Goal: Task Accomplishment & Management: Use online tool/utility

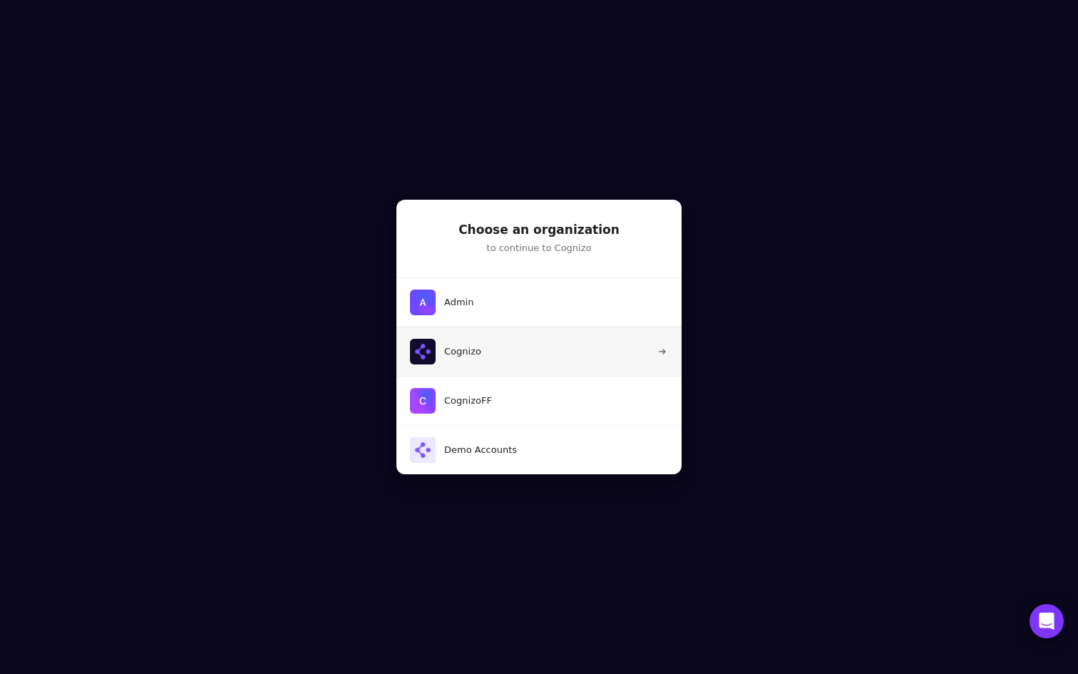
click at [497, 356] on button "Cognizo" at bounding box center [539, 350] width 287 height 49
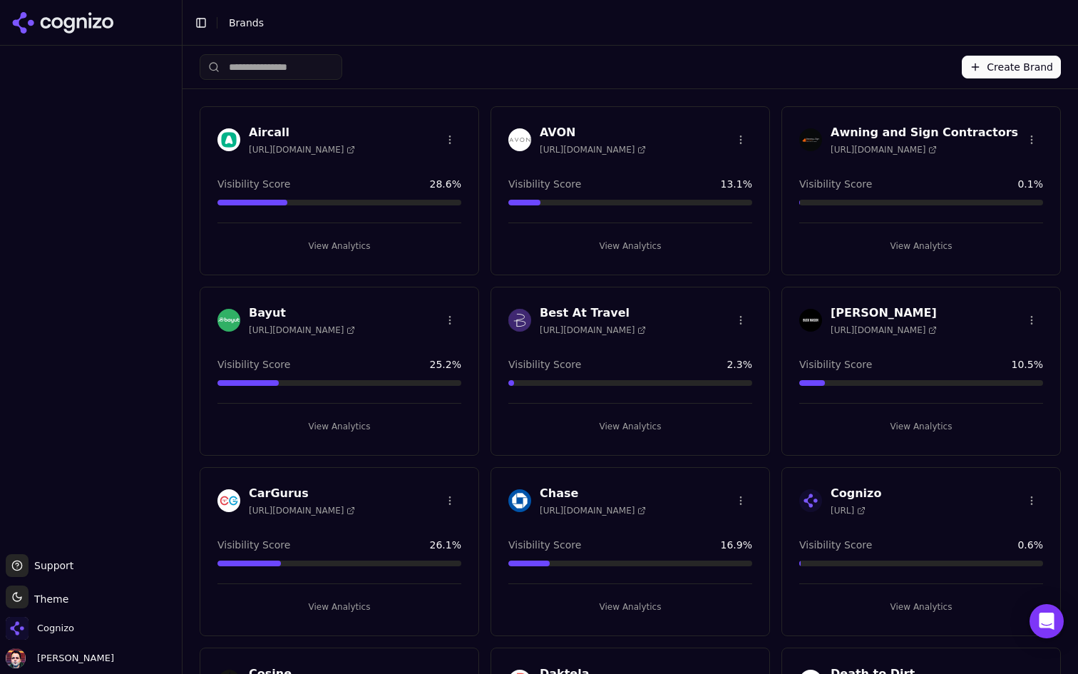
click at [302, 70] on input "search" at bounding box center [271, 67] width 143 height 26
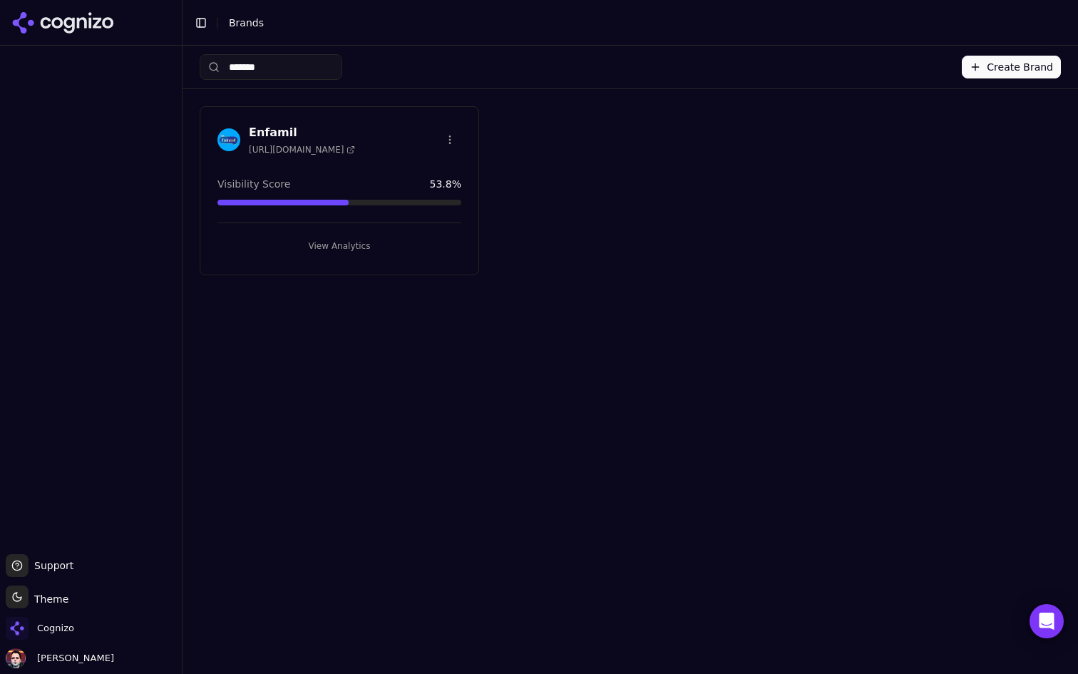
type input "*******"
click at [312, 240] on button "View Analytics" at bounding box center [339, 246] width 244 height 23
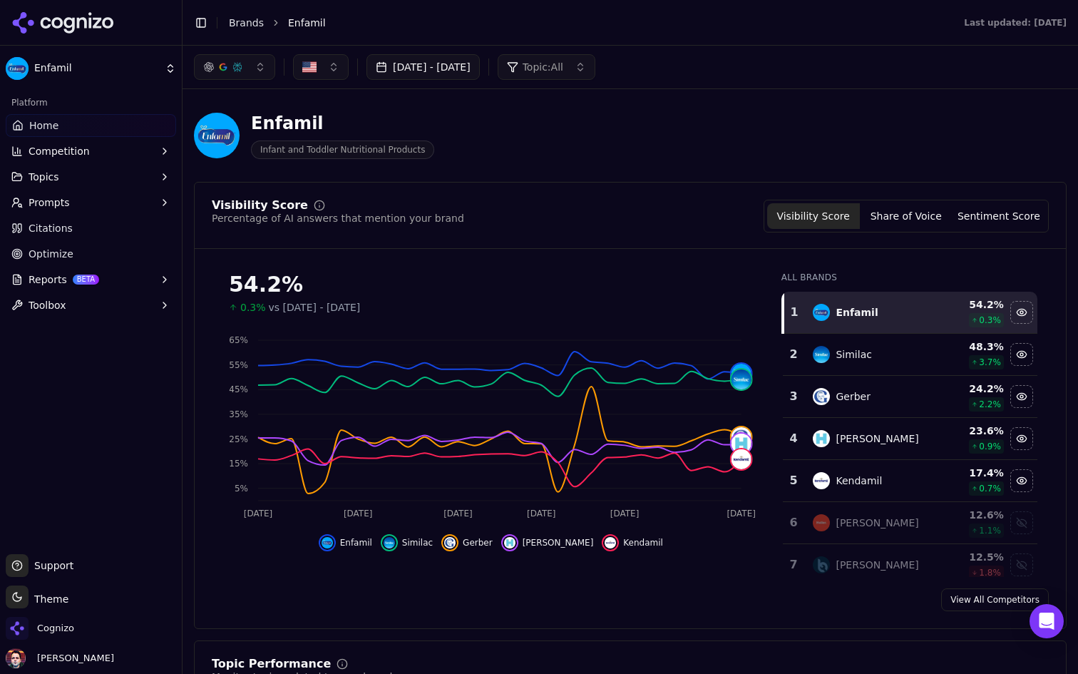
click at [446, 66] on button "Aug 20, 2025 - Sep 19, 2025" at bounding box center [422, 67] width 113 height 26
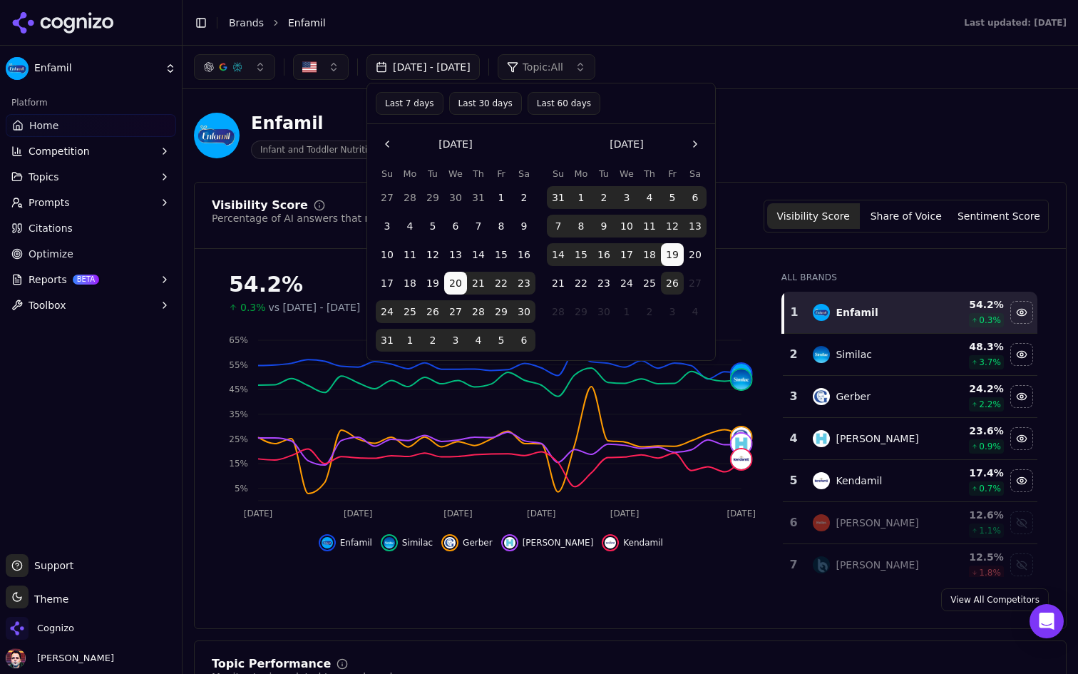
click at [446, 66] on button "Aug 20, 2025 - Sep 19, 2025" at bounding box center [422, 67] width 113 height 26
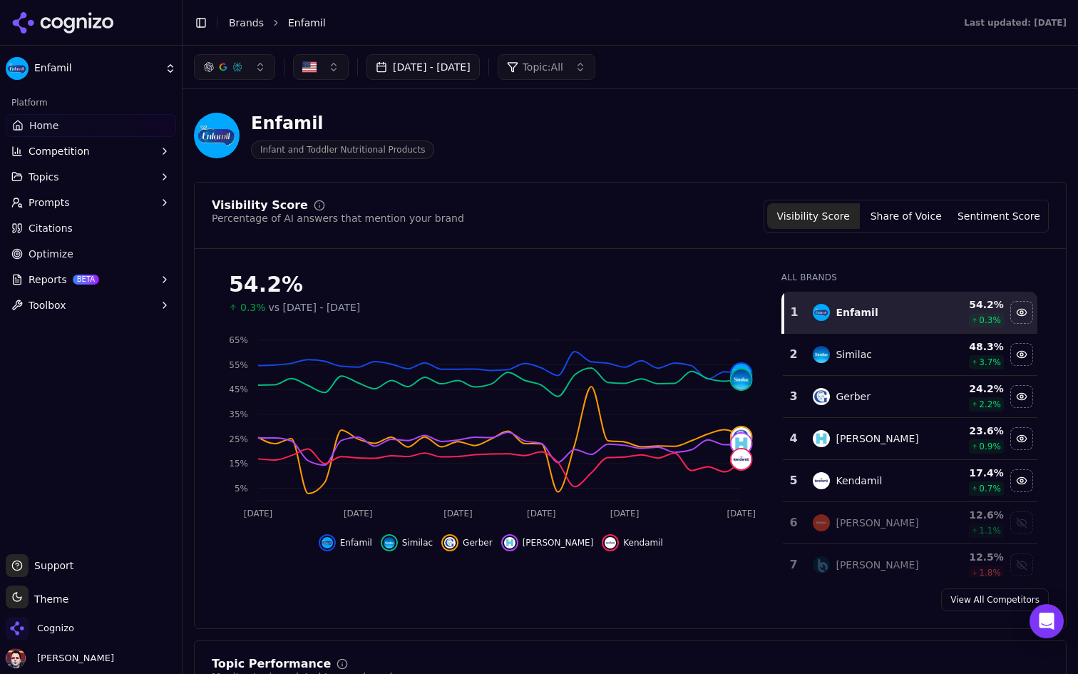
click at [480, 69] on button "[DATE] - [DATE]" at bounding box center [422, 67] width 113 height 26
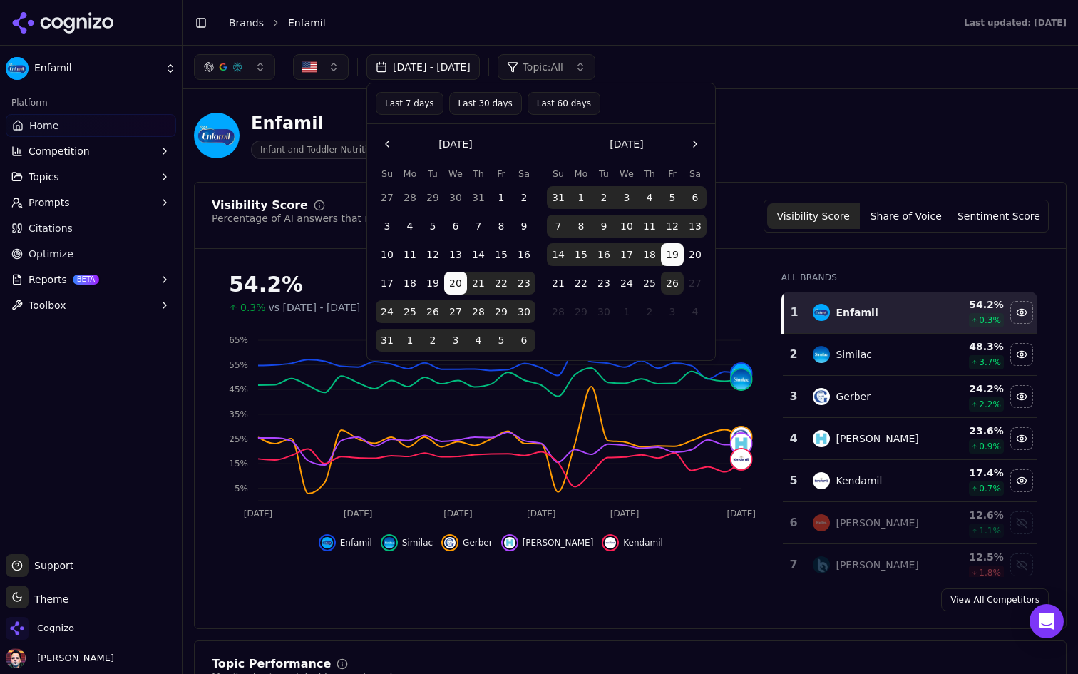
click at [587, 107] on button "Last 60 days" at bounding box center [563, 103] width 73 height 23
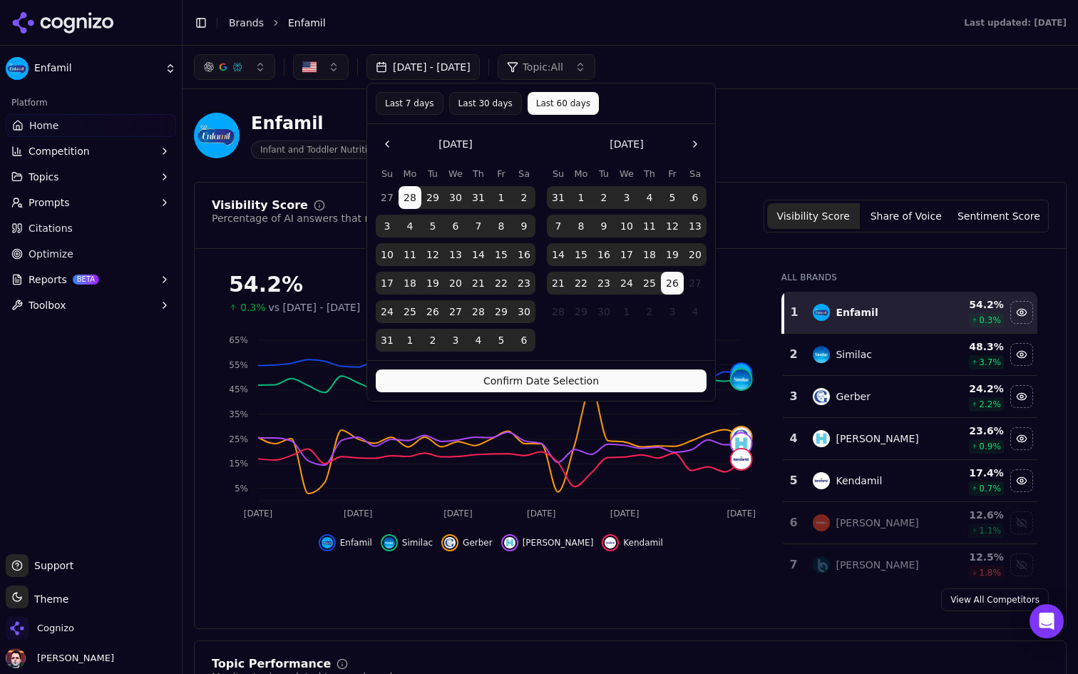
click at [560, 386] on button "Confirm Date Selection" at bounding box center [541, 380] width 331 height 23
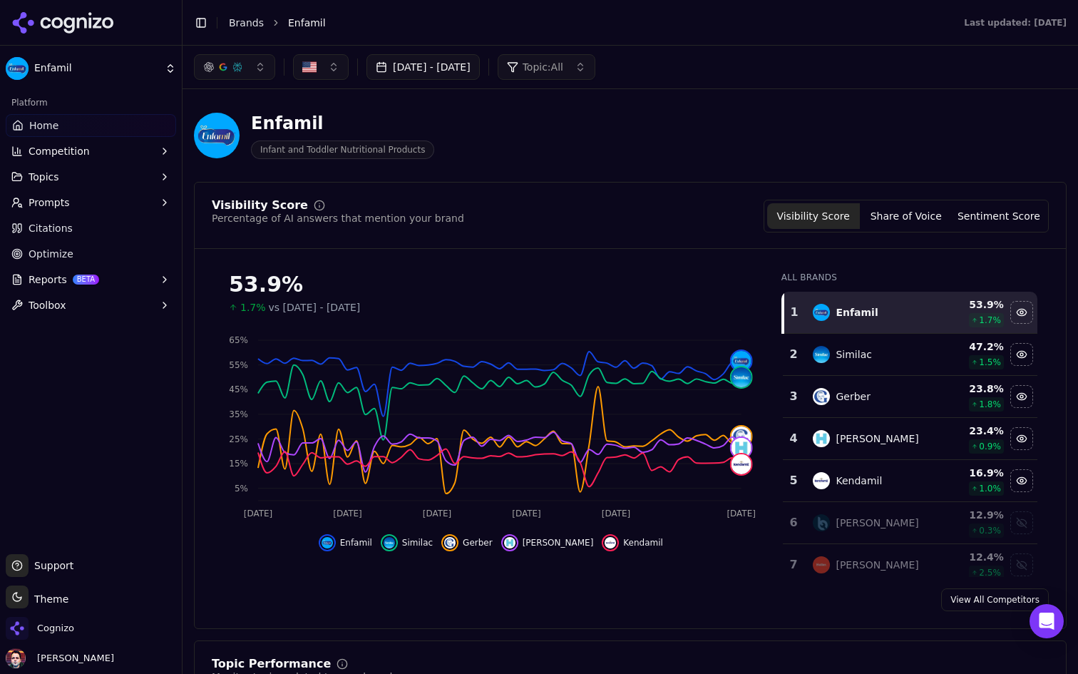
click at [471, 66] on button "Jul 28, 2025 - Sep 26, 2025" at bounding box center [422, 67] width 113 height 26
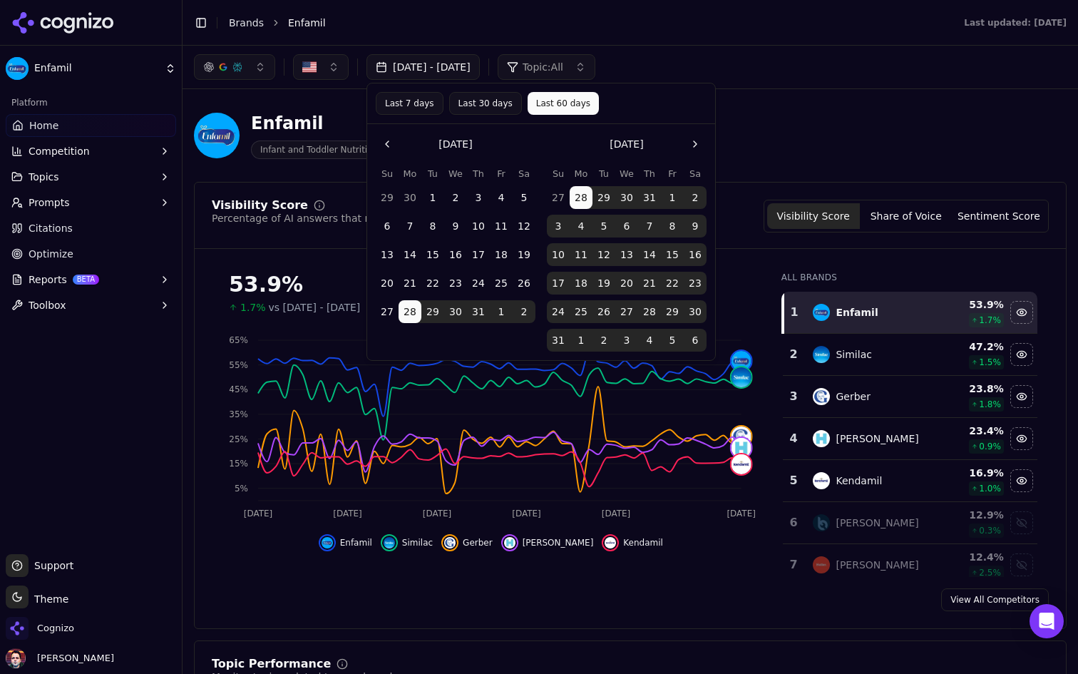
click at [691, 145] on button "Go to the Next Month" at bounding box center [695, 144] width 23 height 23
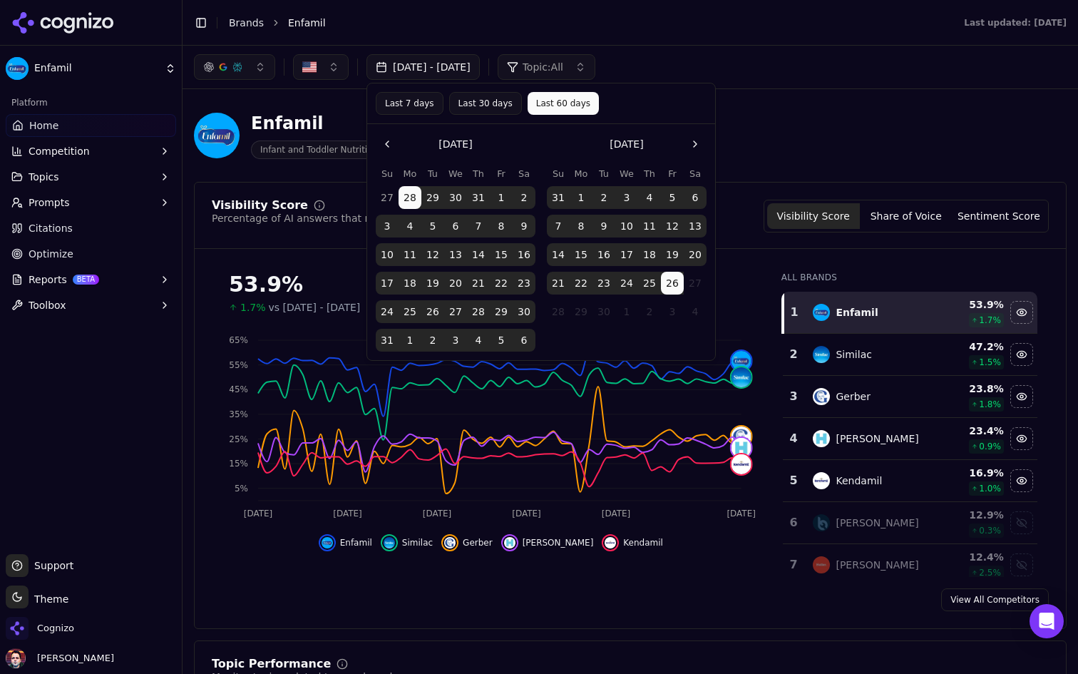
click at [386, 139] on button "Go to the Previous Month" at bounding box center [387, 144] width 23 height 23
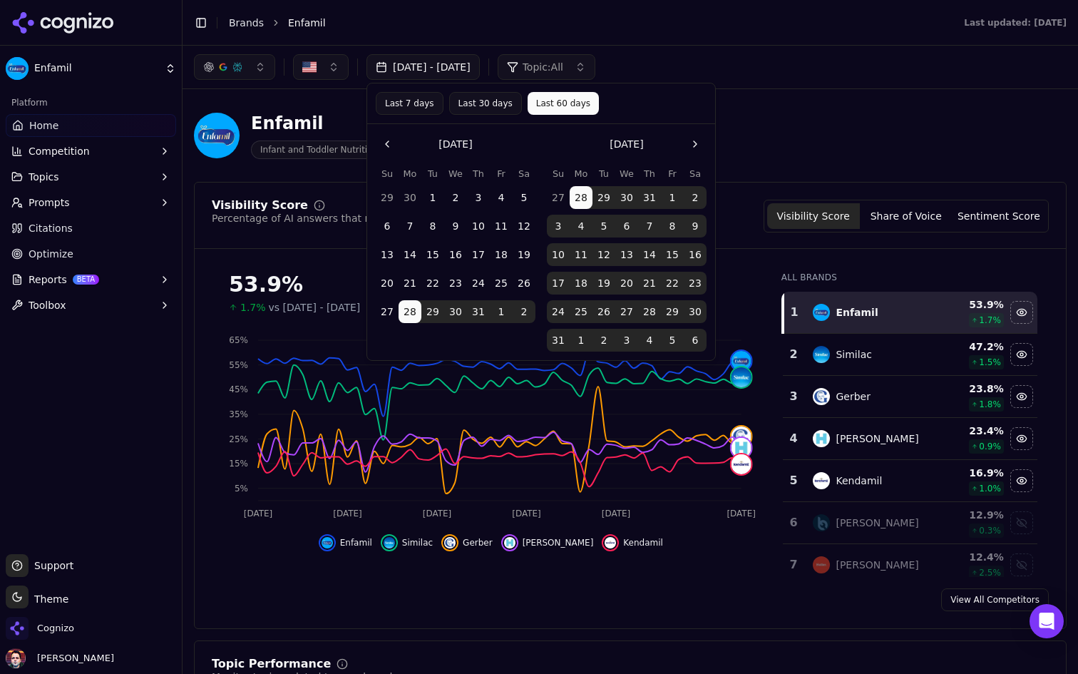
click at [386, 139] on button "Go to the Previous Month" at bounding box center [387, 144] width 23 height 23
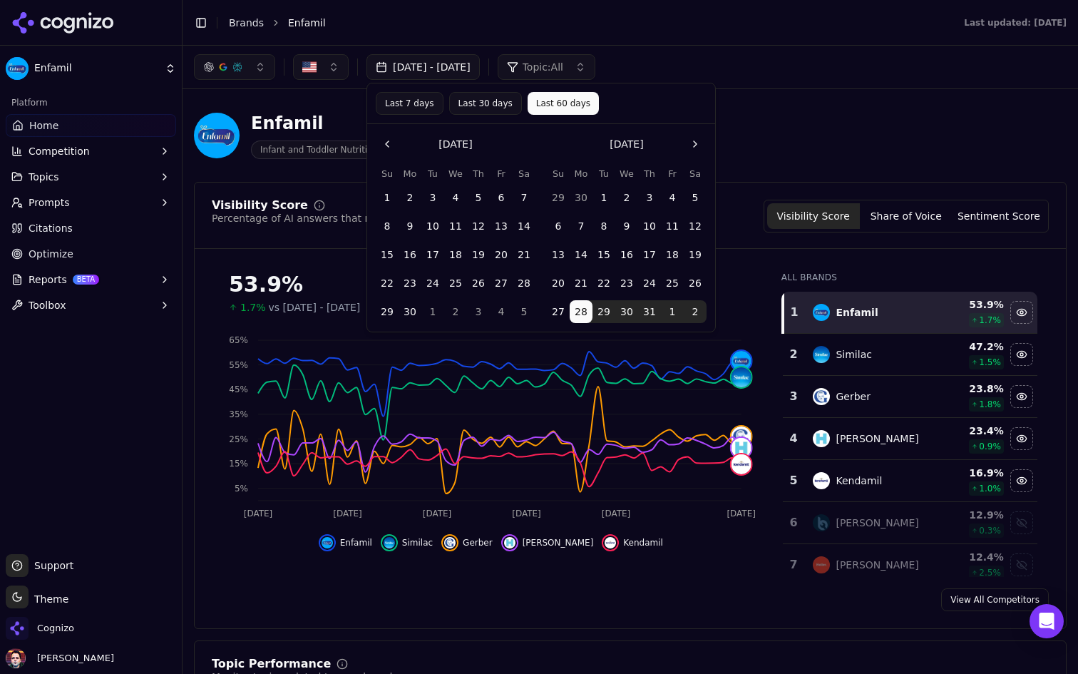
click at [474, 282] on button "26" at bounding box center [478, 283] width 23 height 23
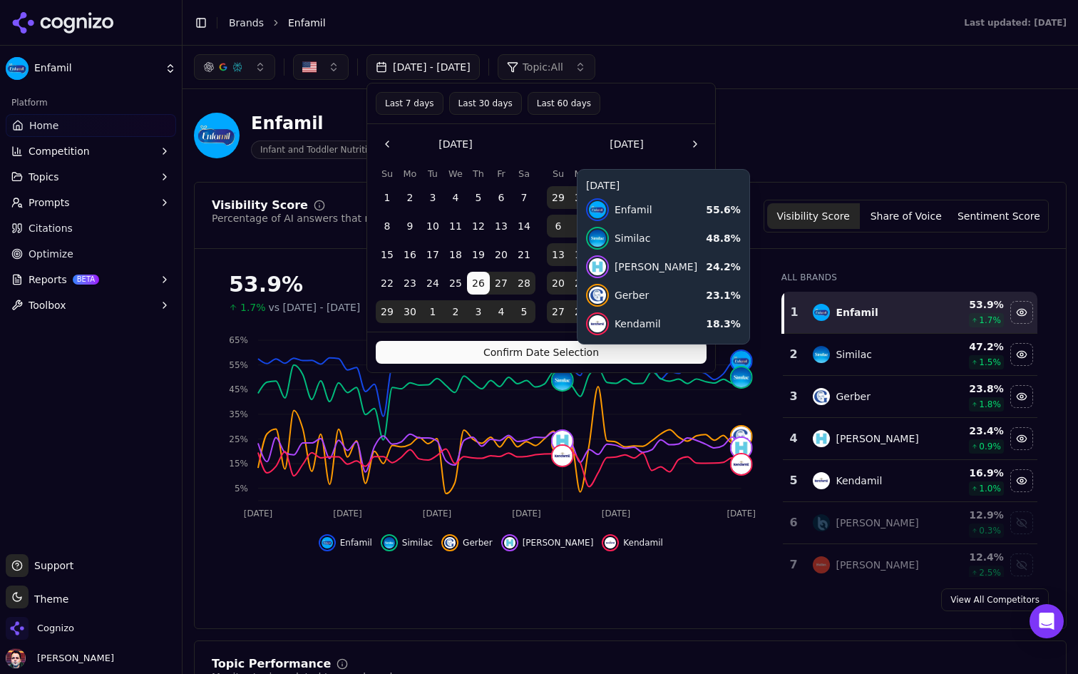
click at [531, 341] on button "Confirm Date Selection" at bounding box center [541, 352] width 331 height 23
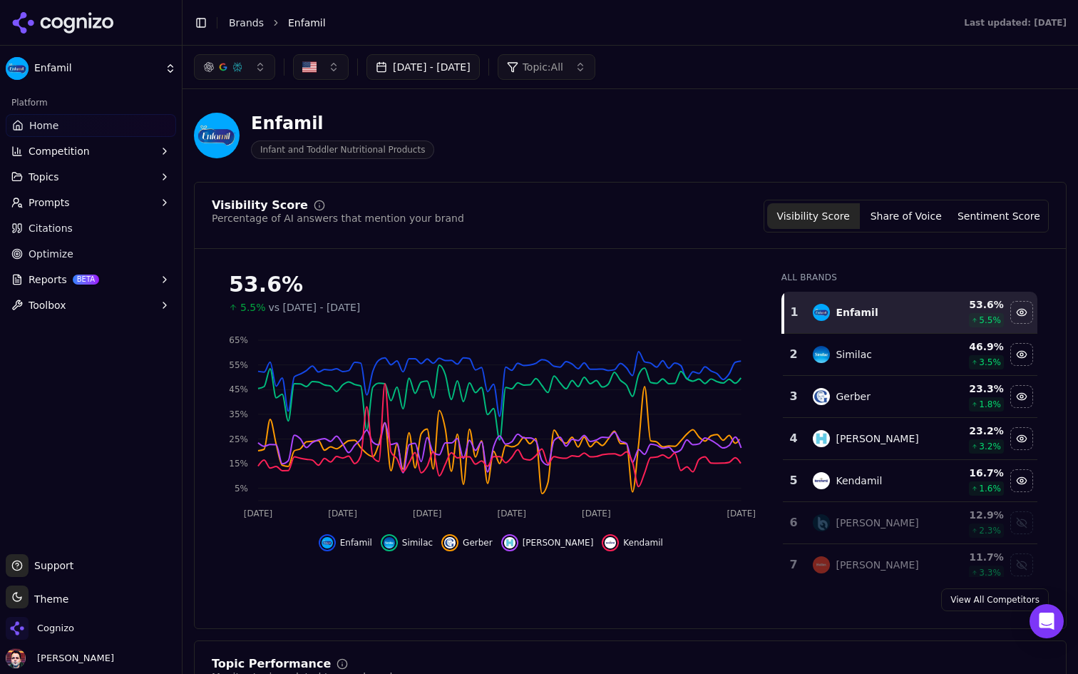
click at [460, 71] on button "Jun 26, 2025 - Sep 26, 2025" at bounding box center [422, 67] width 113 height 26
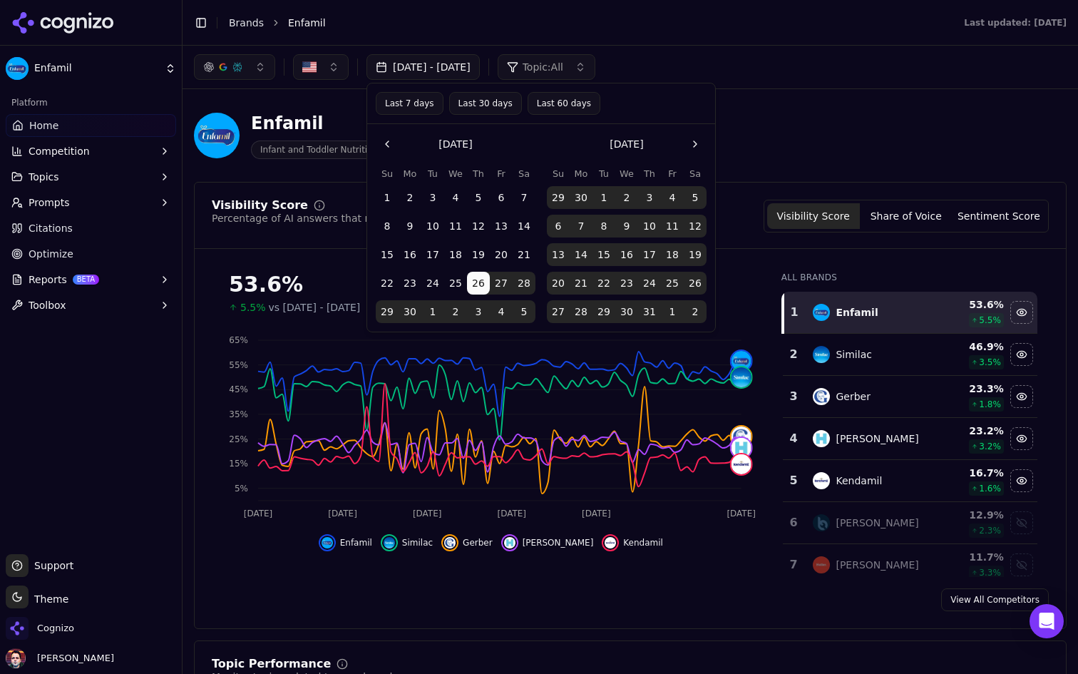
click at [390, 144] on button "Go to the Previous Month" at bounding box center [387, 144] width 23 height 23
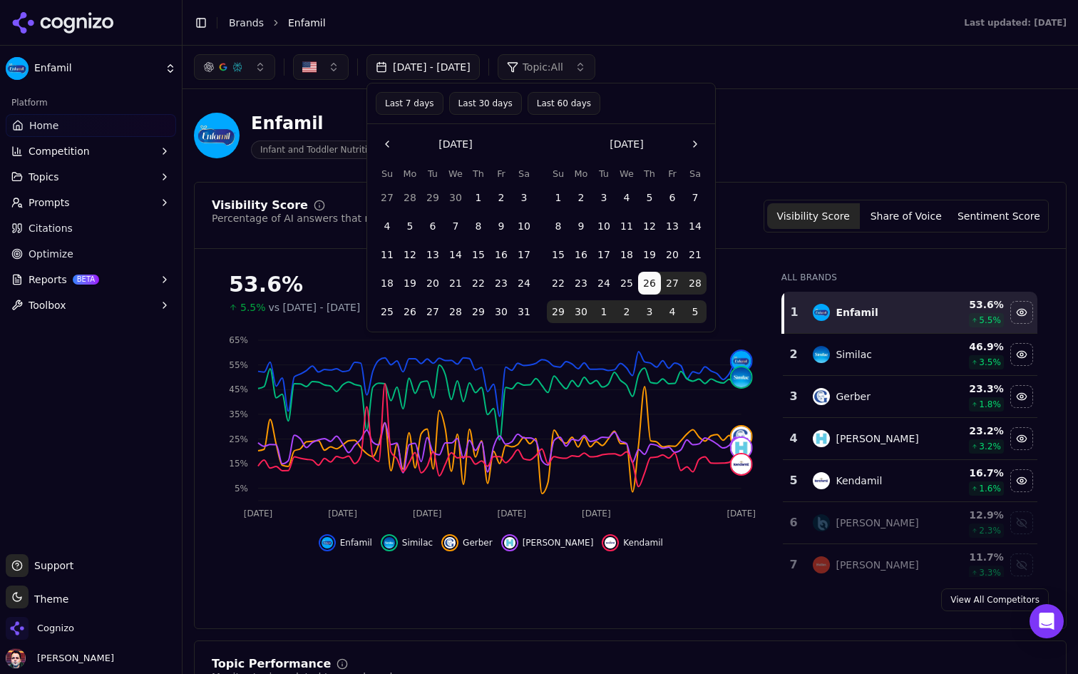
click at [415, 309] on button "26" at bounding box center [409, 311] width 23 height 23
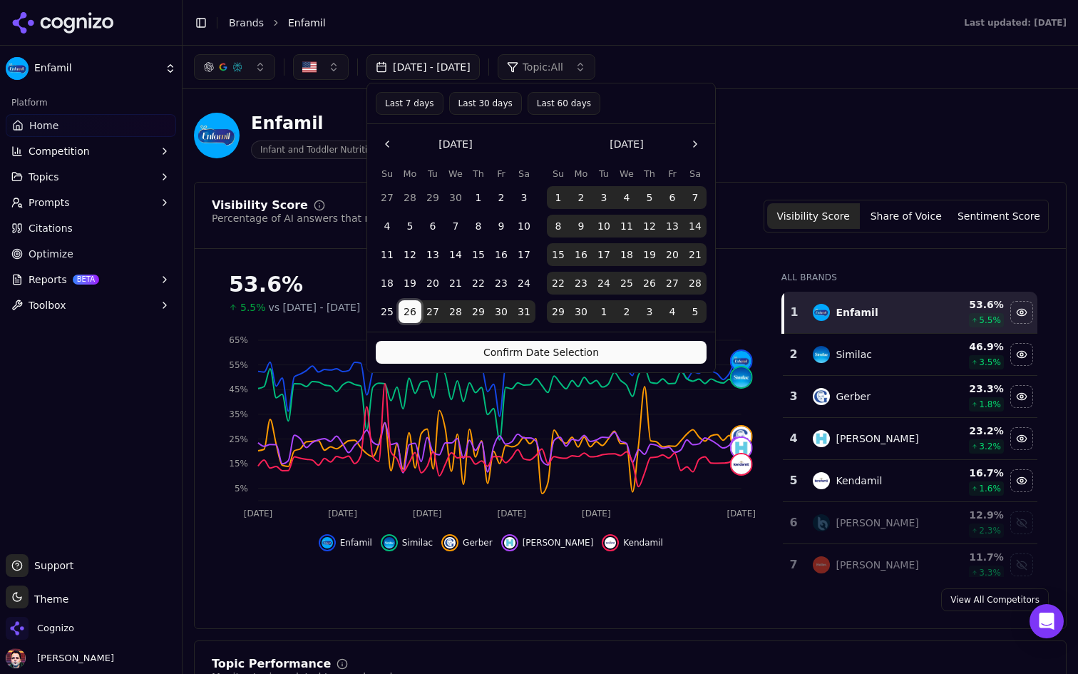
click at [520, 353] on button "Confirm Date Selection" at bounding box center [541, 352] width 331 height 23
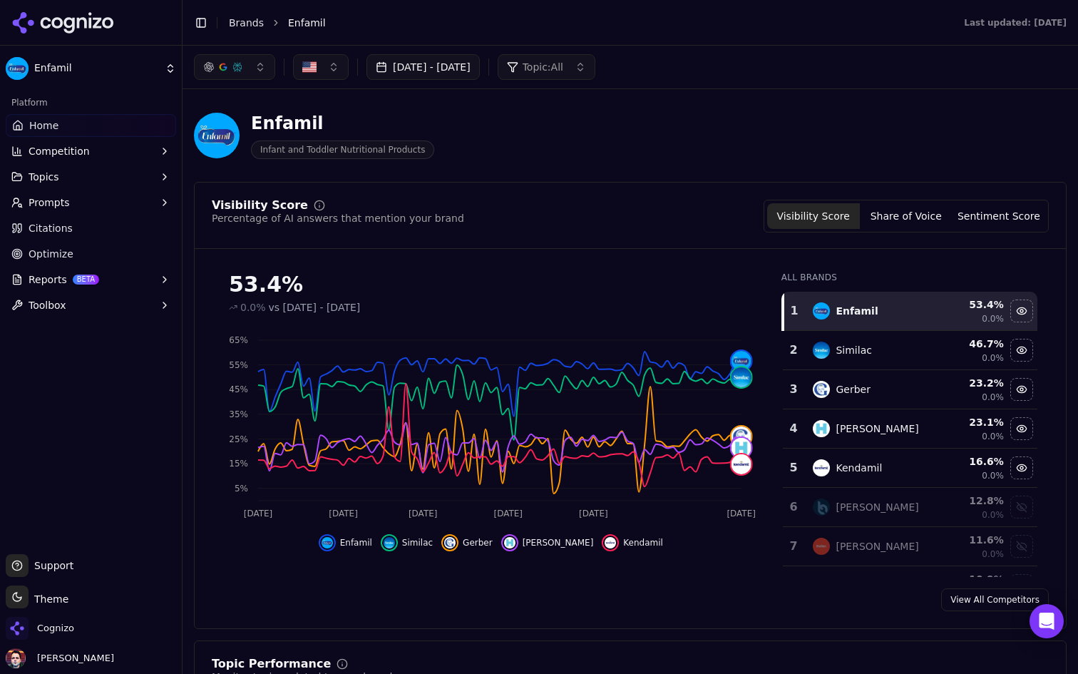
click at [480, 56] on button "May 26, 2025 - Sep 26, 2025" at bounding box center [422, 67] width 113 height 26
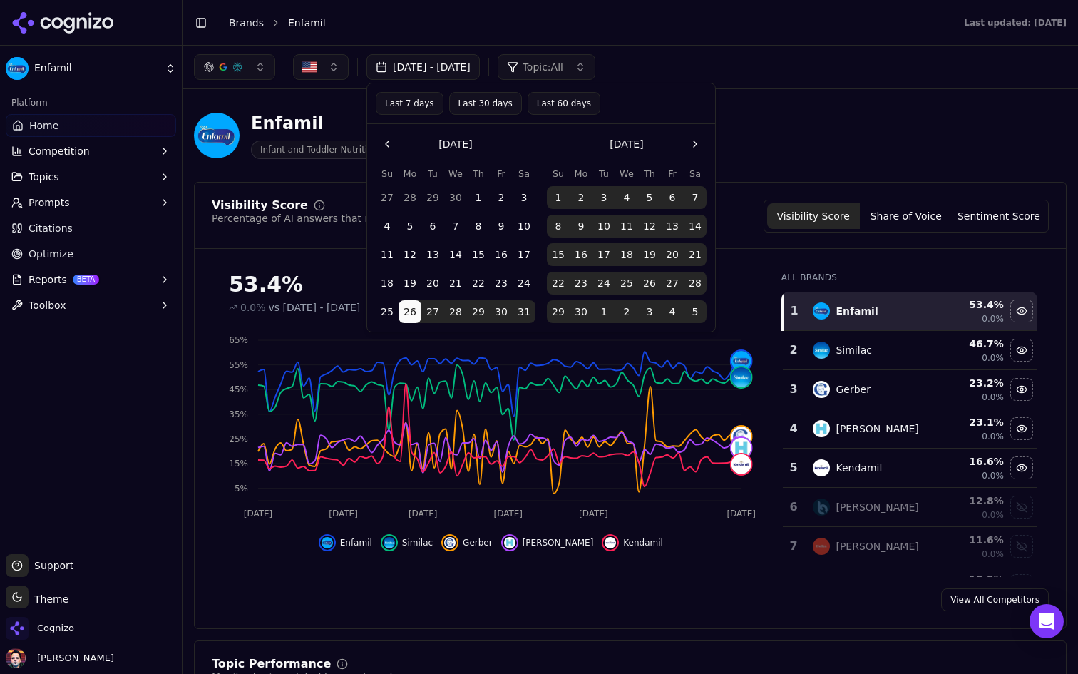
click at [393, 140] on button "Go to the Previous Month" at bounding box center [387, 144] width 23 height 23
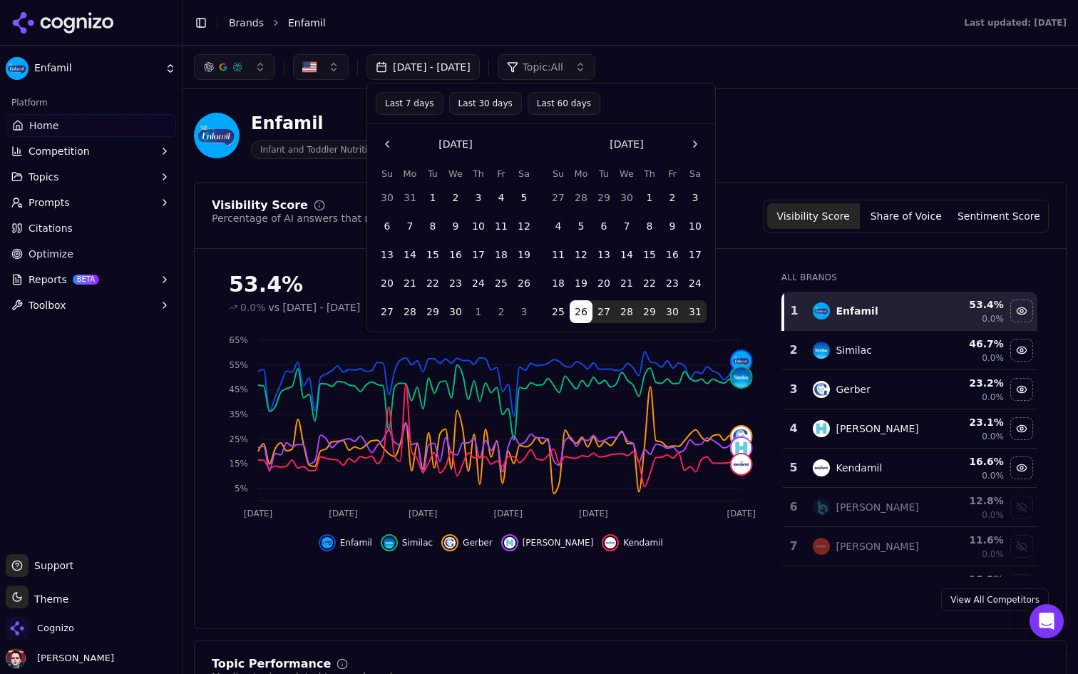
click at [520, 279] on button "26" at bounding box center [524, 283] width 23 height 23
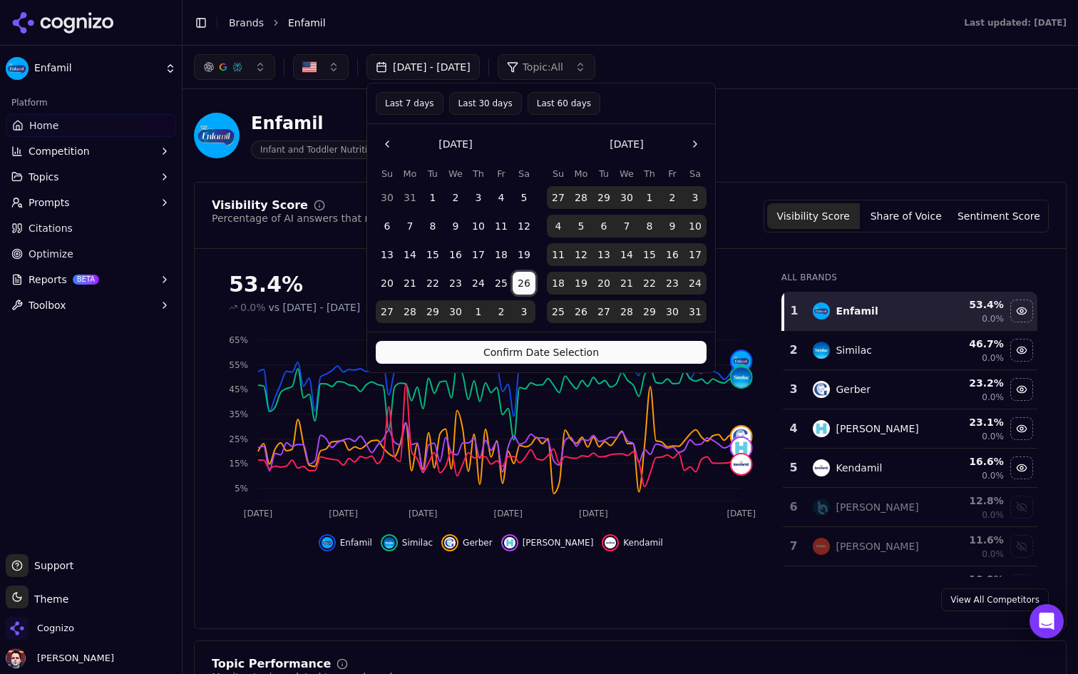
click at [536, 349] on button "Confirm Date Selection" at bounding box center [541, 352] width 331 height 23
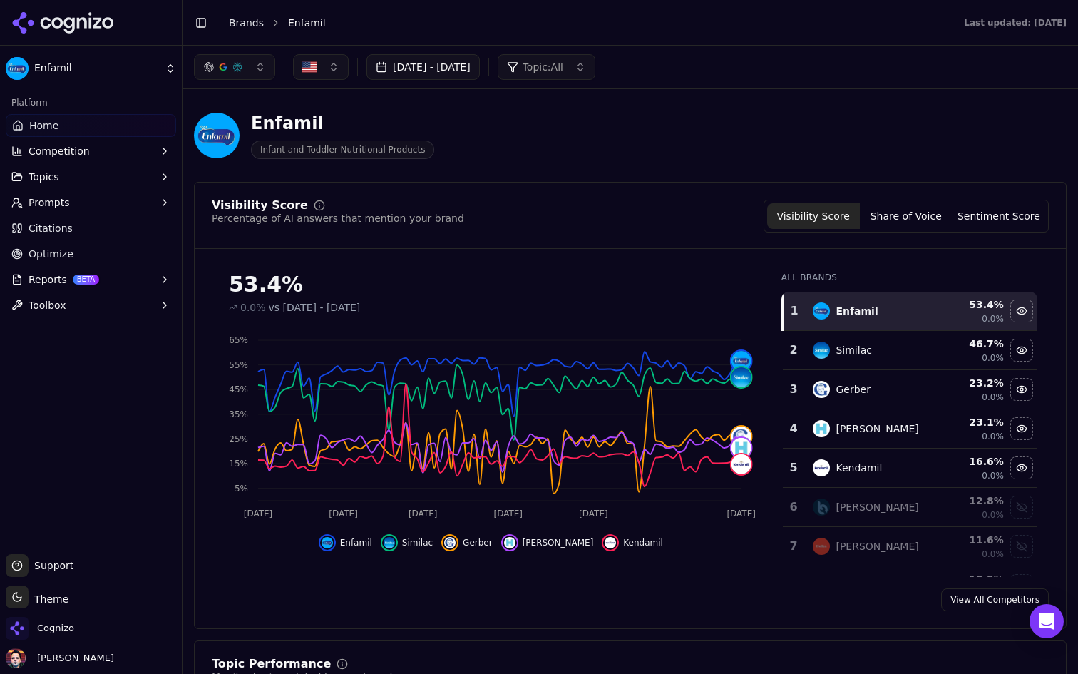
click at [480, 76] on button "Apr 26, 2025 - Sep 26, 2025" at bounding box center [422, 67] width 113 height 26
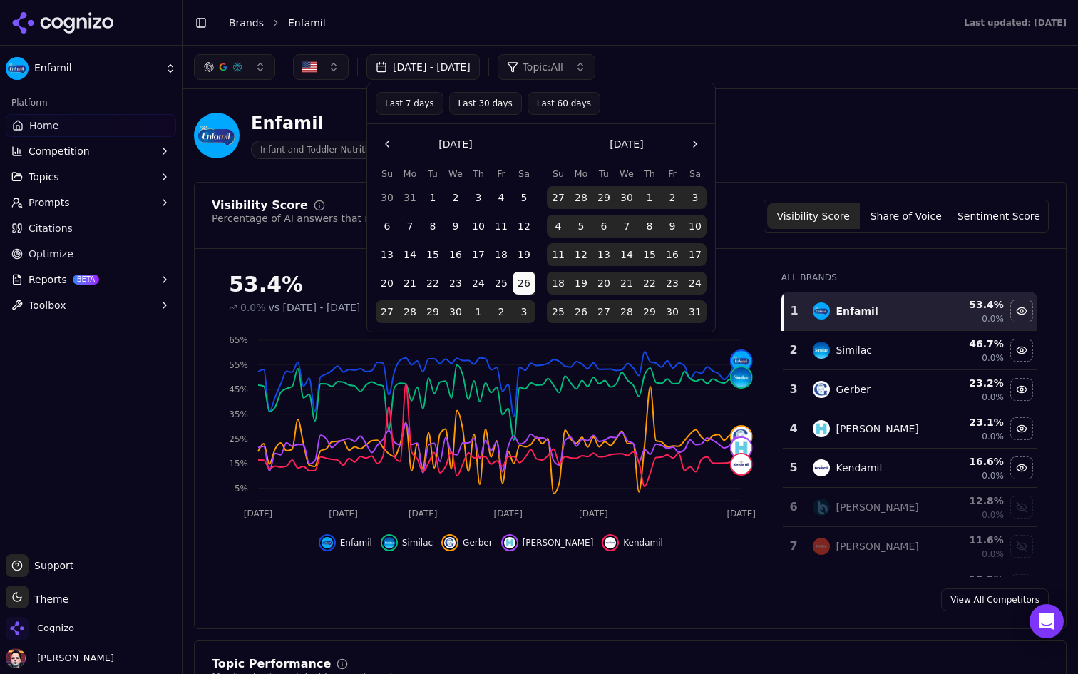
click at [691, 145] on button "Go to the Next Month" at bounding box center [695, 144] width 23 height 23
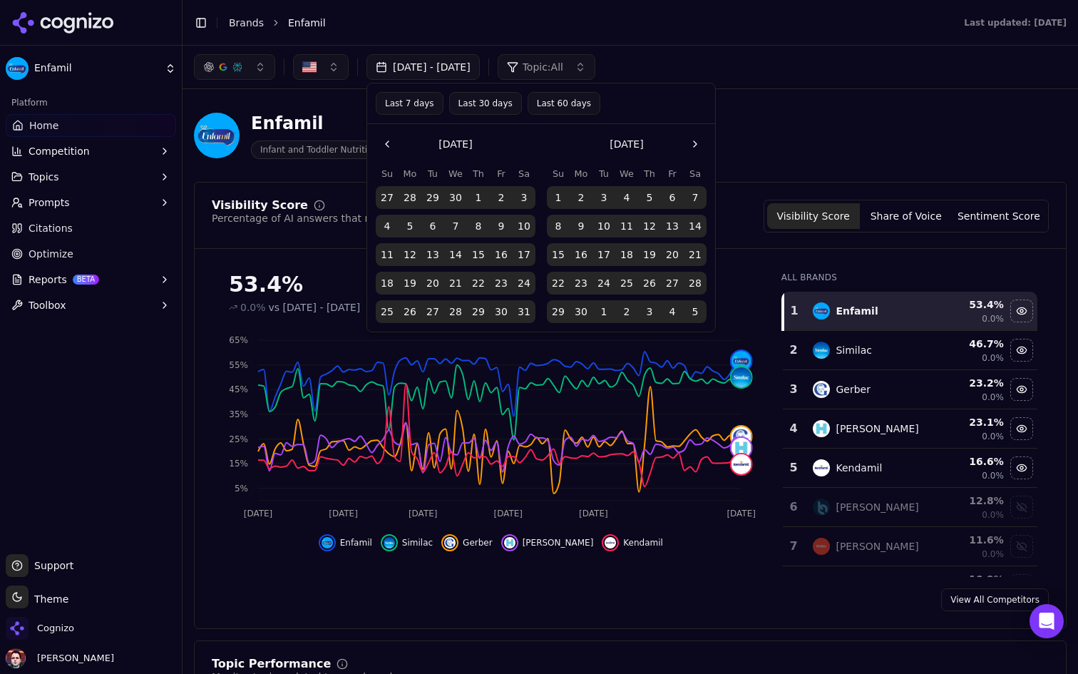
click at [647, 277] on button "26" at bounding box center [649, 283] width 23 height 23
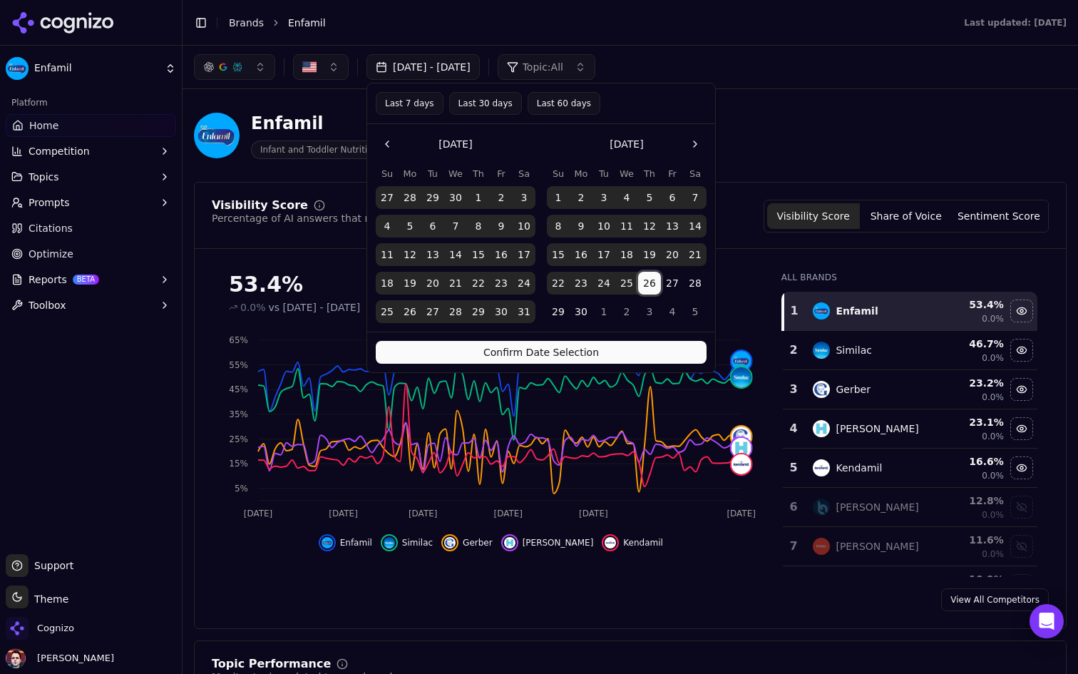
click at [646, 284] on button "26" at bounding box center [649, 283] width 23 height 23
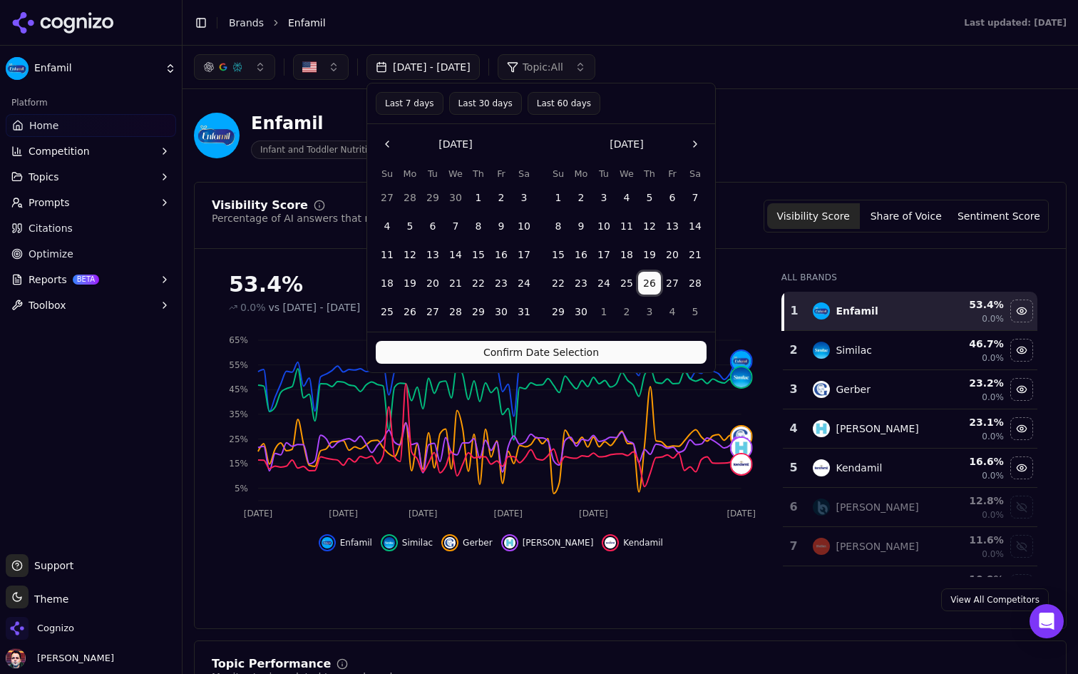
click at [692, 150] on button "Go to the Next Month" at bounding box center [695, 144] width 23 height 23
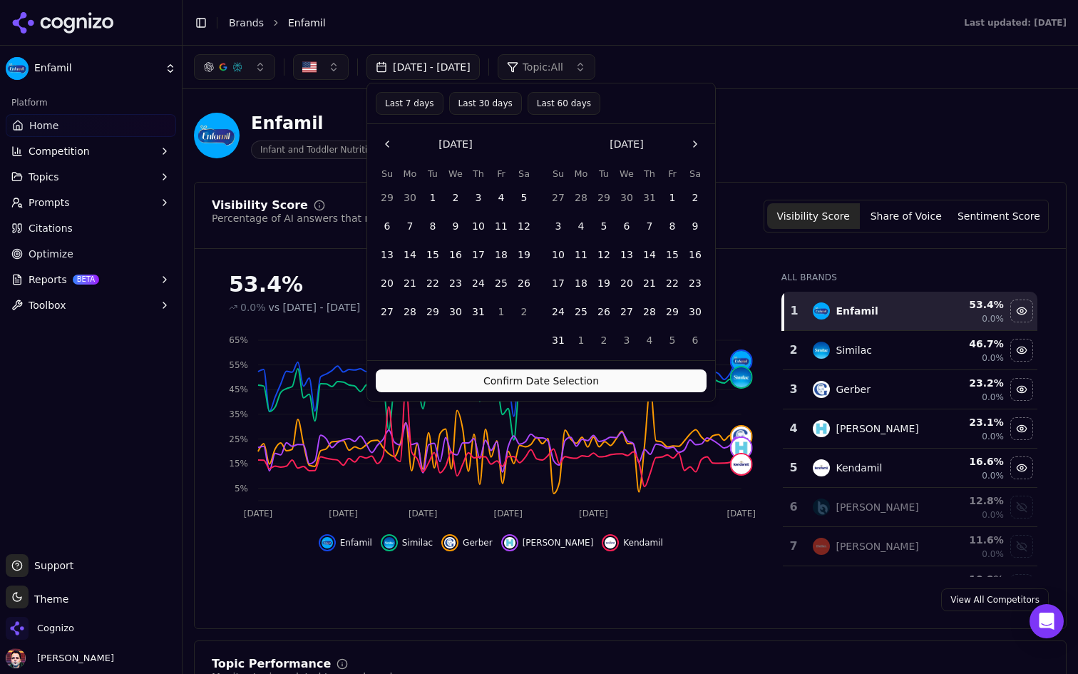
click at [692, 150] on button "Go to the Next Month" at bounding box center [695, 144] width 23 height 23
click at [669, 284] on button "26" at bounding box center [672, 283] width 23 height 23
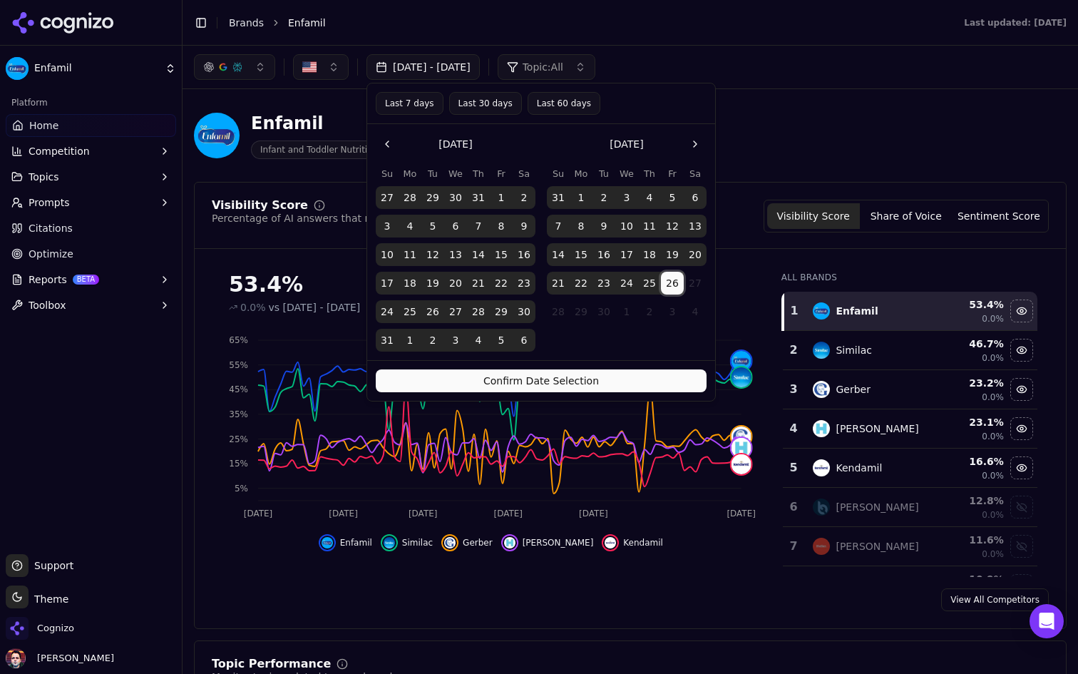
click at [587, 386] on button "Confirm Date Selection" at bounding box center [541, 380] width 331 height 23
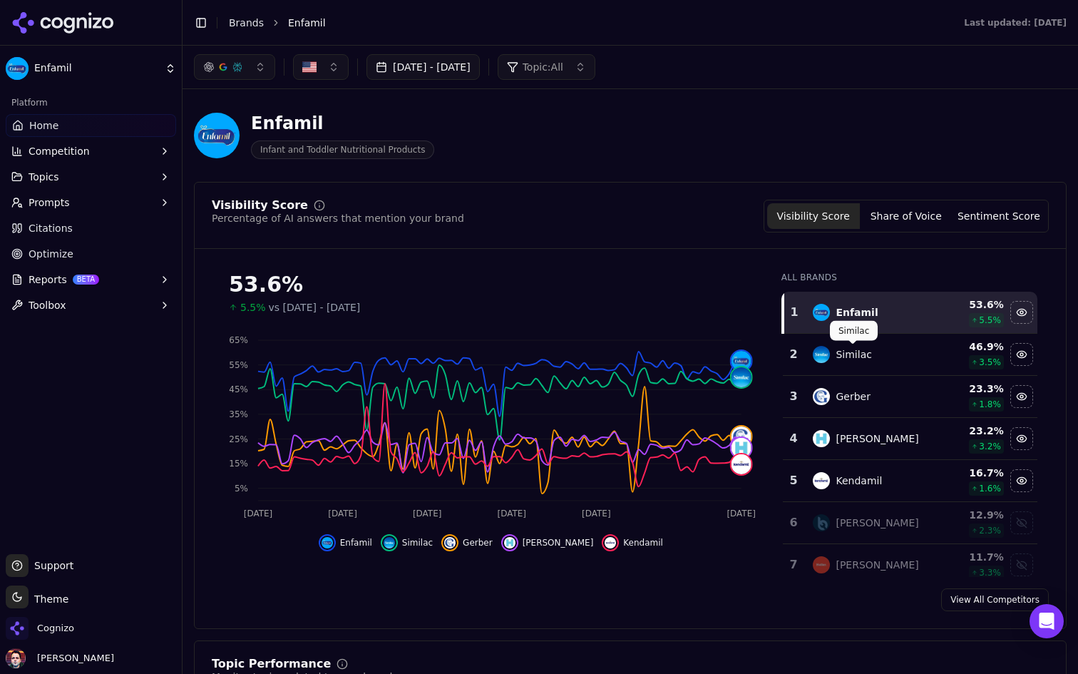
click at [878, 354] on div "Similac" at bounding box center [870, 354] width 115 height 17
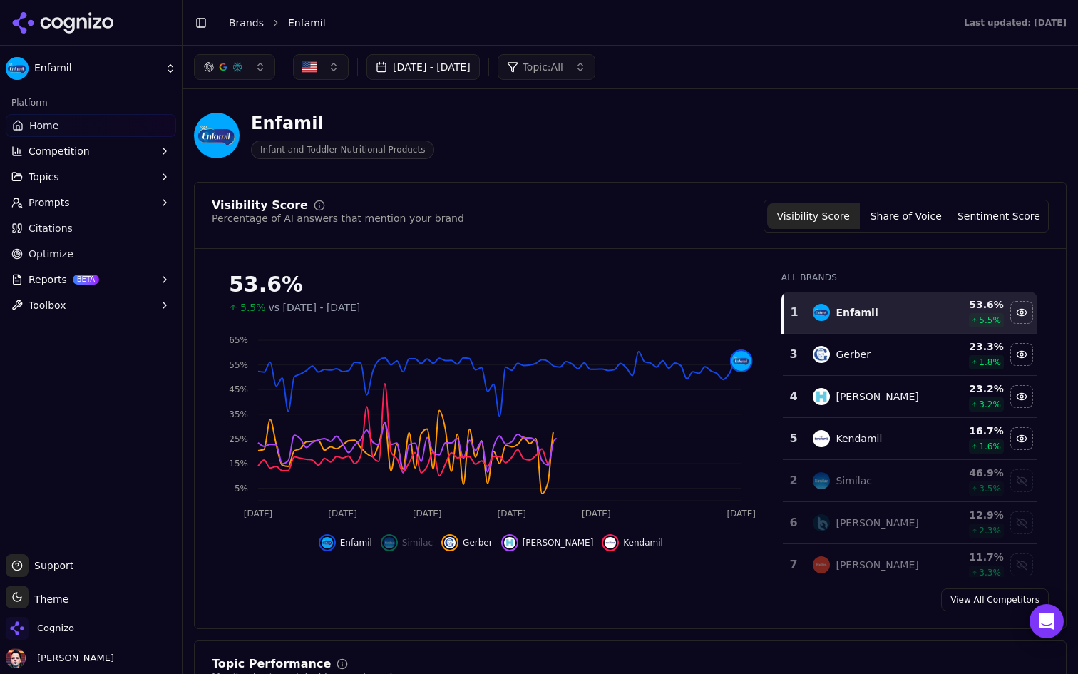
click at [905, 361] on div "Gerber" at bounding box center [870, 354] width 115 height 17
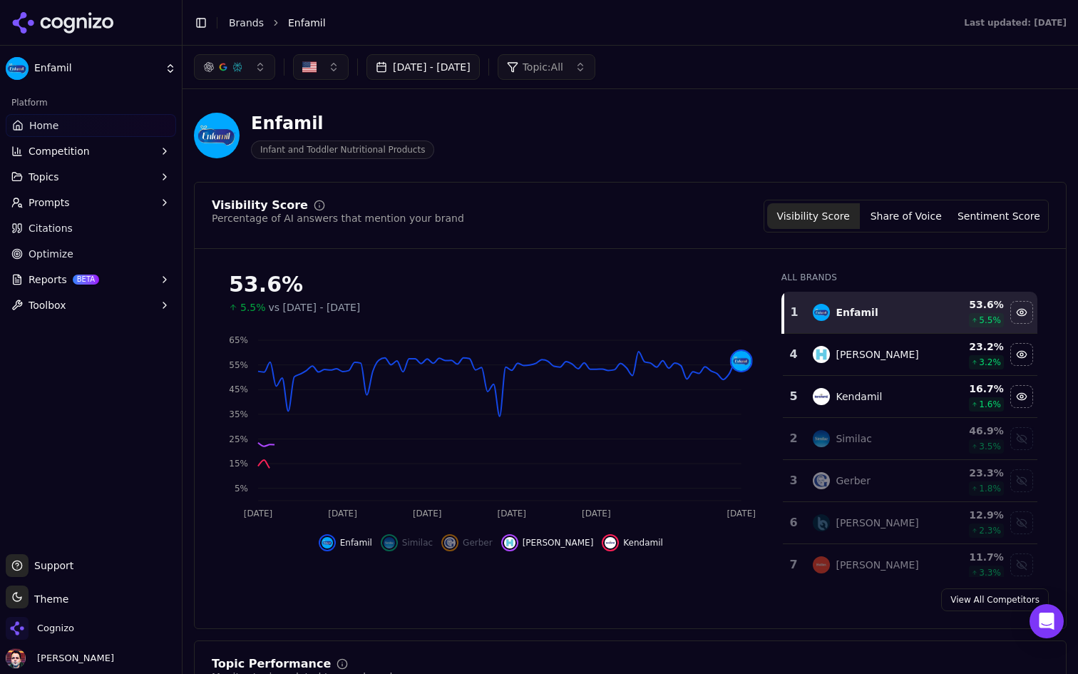
click at [905, 361] on div "Hipp" at bounding box center [870, 354] width 115 height 17
click at [905, 361] on div "Kendamil" at bounding box center [870, 354] width 115 height 17
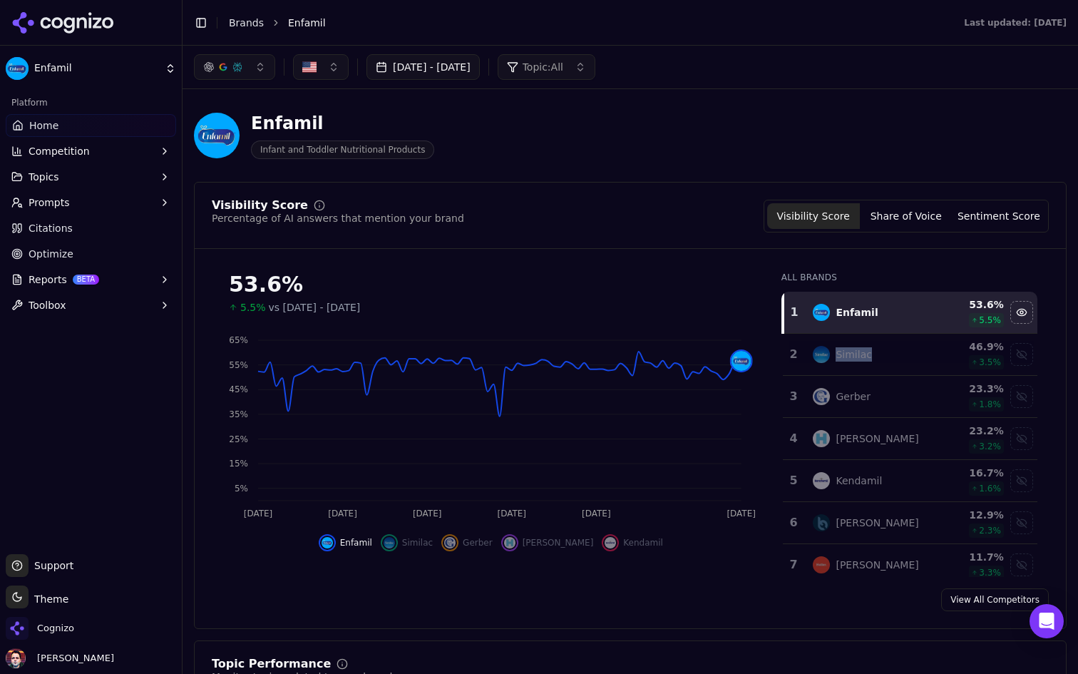
click at [480, 67] on button "Jun 26, 2025 - Sep 26, 2025" at bounding box center [422, 67] width 113 height 26
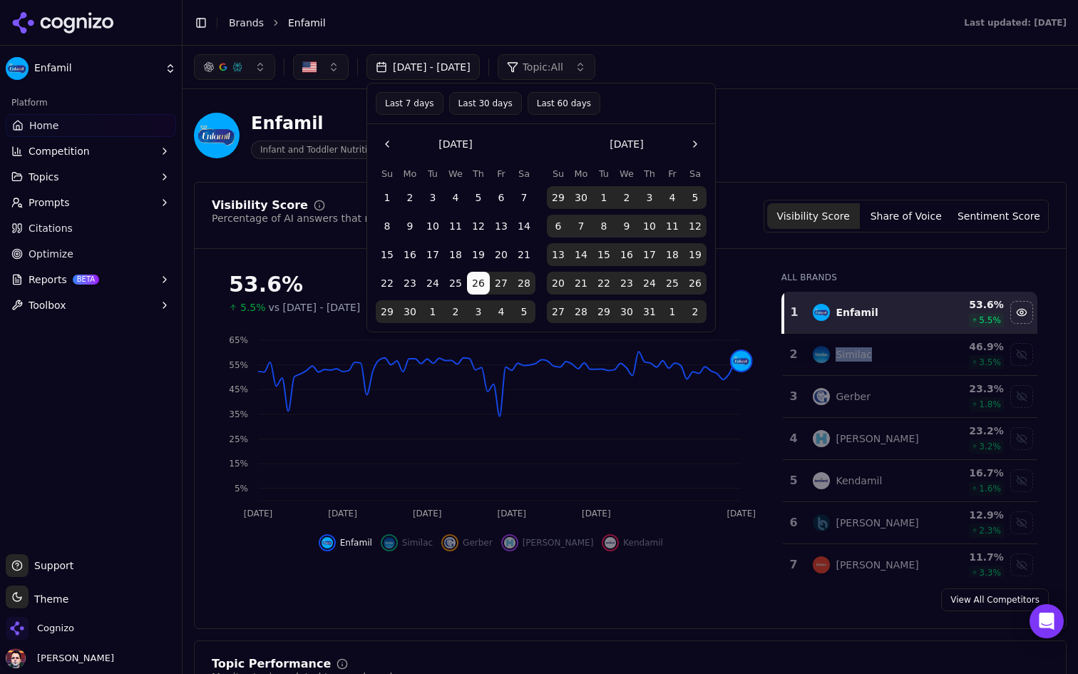
click at [568, 103] on button "Last 60 days" at bounding box center [563, 103] width 73 height 23
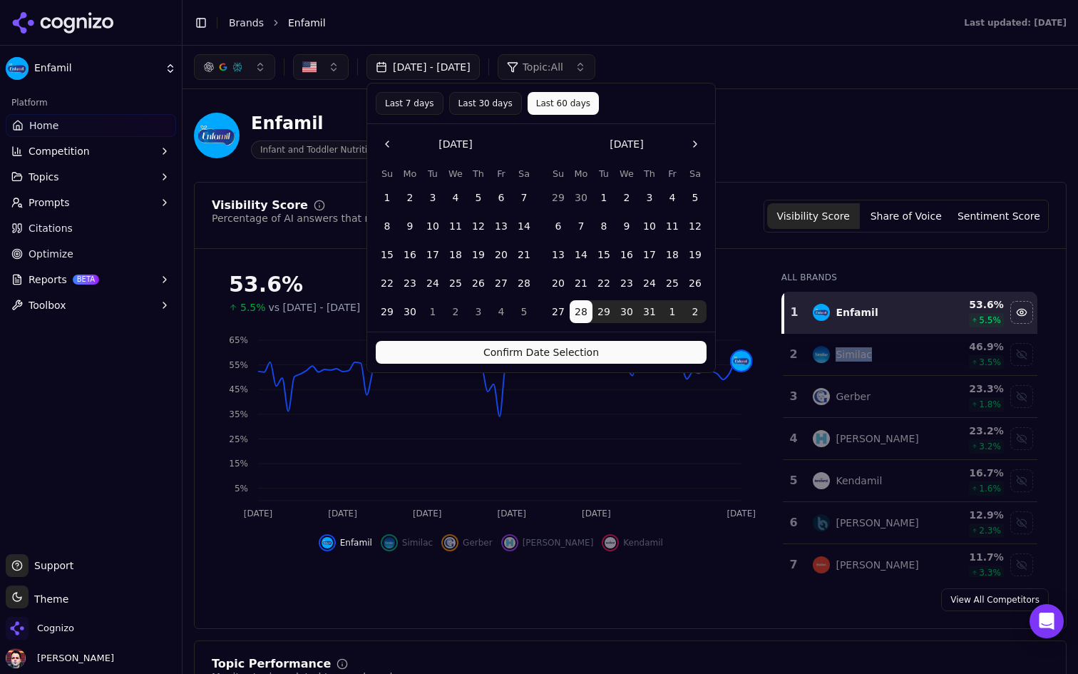
click at [585, 349] on button "Confirm Date Selection" at bounding box center [541, 352] width 331 height 23
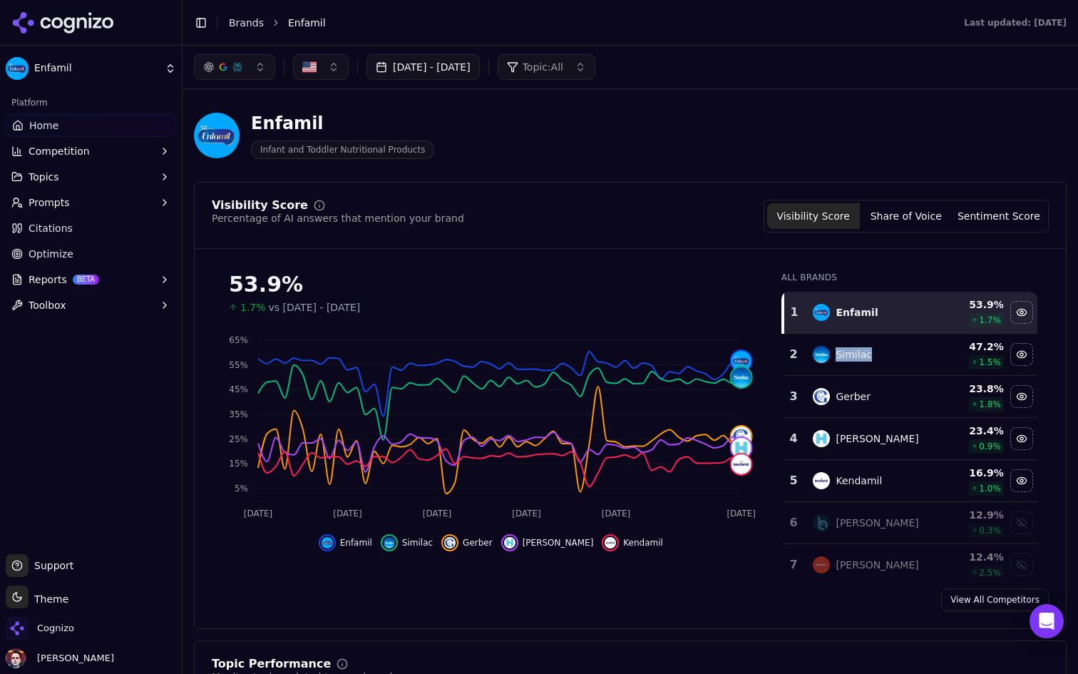
click at [480, 61] on button "Jul 28, 2025 - Sep 26, 2025" at bounding box center [422, 67] width 113 height 26
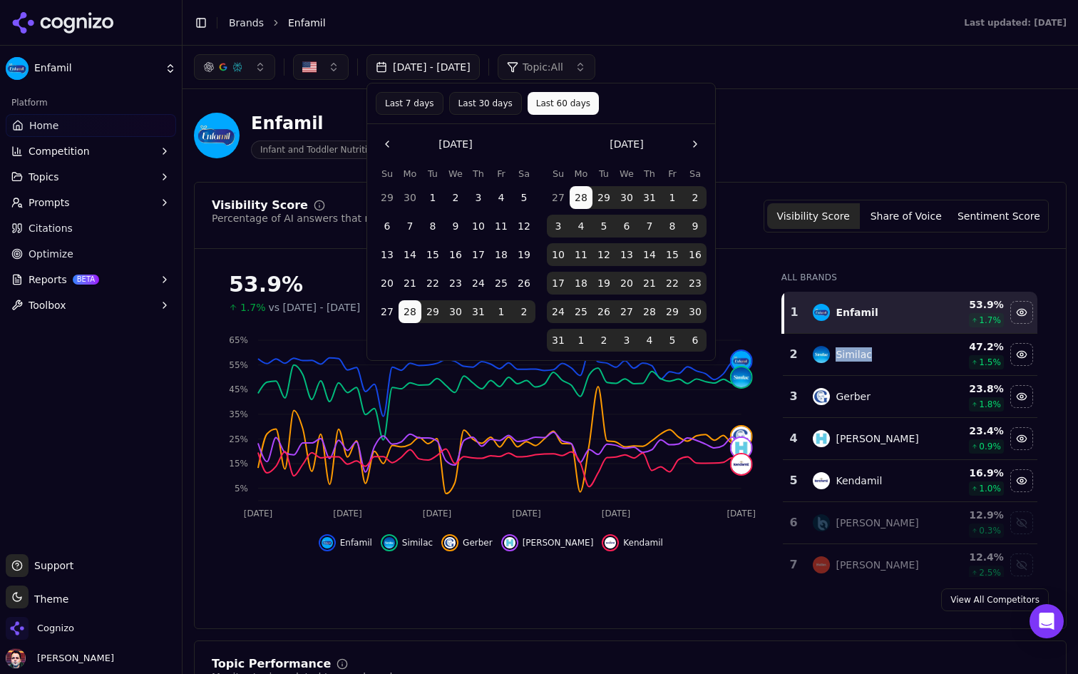
click at [418, 103] on button "Last 7 days" at bounding box center [410, 103] width 68 height 23
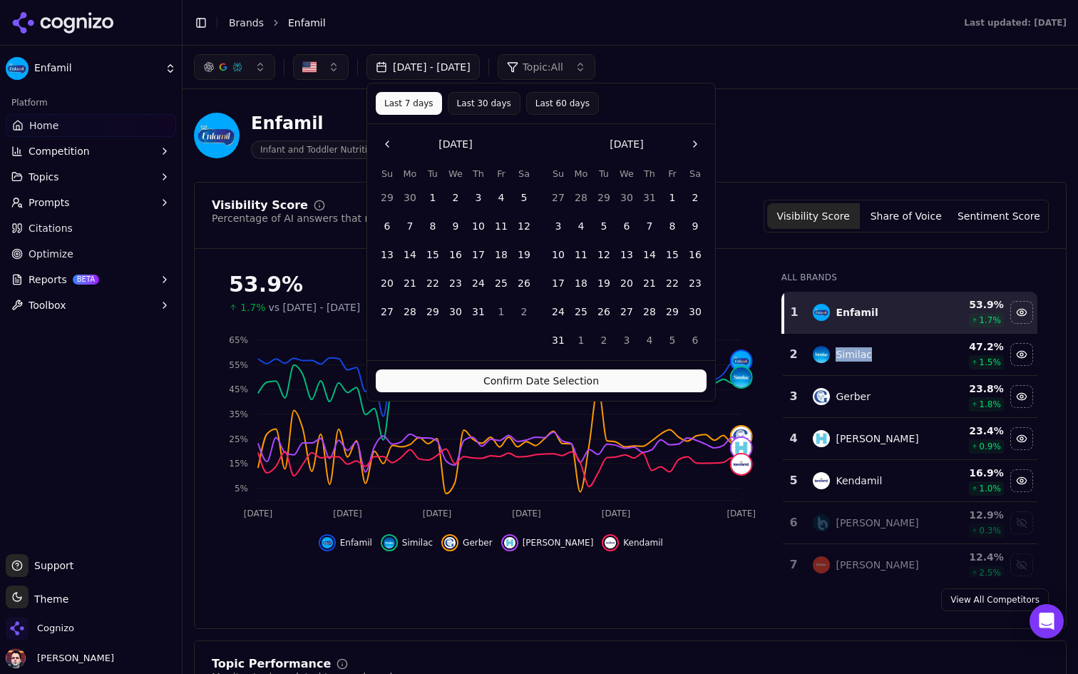
click at [602, 383] on button "Confirm Date Selection" at bounding box center [541, 380] width 331 height 23
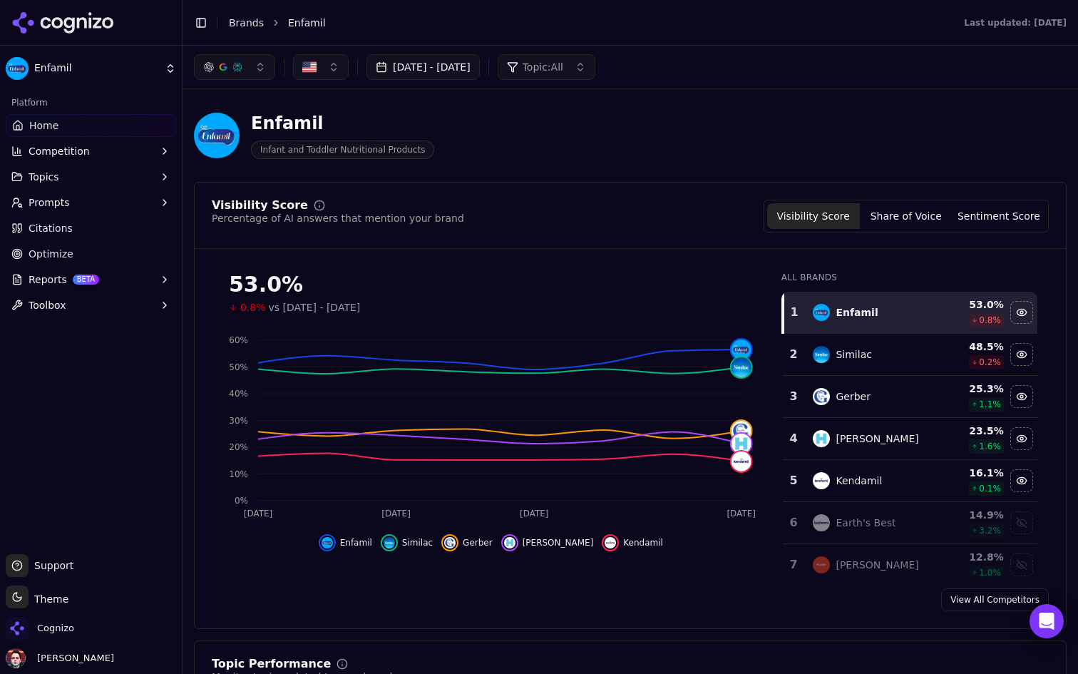
click at [480, 68] on button "Sep 19, 2025 - Sep 26, 2025" at bounding box center [422, 67] width 113 height 26
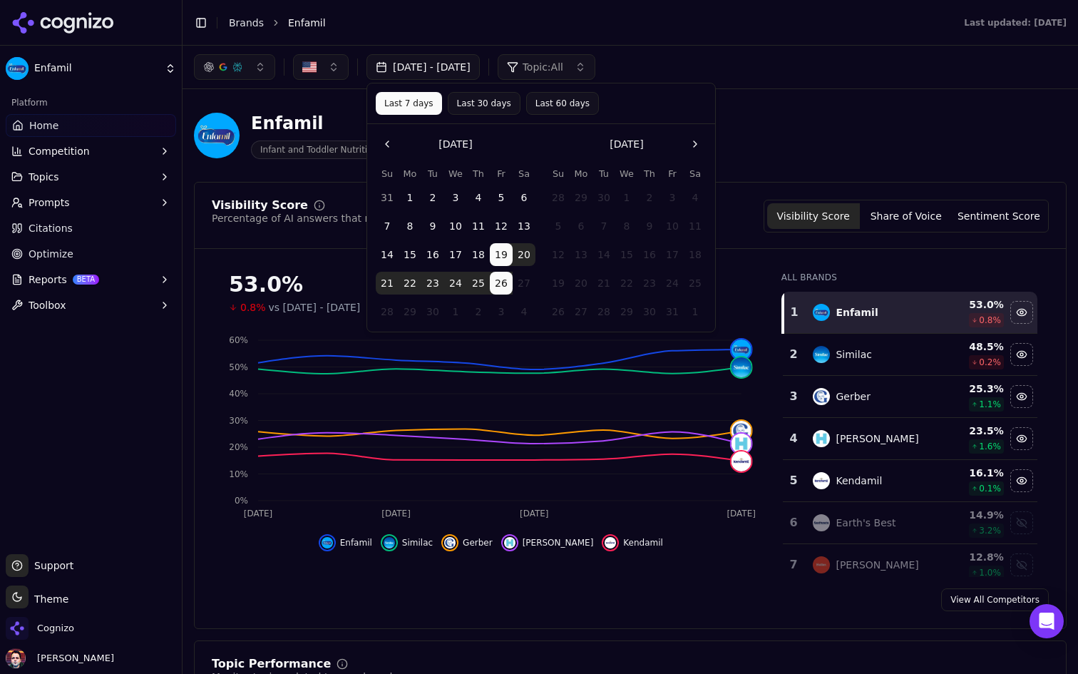
click at [490, 107] on button "Last 30 days" at bounding box center [484, 103] width 73 height 23
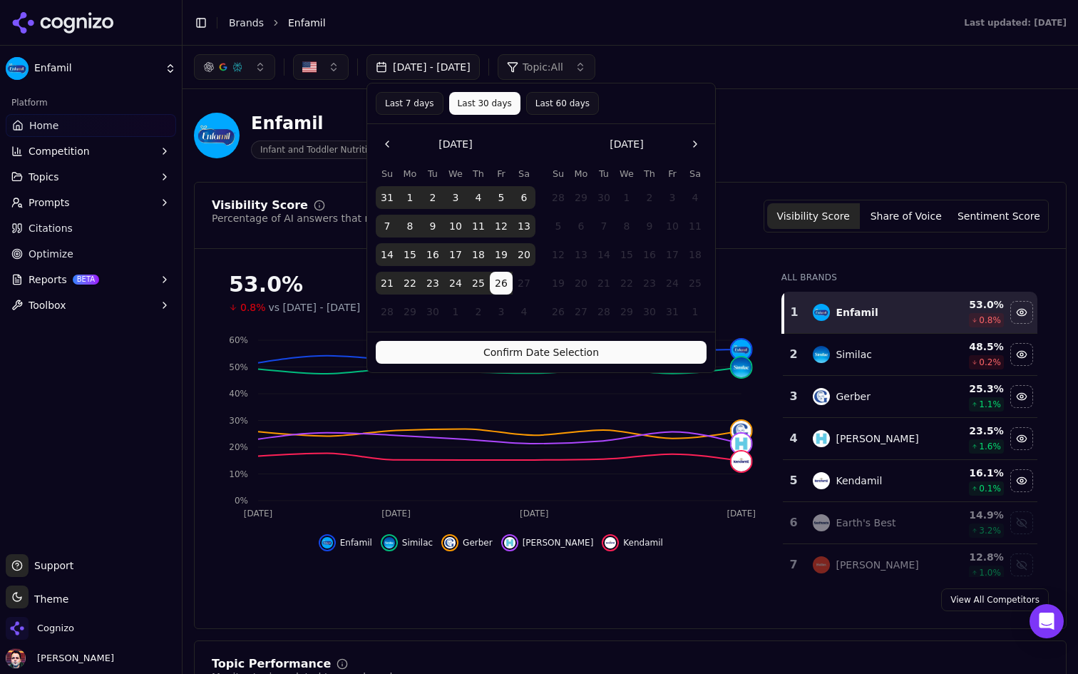
click at [547, 351] on button "Confirm Date Selection" at bounding box center [541, 352] width 331 height 23
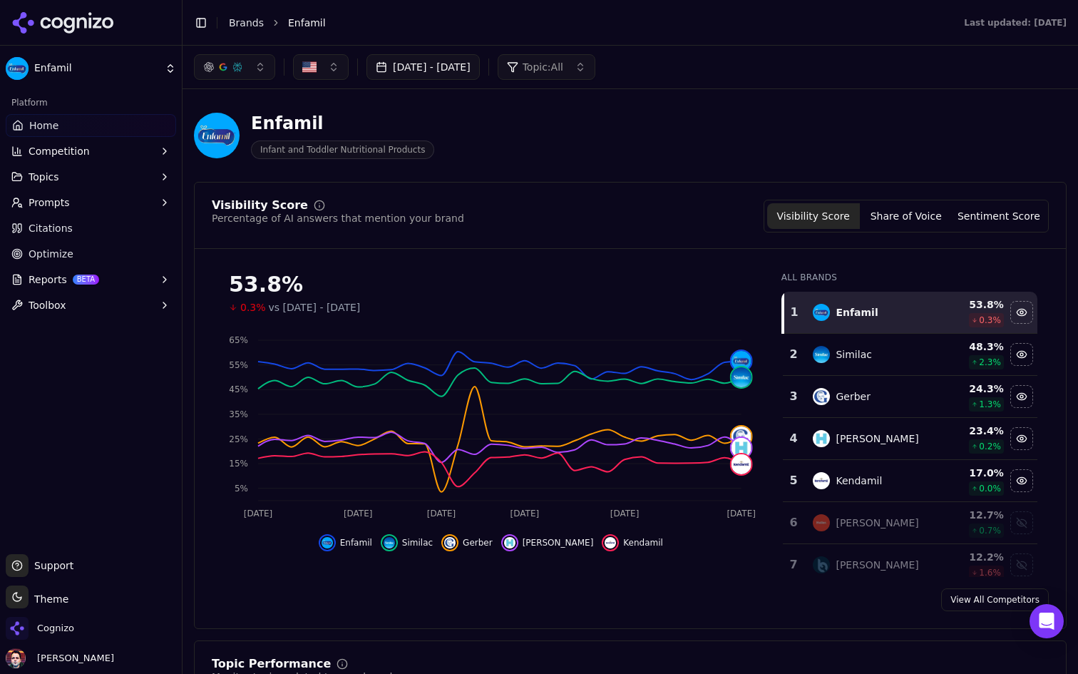
click at [238, 67] on div "button" at bounding box center [237, 66] width 11 height 11
click at [118, 272] on button "Reports BETA" at bounding box center [91, 279] width 170 height 23
click at [100, 300] on span "PDF" at bounding box center [91, 302] width 124 height 14
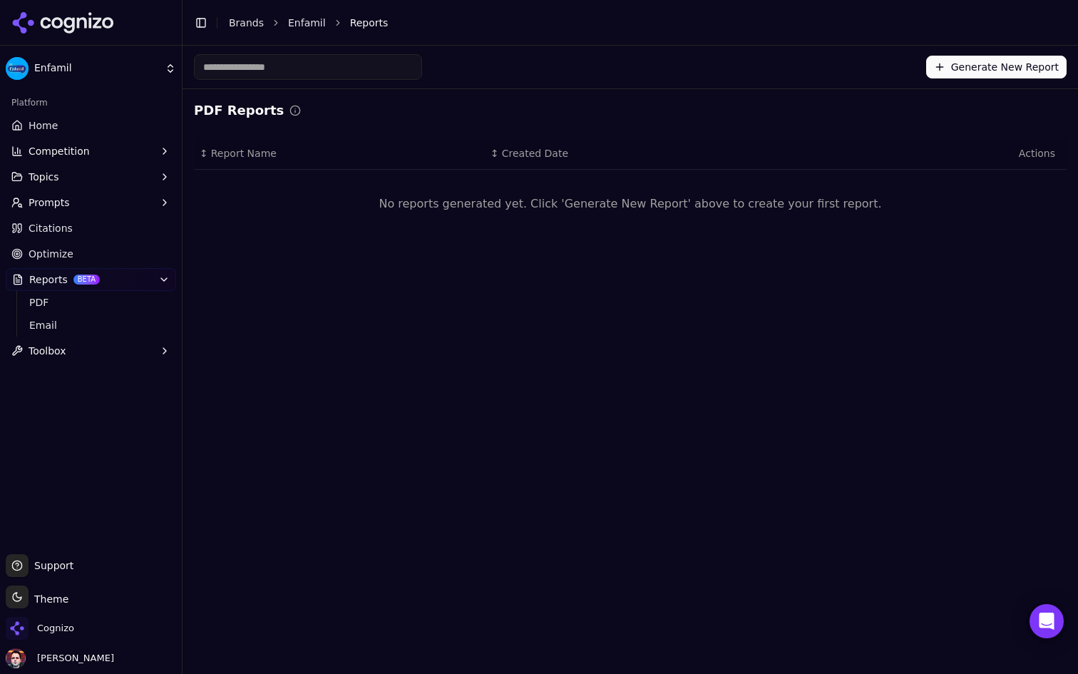
click at [999, 66] on button "Generate New Report" at bounding box center [996, 67] width 140 height 23
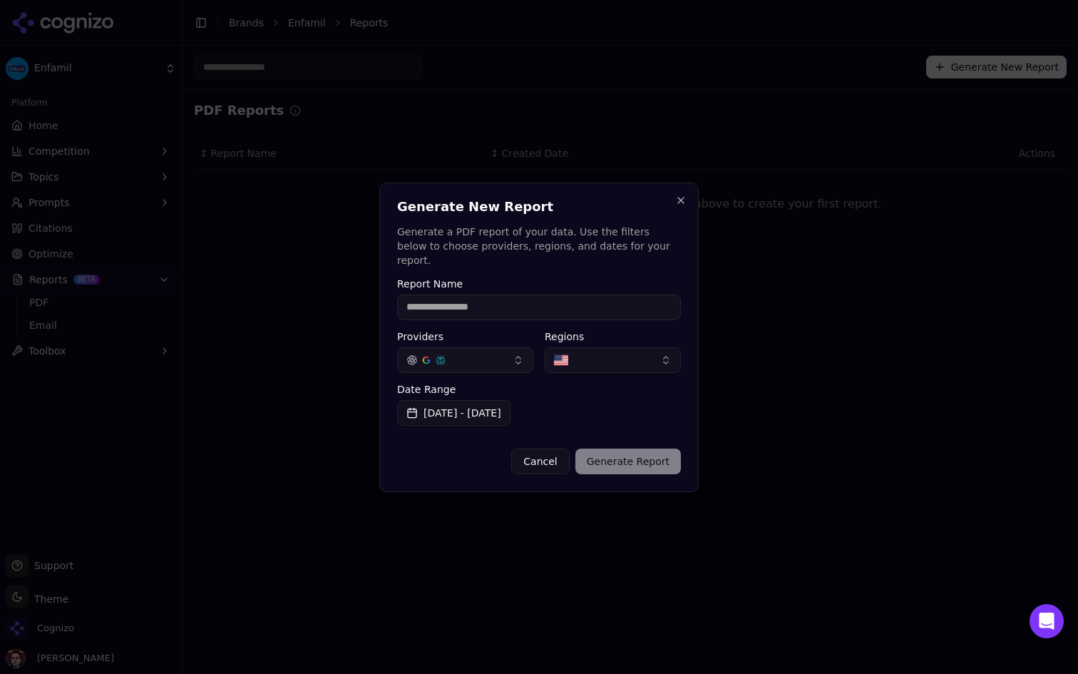
click at [525, 300] on input "Report Name" at bounding box center [539, 307] width 284 height 26
click at [552, 253] on p "Generate a PDF report of your data. Use the filters below to choose providers, …" at bounding box center [539, 246] width 284 height 43
click at [537, 297] on input "Report Name" at bounding box center [539, 307] width 284 height 26
click at [570, 299] on input "**********" at bounding box center [539, 307] width 284 height 26
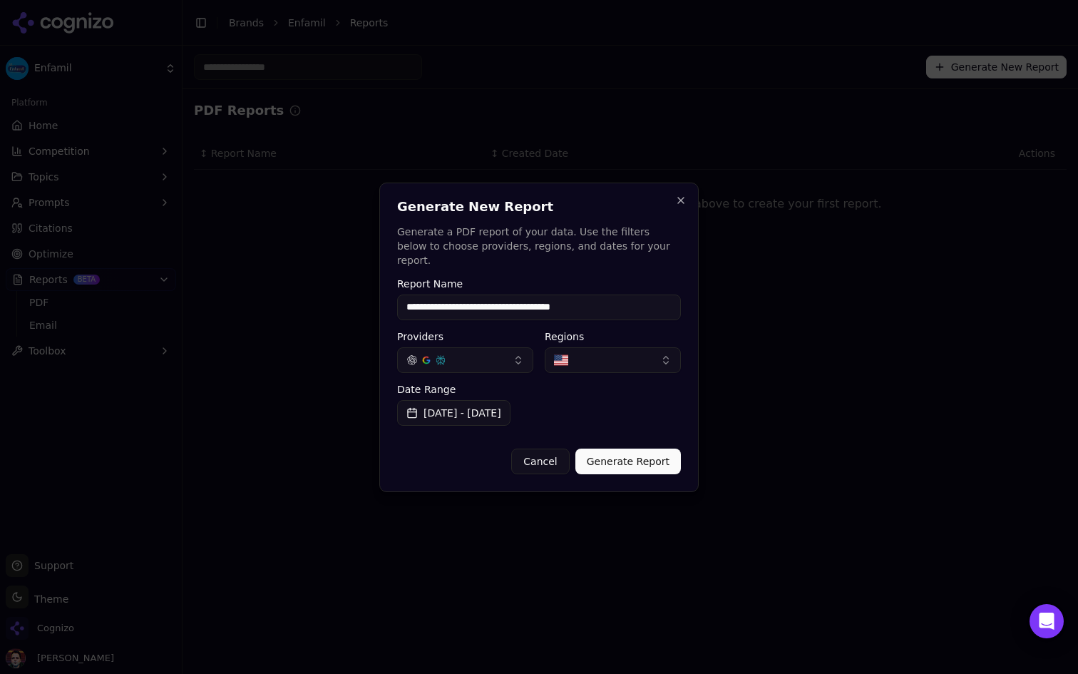
drag, startPoint x: 586, startPoint y: 302, endPoint x: 535, endPoint y: 299, distance: 50.7
click at [535, 299] on input "**********" at bounding box center [539, 307] width 284 height 26
click at [495, 301] on input "**********" at bounding box center [539, 307] width 284 height 26
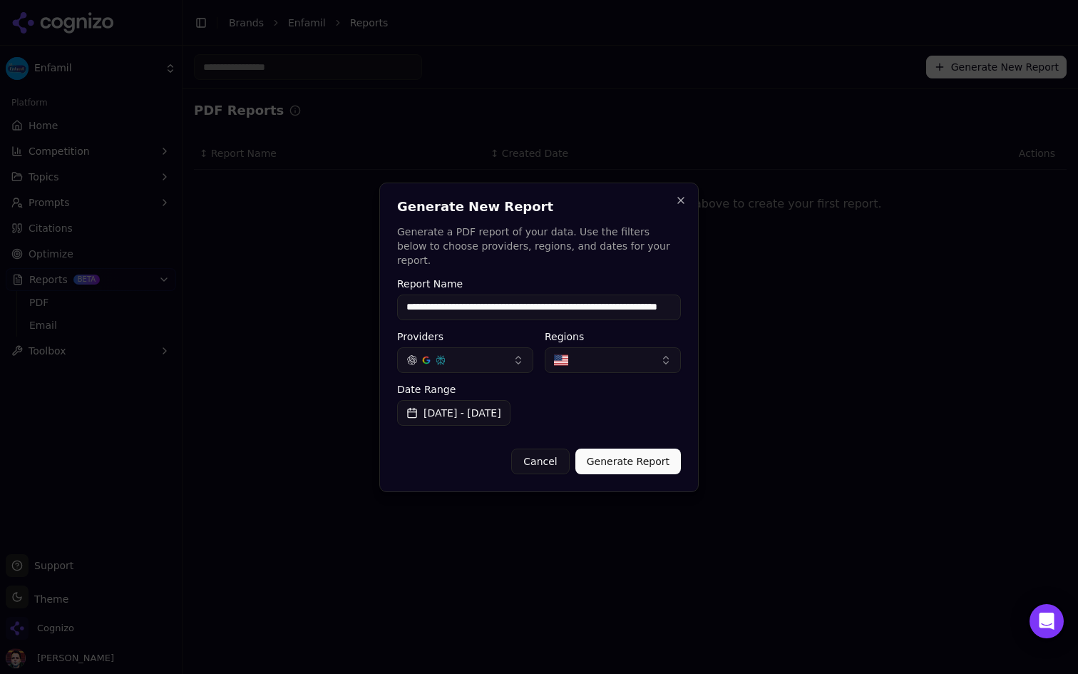
type input "**********"
click at [630, 463] on button "Generate Report" at bounding box center [627, 461] width 105 height 26
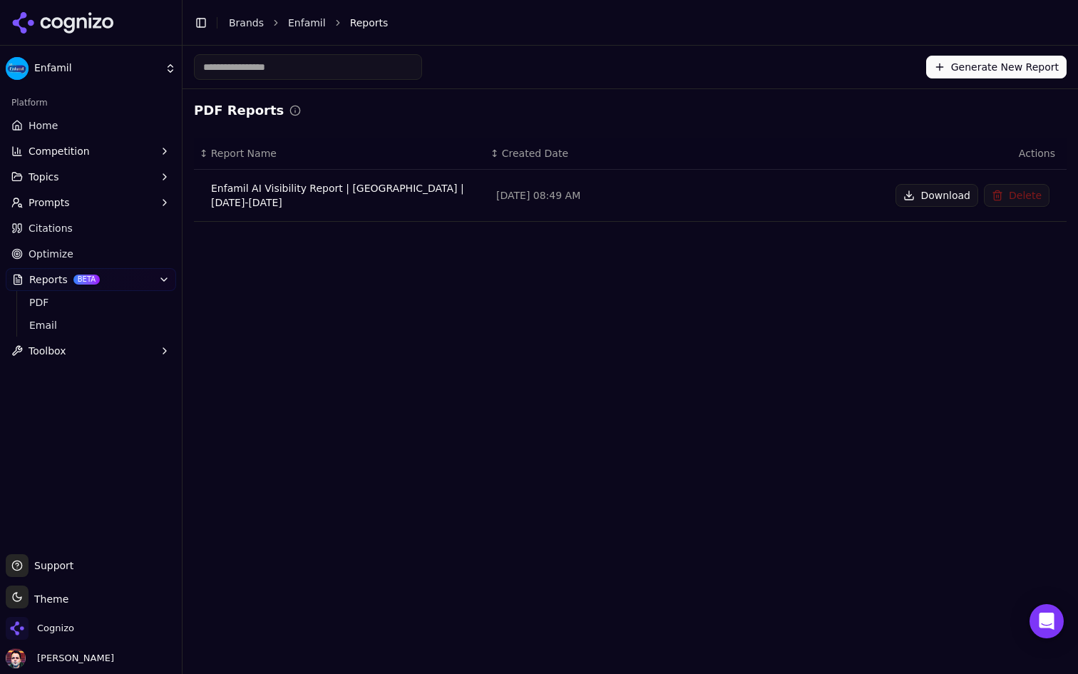
click at [945, 189] on button "Download" at bounding box center [936, 195] width 83 height 23
click at [135, 230] on link "Citations" at bounding box center [91, 228] width 170 height 23
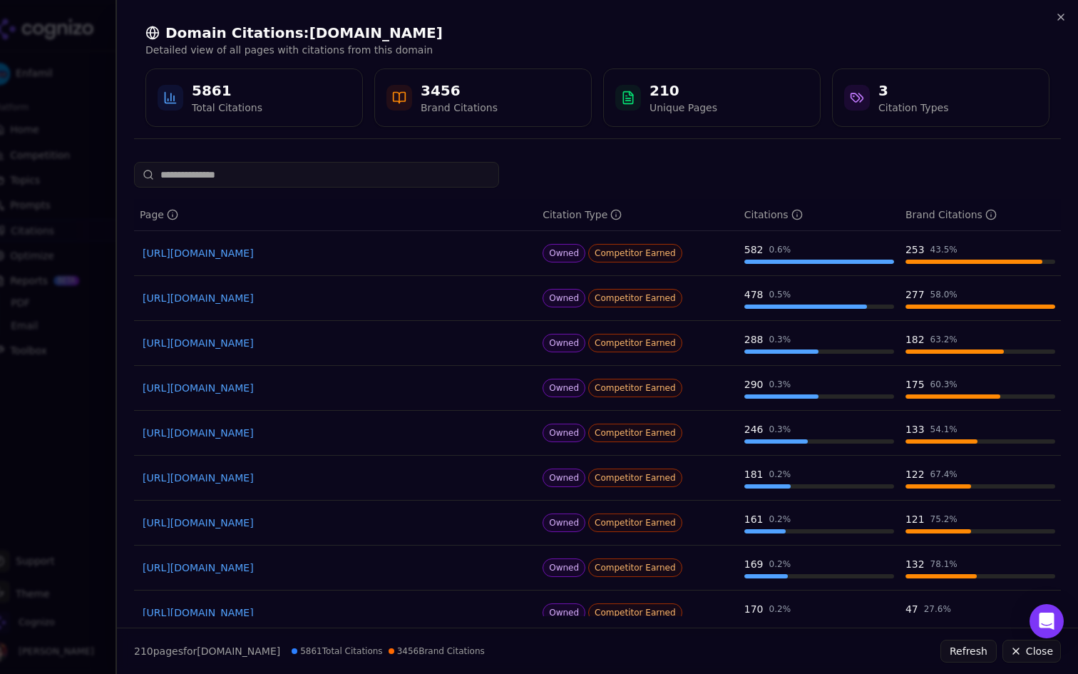
click at [269, 301] on link "https://enfamil.com/products/sensitive-stomach-baby-formula" at bounding box center [336, 298] width 386 height 14
click at [1064, 24] on div "Domain Citations: enfamil.com Detailed view of all pages with citations from th…" at bounding box center [597, 75] width 961 height 150
click at [1058, 13] on icon "button" at bounding box center [1060, 16] width 11 height 11
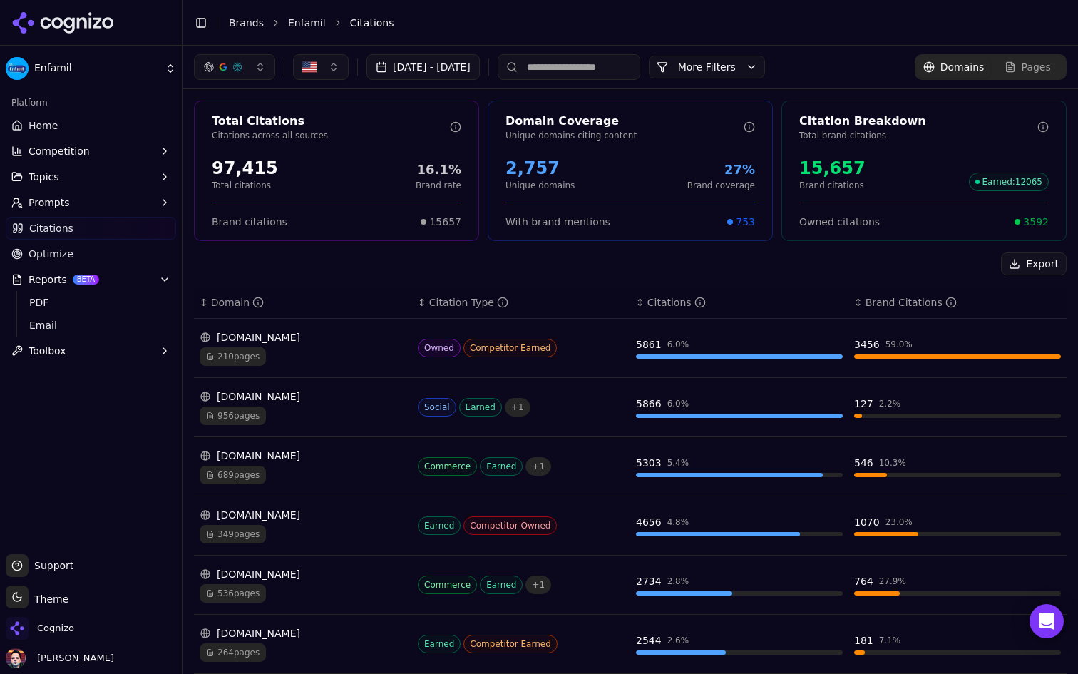
click at [105, 177] on button "Topics" at bounding box center [91, 176] width 170 height 23
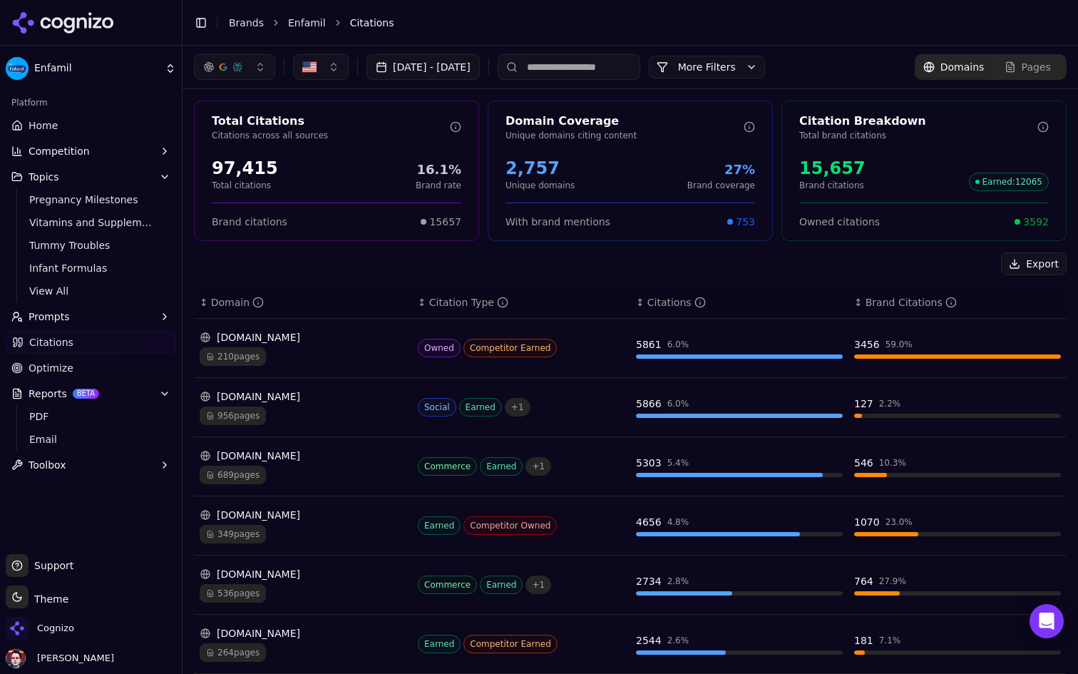
click at [339, 349] on div "210 pages" at bounding box center [303, 356] width 207 height 19
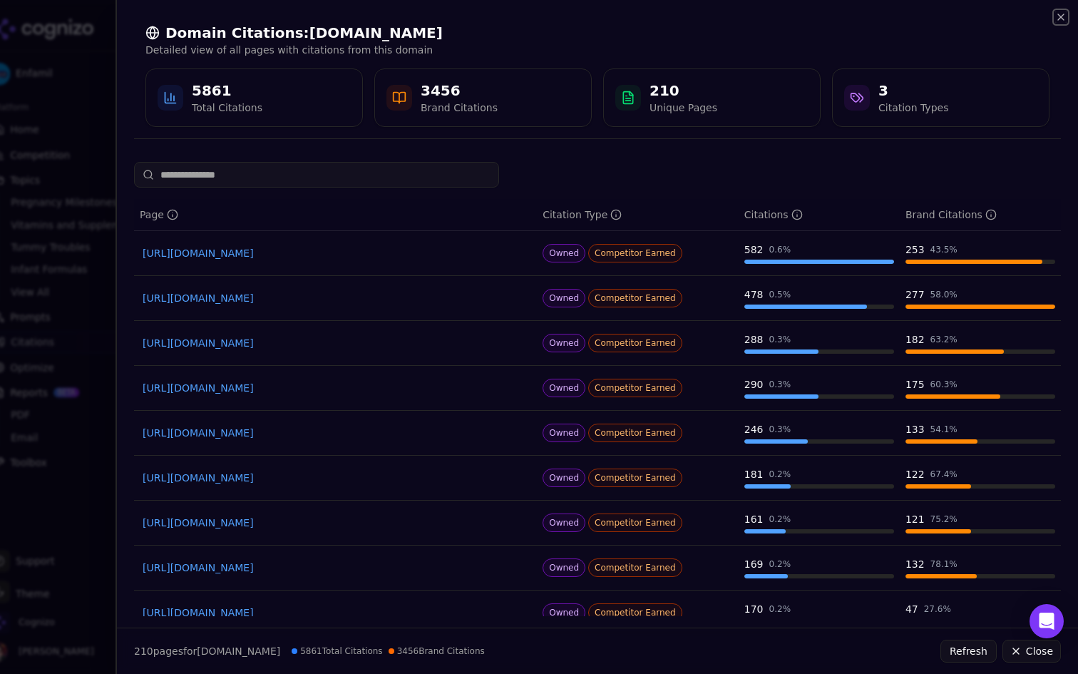
click at [1060, 21] on icon "button" at bounding box center [1060, 16] width 11 height 11
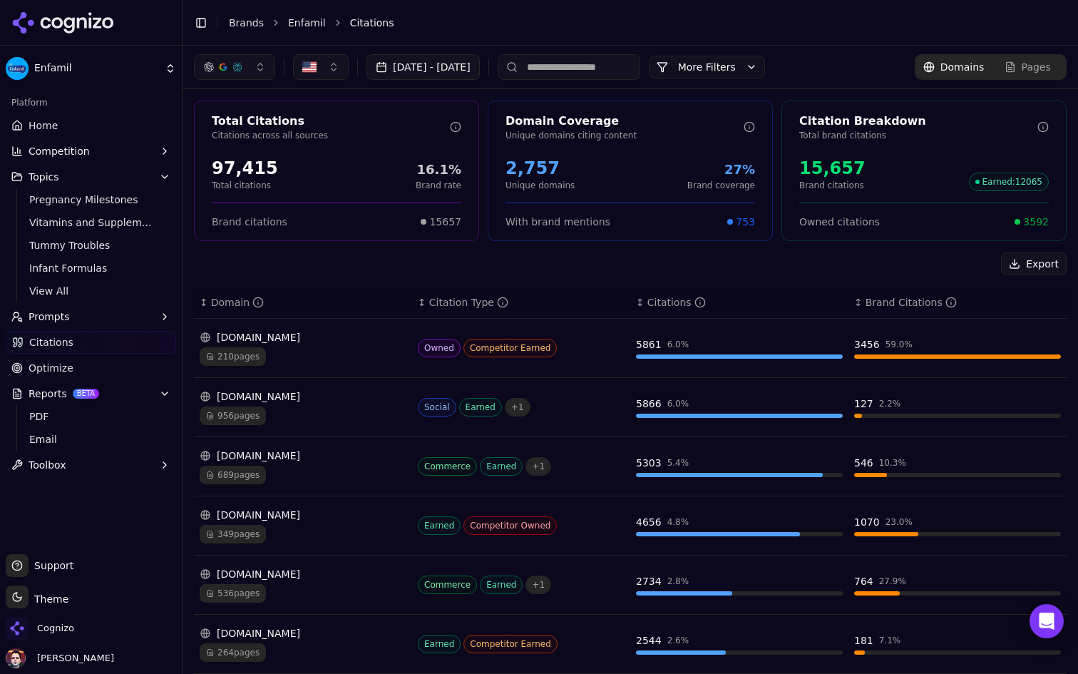
click at [381, 392] on div "reddit.com" at bounding box center [303, 396] width 207 height 14
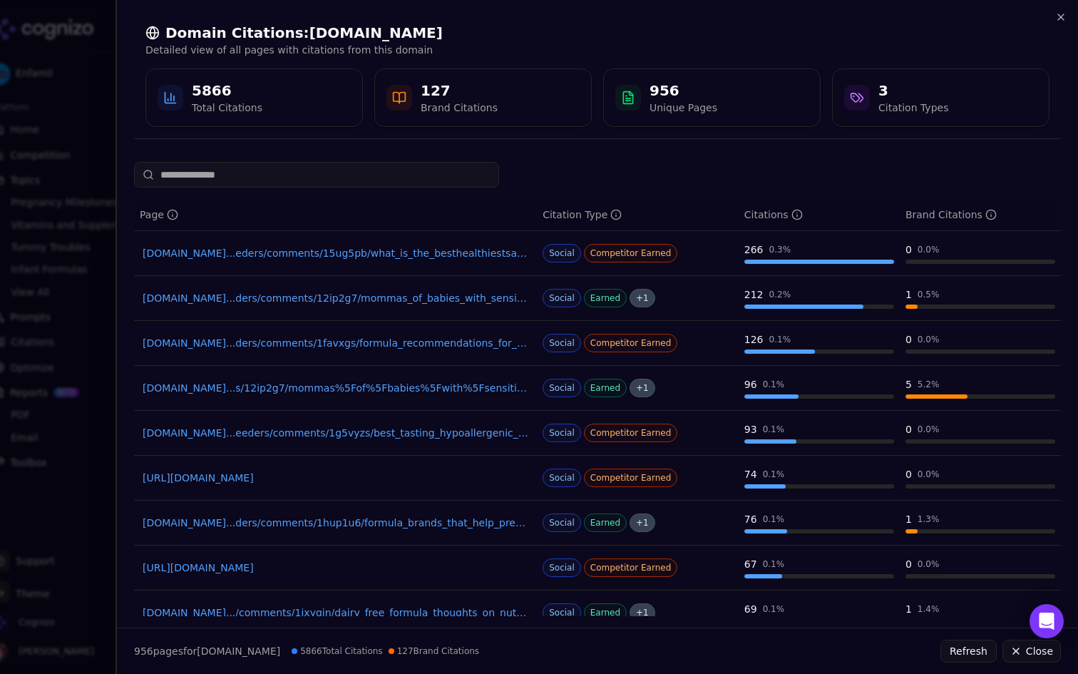
click at [460, 257] on link "reddit.com...eders/comments/15ug5pb/what_is_the_besthealthiestsafest_formula_you" at bounding box center [336, 253] width 386 height 14
click at [48, 225] on div at bounding box center [539, 337] width 1078 height 674
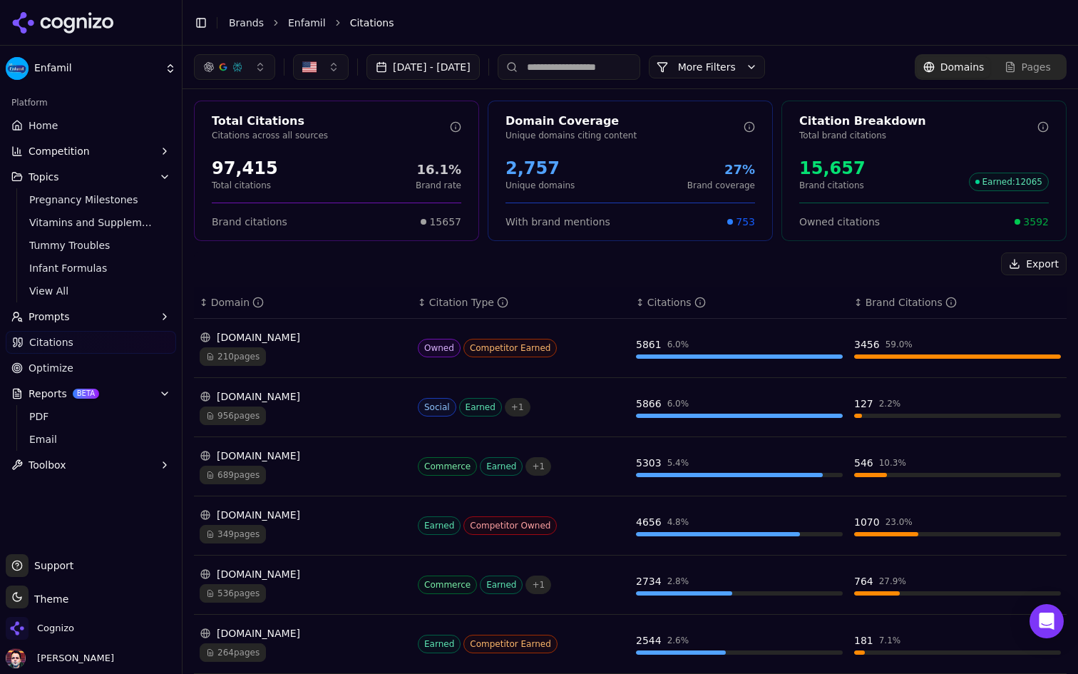
click at [93, 122] on link "Home" at bounding box center [91, 125] width 170 height 23
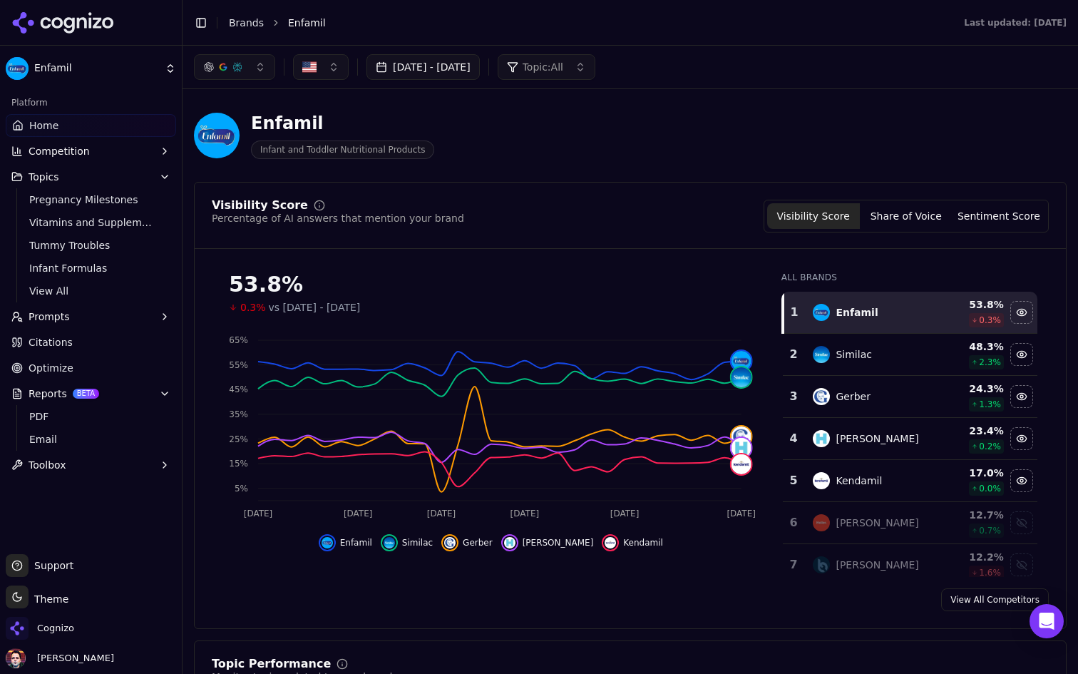
click at [116, 345] on link "Citations" at bounding box center [91, 342] width 170 height 23
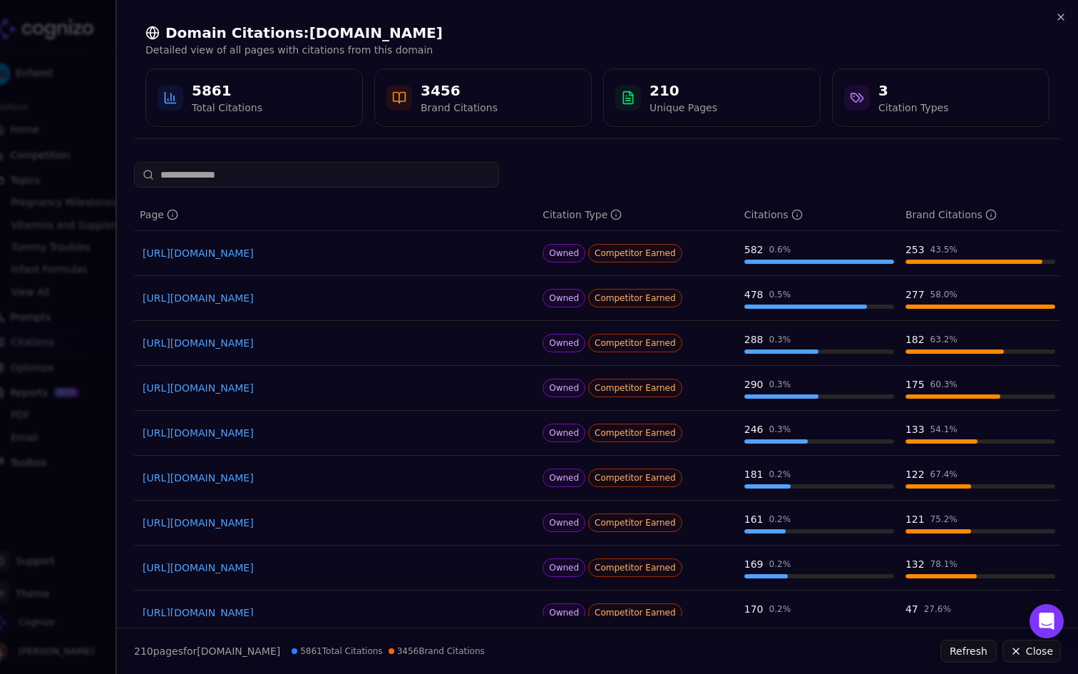
click at [380, 294] on link "https://enfamil.com/products/sensitive-stomach-baby-formula" at bounding box center [336, 298] width 386 height 14
click at [10, 307] on div at bounding box center [539, 337] width 1078 height 674
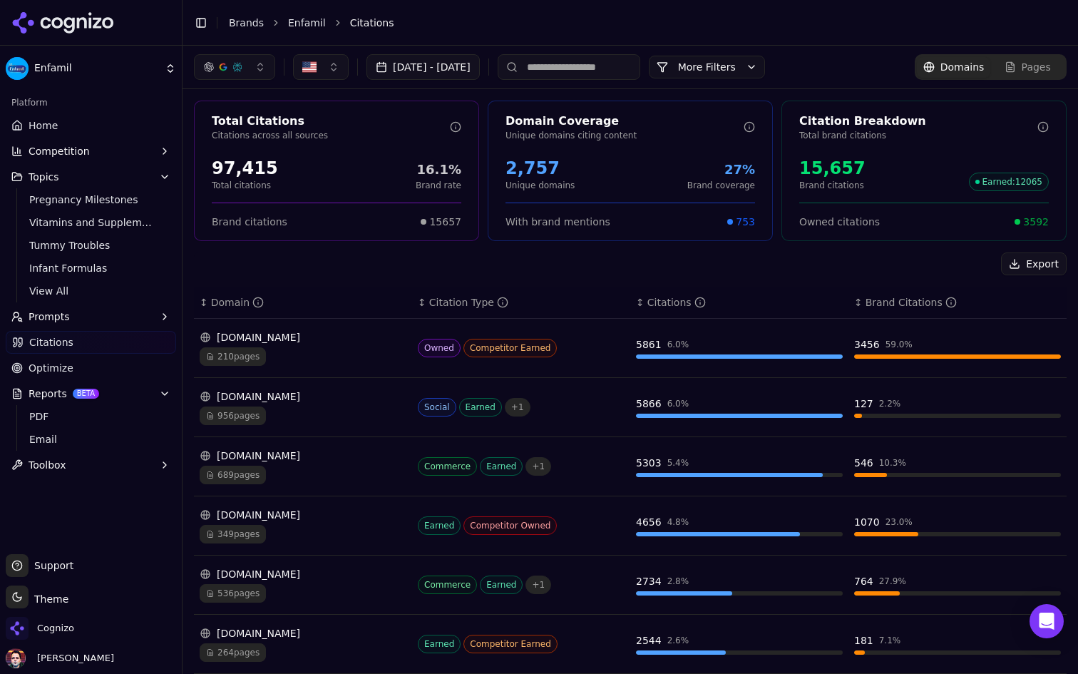
click at [114, 313] on button "Prompts" at bounding box center [91, 316] width 170 height 23
click at [103, 333] on span "Active" at bounding box center [91, 339] width 124 height 14
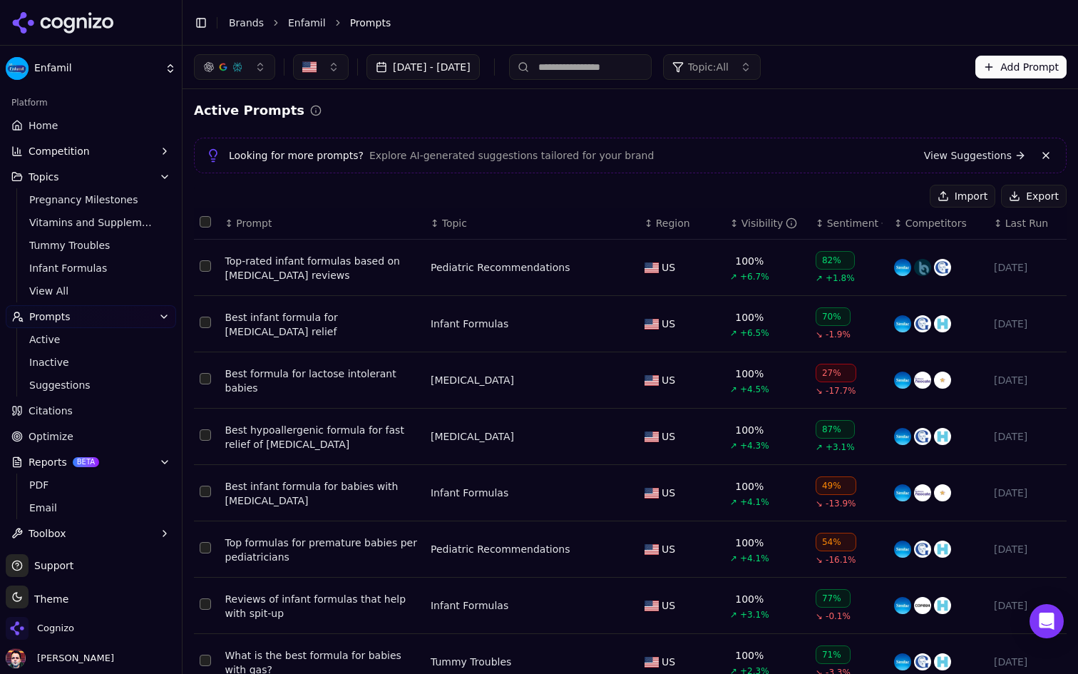
click at [321, 252] on td "Top-rated infant formulas based on pediatrician reviews" at bounding box center [322, 268] width 205 height 56
click at [313, 264] on div "Top-rated infant formulas based on pediatrician reviews" at bounding box center [322, 268] width 194 height 29
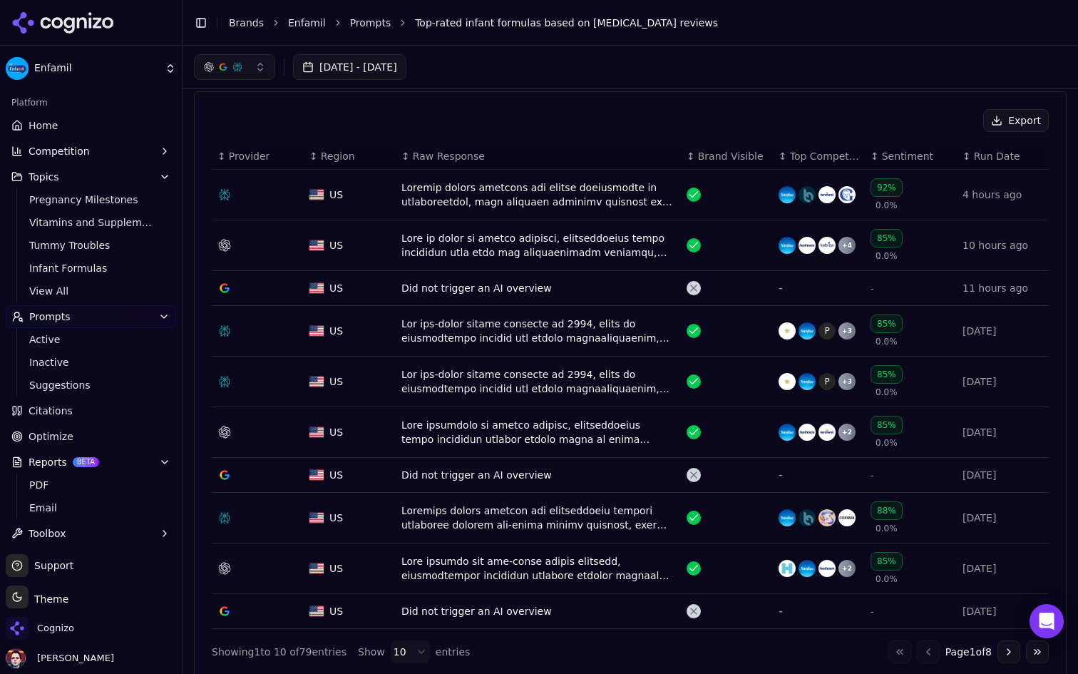
scroll to position [475, 0]
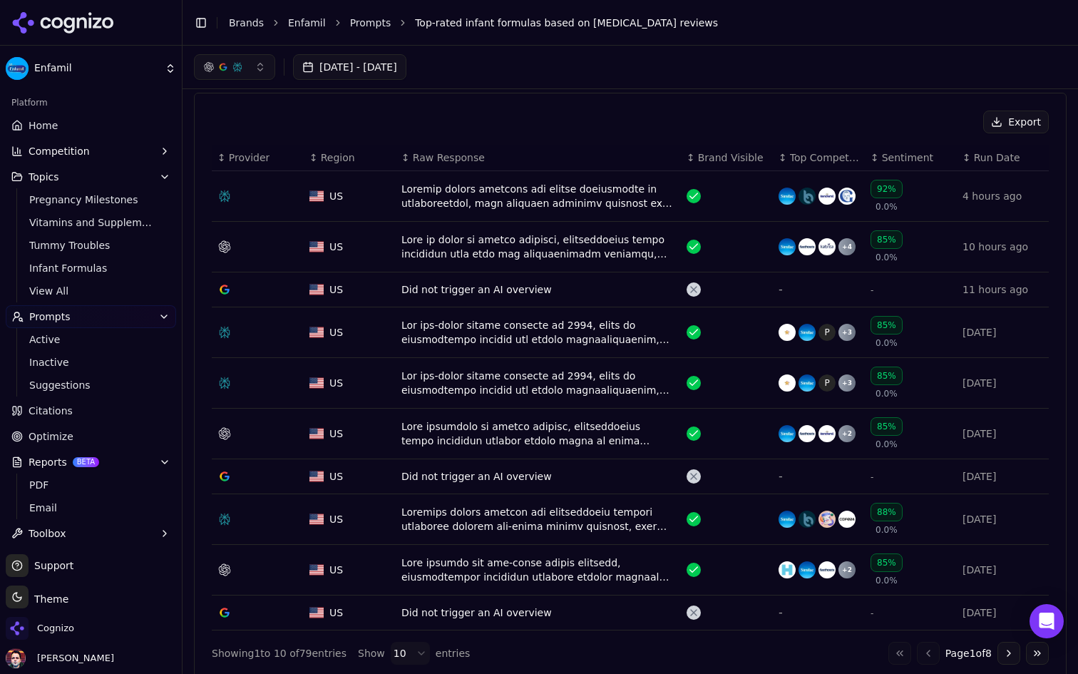
click at [495, 191] on div "Data table" at bounding box center [538, 196] width 274 height 29
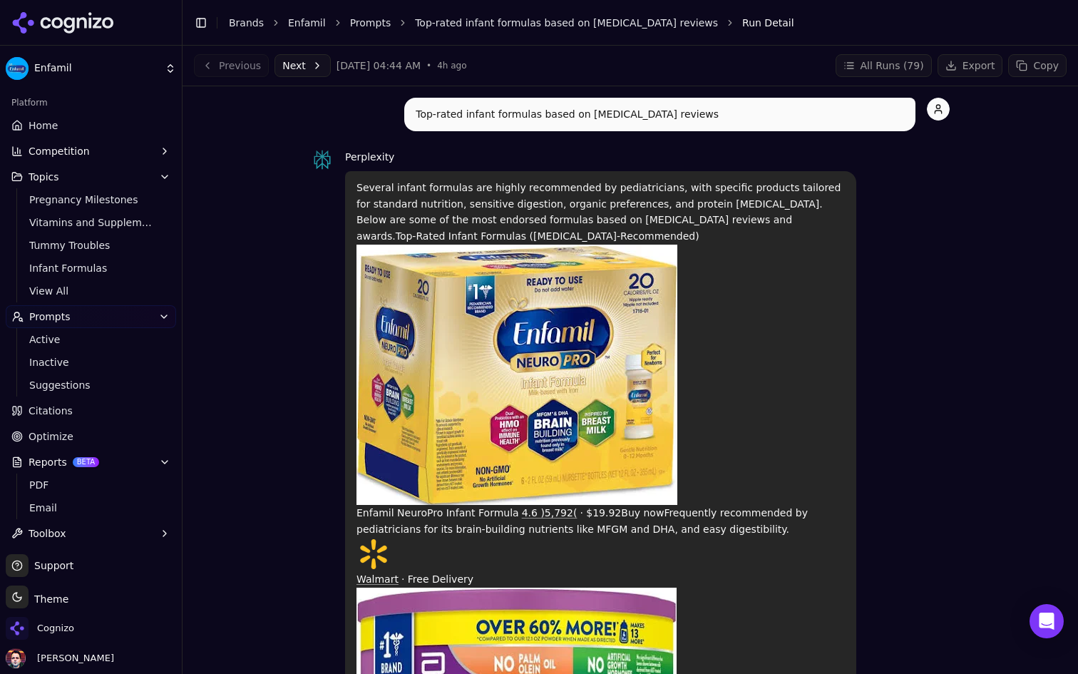
click at [299, 66] on button "Next" at bounding box center [302, 65] width 56 height 23
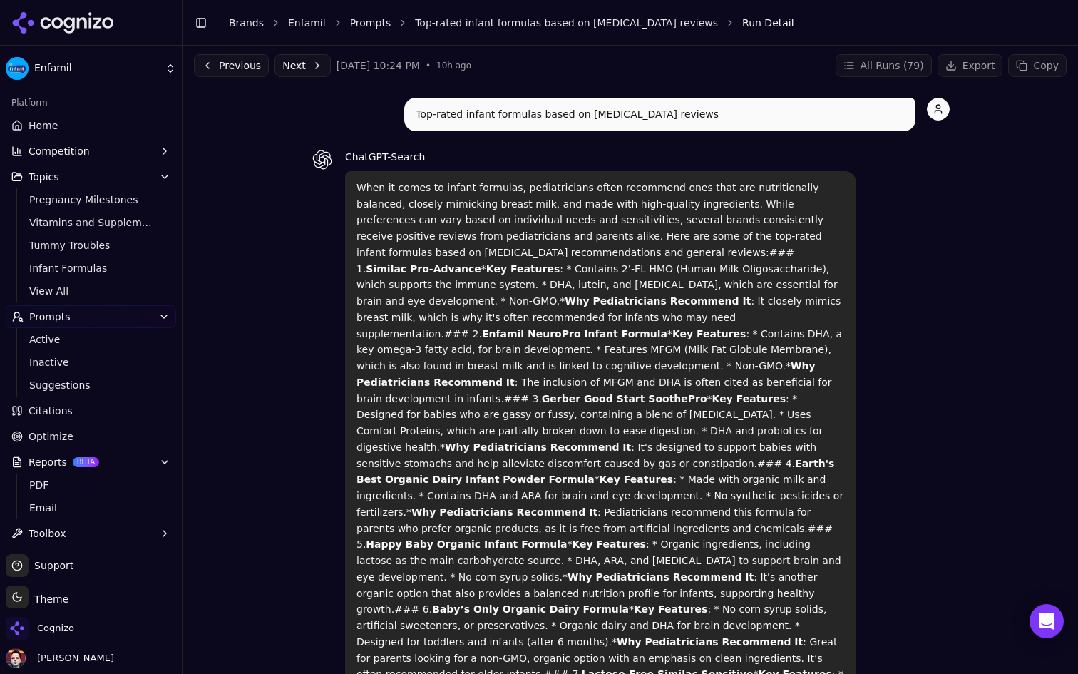
click at [307, 51] on div "Previous Next Sep 25, 2025, 10:24 PM • 10h ago All Runs ( 79 ) Export Copy" at bounding box center [629, 66] width 895 height 40
click at [303, 63] on button "Next" at bounding box center [302, 65] width 56 height 23
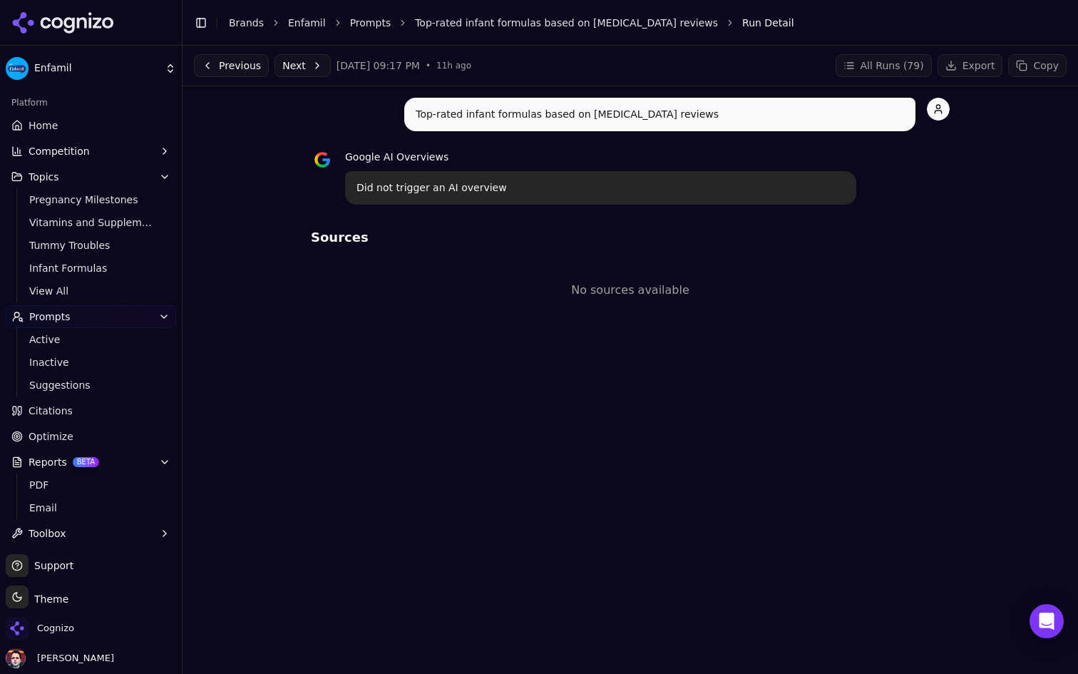
click at [303, 63] on button "Next" at bounding box center [302, 65] width 56 height 23
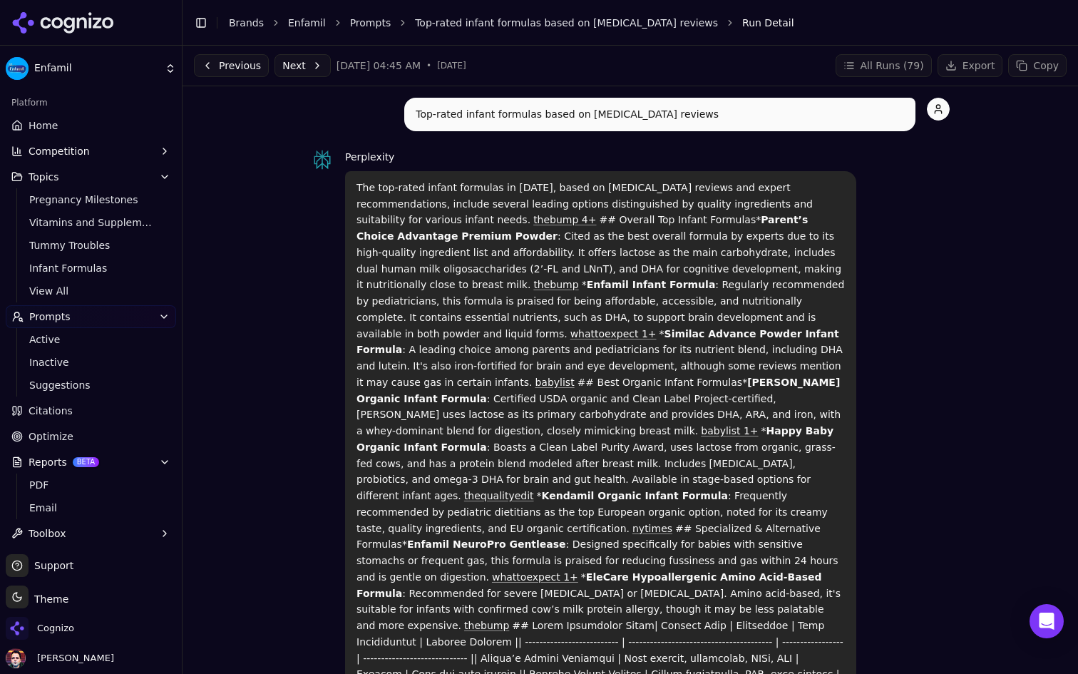
click at [305, 71] on button "Next" at bounding box center [302, 65] width 56 height 23
click at [355, 22] on link "Prompts" at bounding box center [370, 23] width 41 height 14
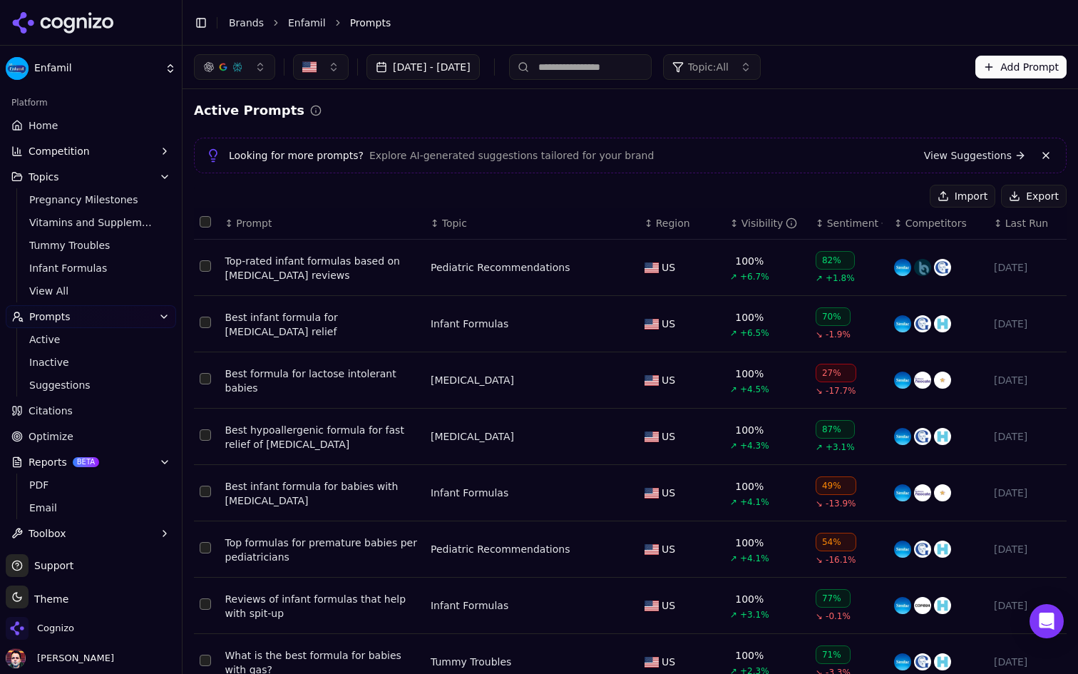
click at [249, 78] on button "button" at bounding box center [234, 67] width 81 height 26
click at [238, 147] on span "Google AI Overviews" at bounding box center [235, 153] width 90 height 29
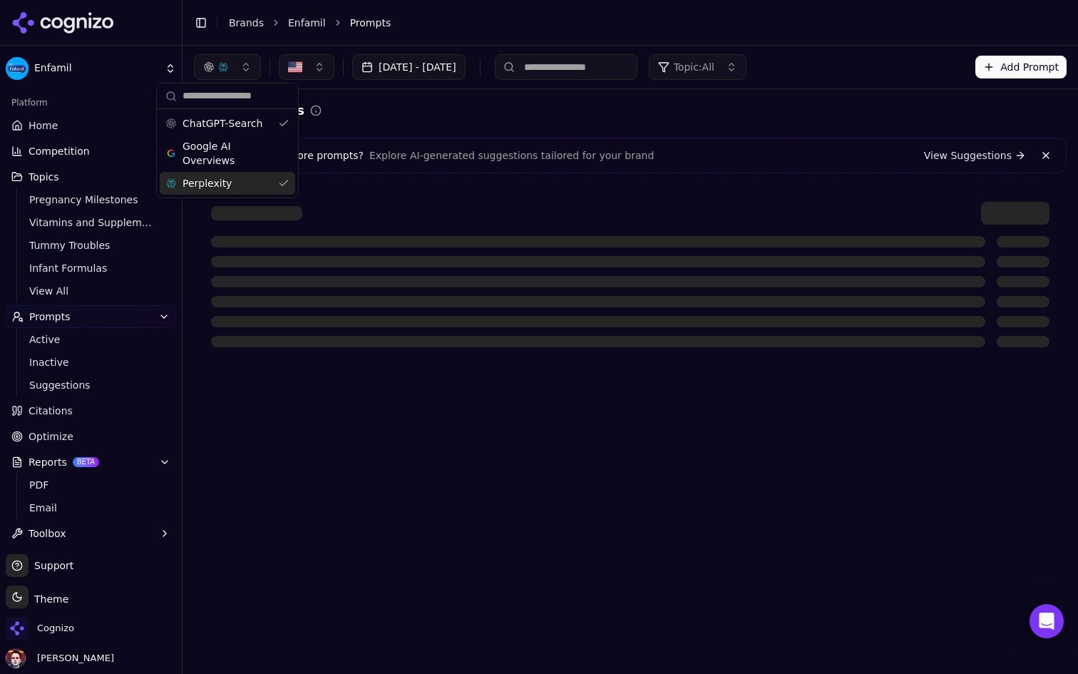
click at [235, 180] on div "Perplexity" at bounding box center [227, 183] width 135 height 23
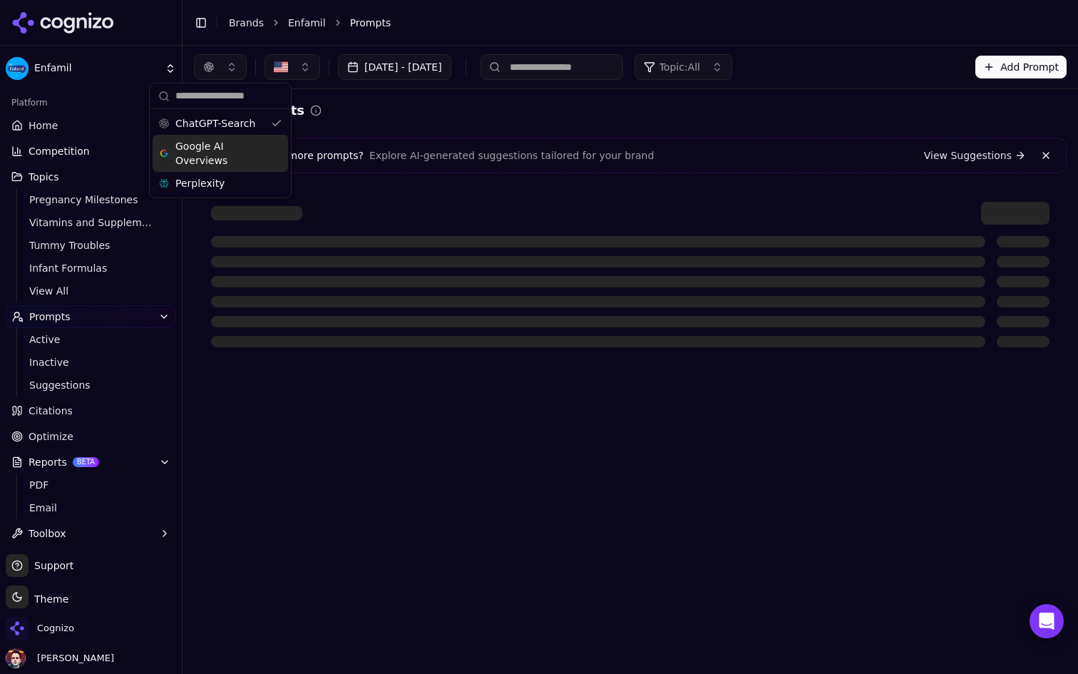
click at [458, 120] on div "Active Prompts Looking for more prompts? Explore AI-generated suggestions tailo…" at bounding box center [630, 233] width 872 height 264
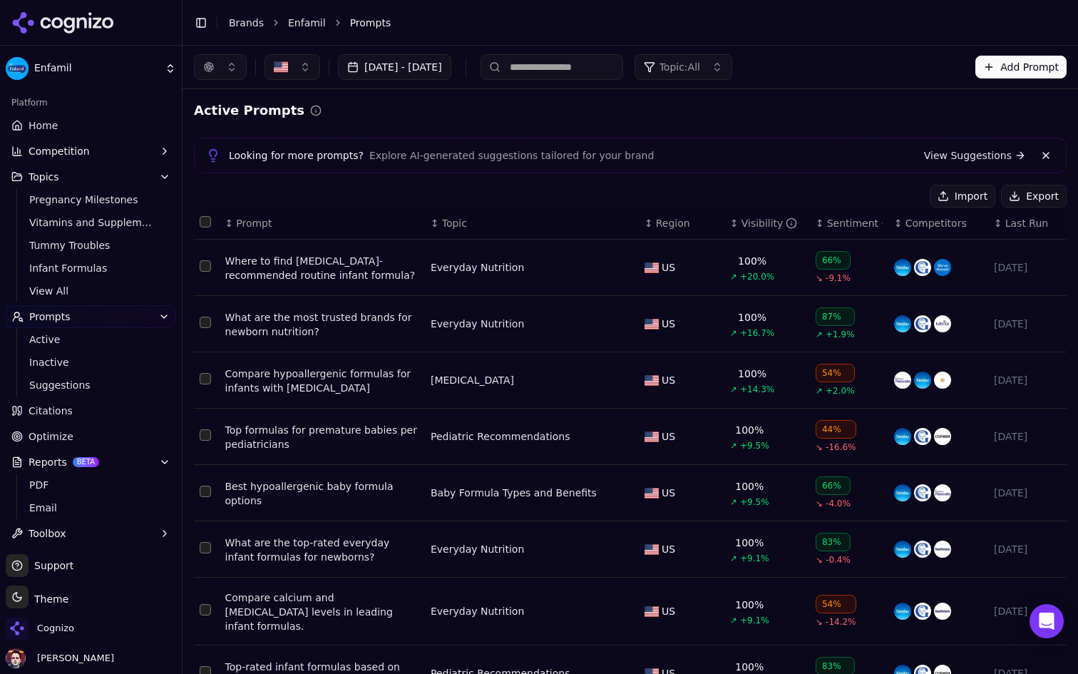
click at [319, 268] on div "Where to find pediatrician-recommended routine infant formula?" at bounding box center [322, 268] width 194 height 29
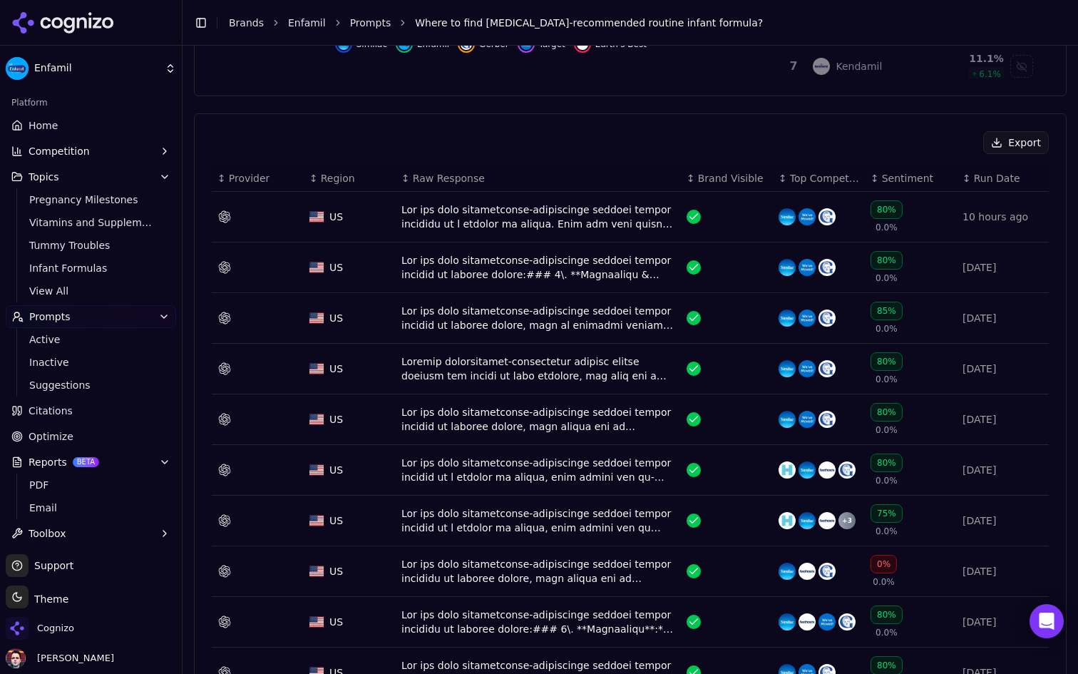
scroll to position [465, 0]
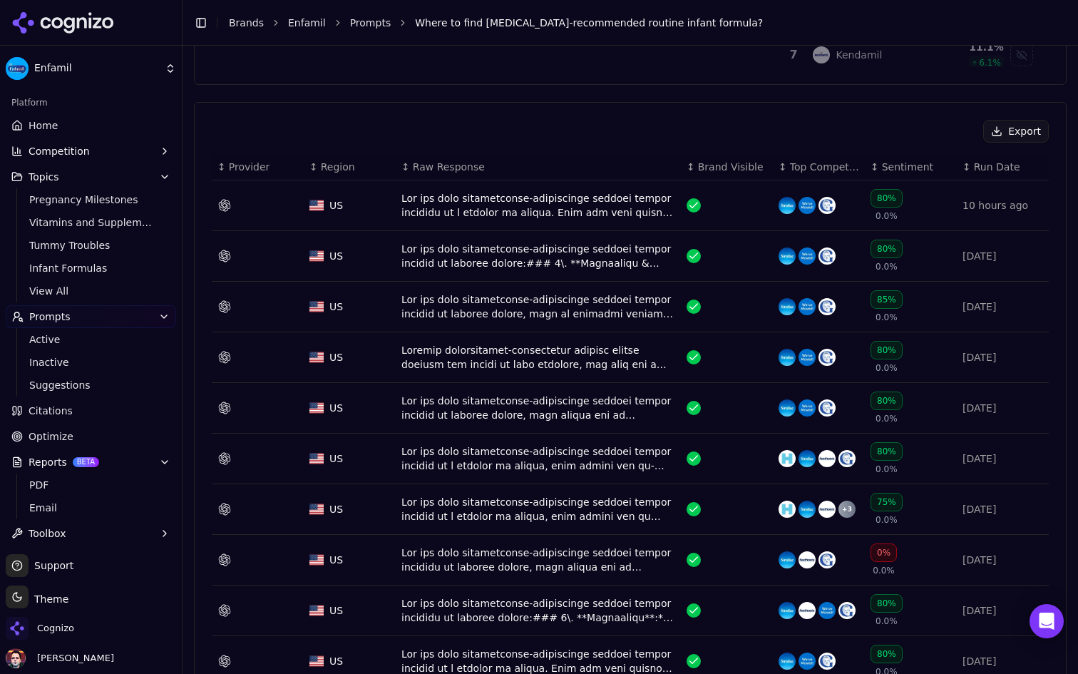
click at [480, 203] on div "Data table" at bounding box center [538, 205] width 274 height 29
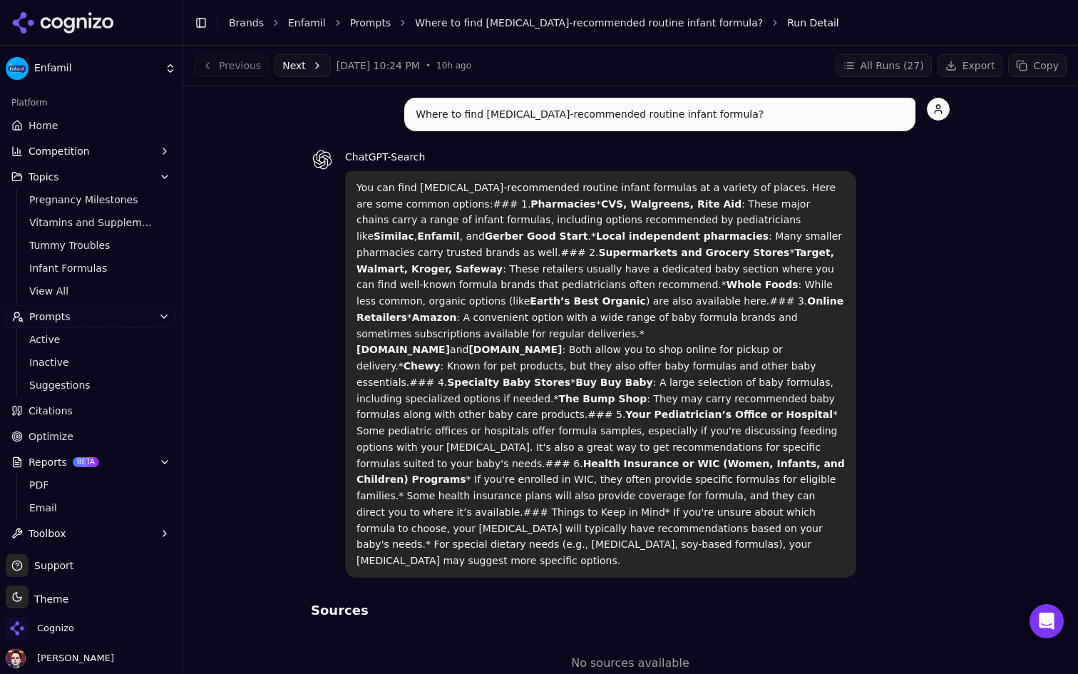
click at [294, 56] on button "Next" at bounding box center [302, 65] width 56 height 23
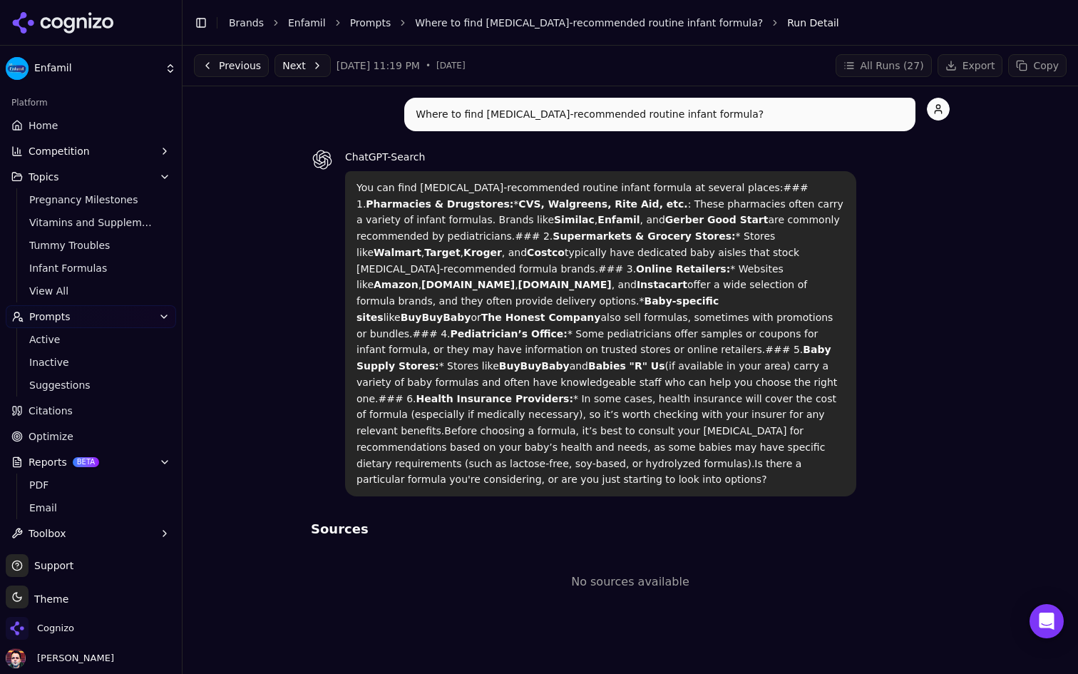
click at [296, 62] on button "Next" at bounding box center [302, 65] width 56 height 23
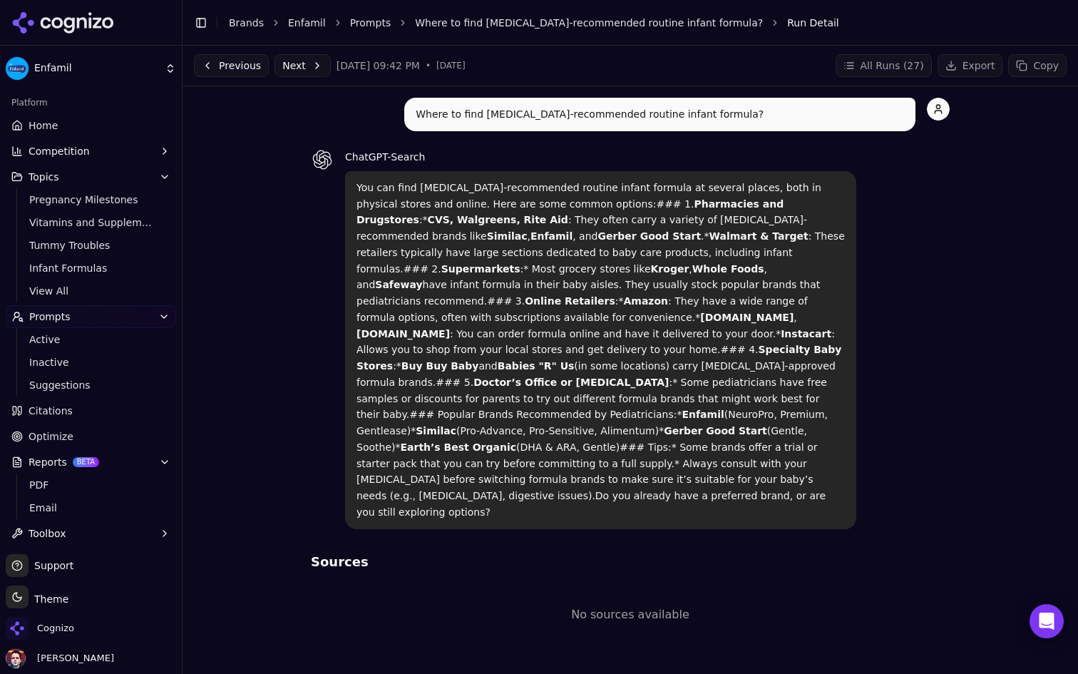
click at [296, 62] on button "Next" at bounding box center [302, 65] width 56 height 23
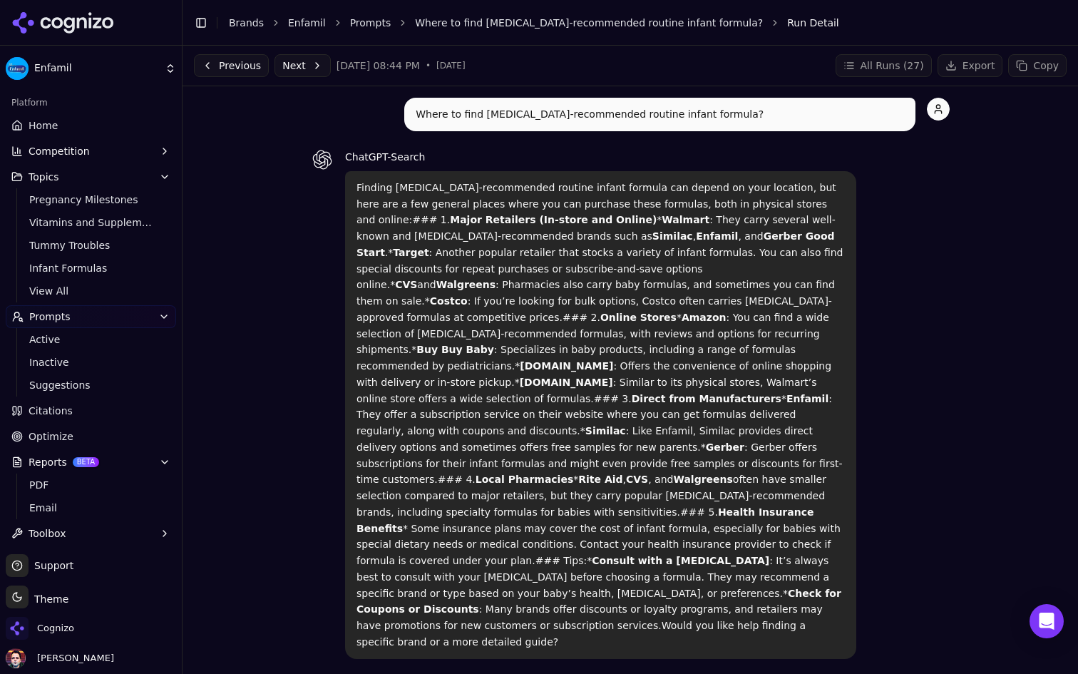
click at [296, 62] on button "Next" at bounding box center [302, 65] width 56 height 23
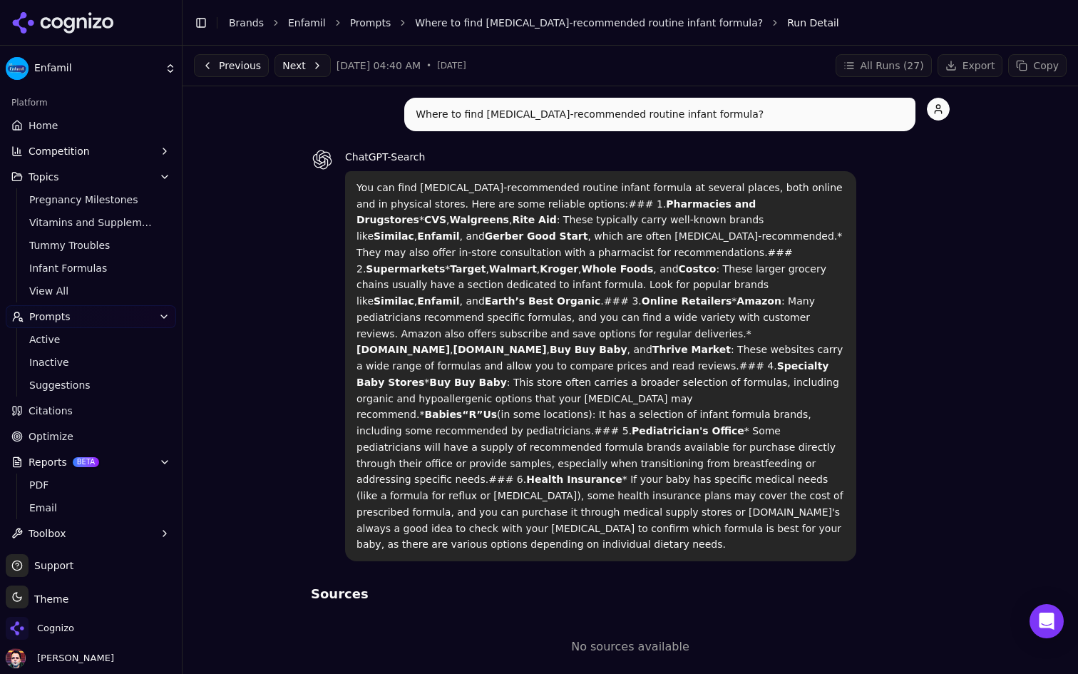
click at [296, 62] on button "Next" at bounding box center [302, 65] width 56 height 23
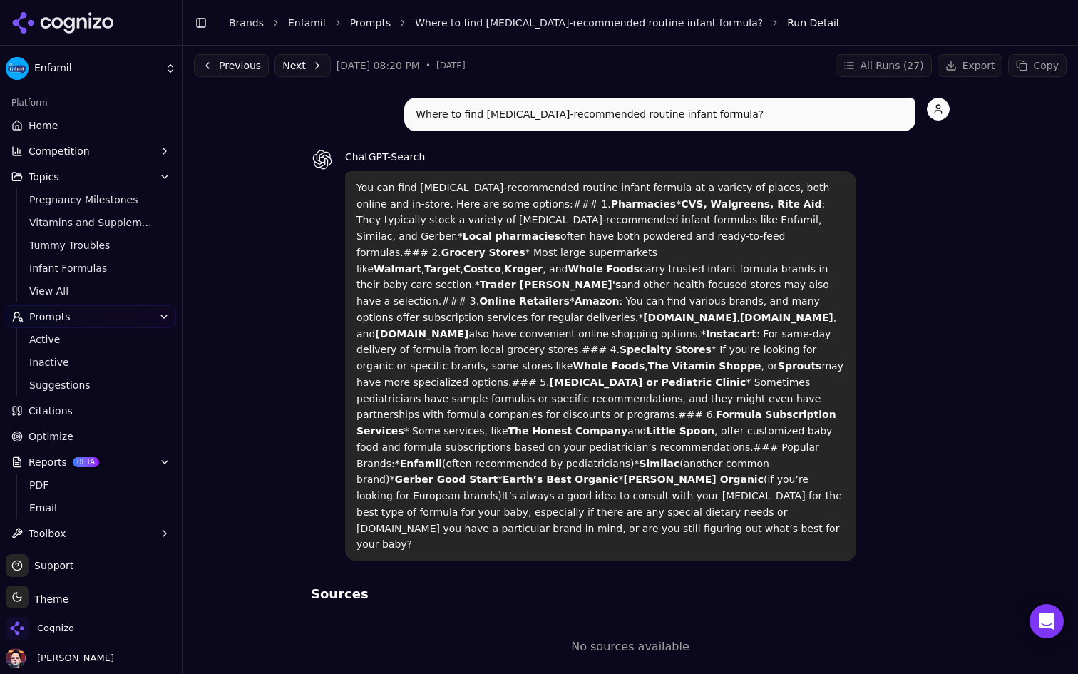
click at [296, 62] on button "Next" at bounding box center [302, 65] width 56 height 23
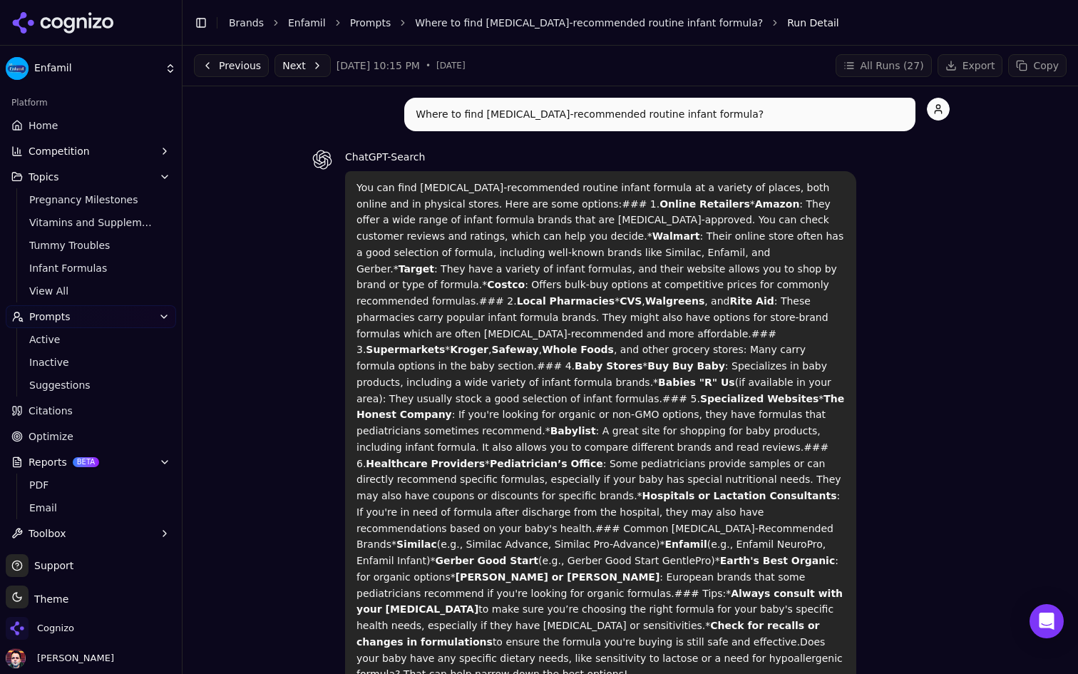
click at [296, 62] on button "Next" at bounding box center [302, 65] width 56 height 23
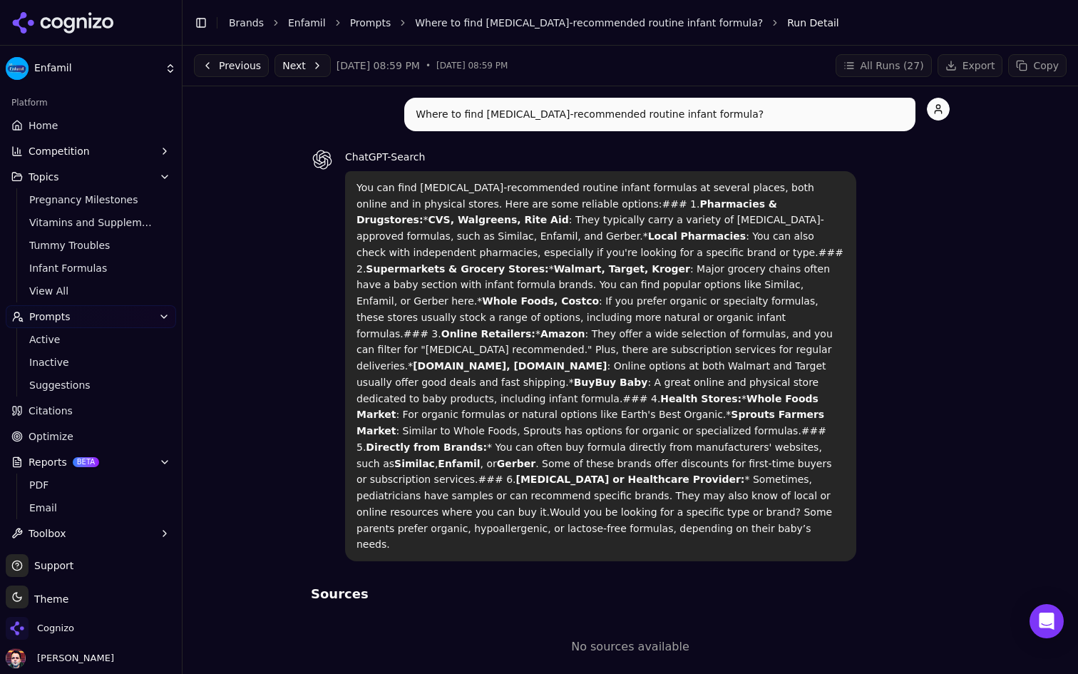
click at [292, 63] on button "Next" at bounding box center [302, 65] width 56 height 23
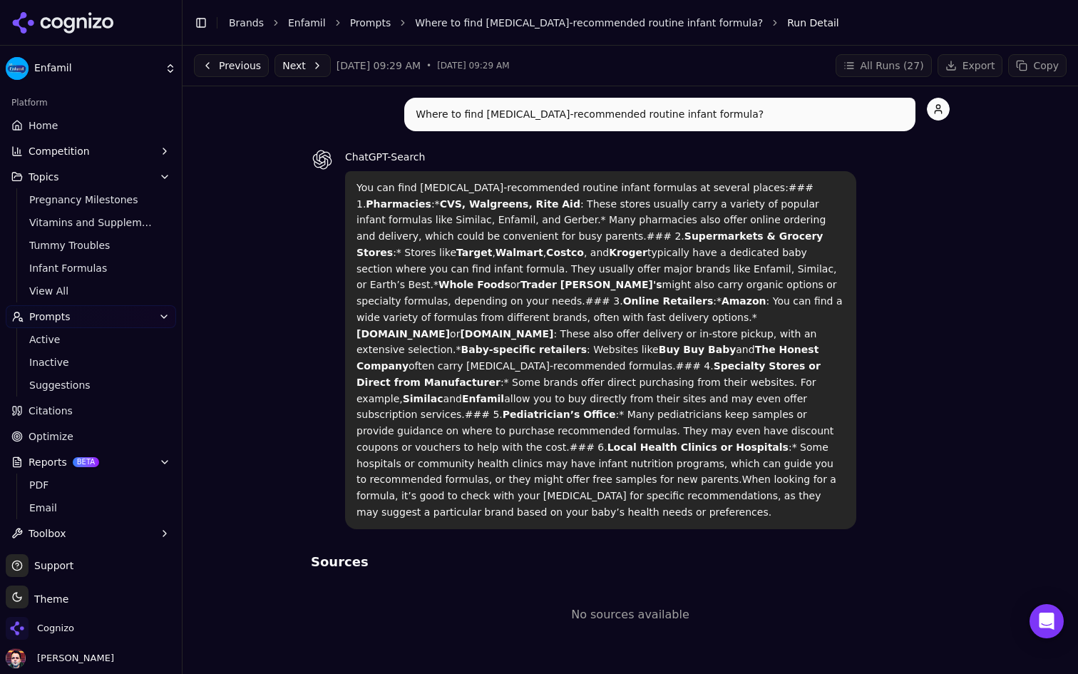
click at [292, 63] on button "Next" at bounding box center [302, 65] width 56 height 23
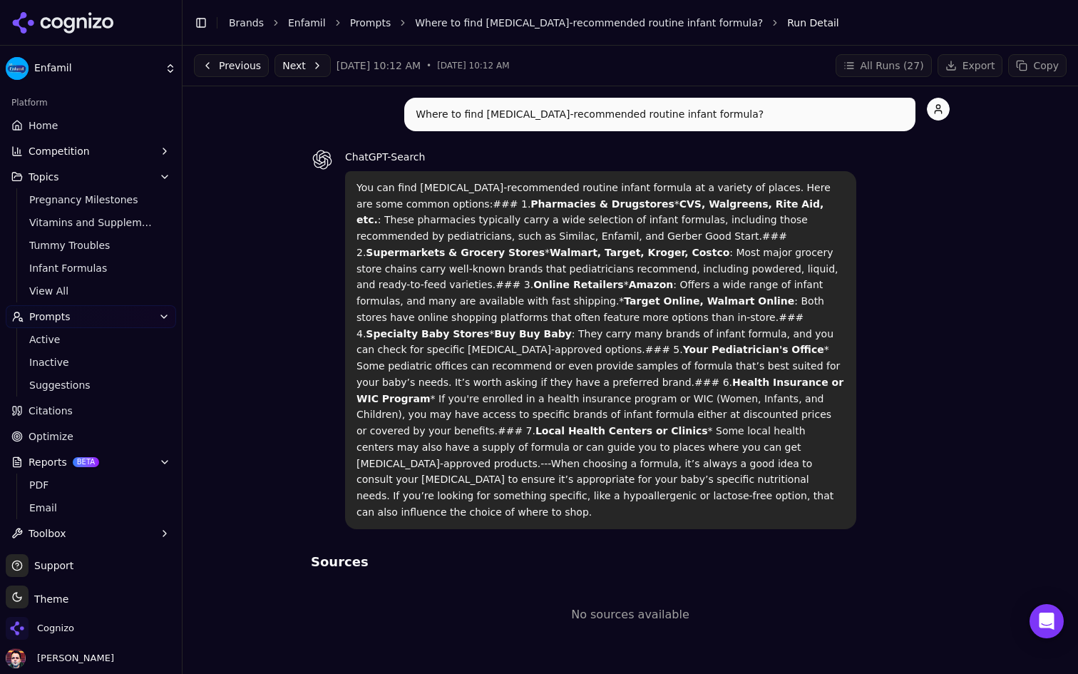
click at [292, 63] on button "Next" at bounding box center [302, 65] width 56 height 23
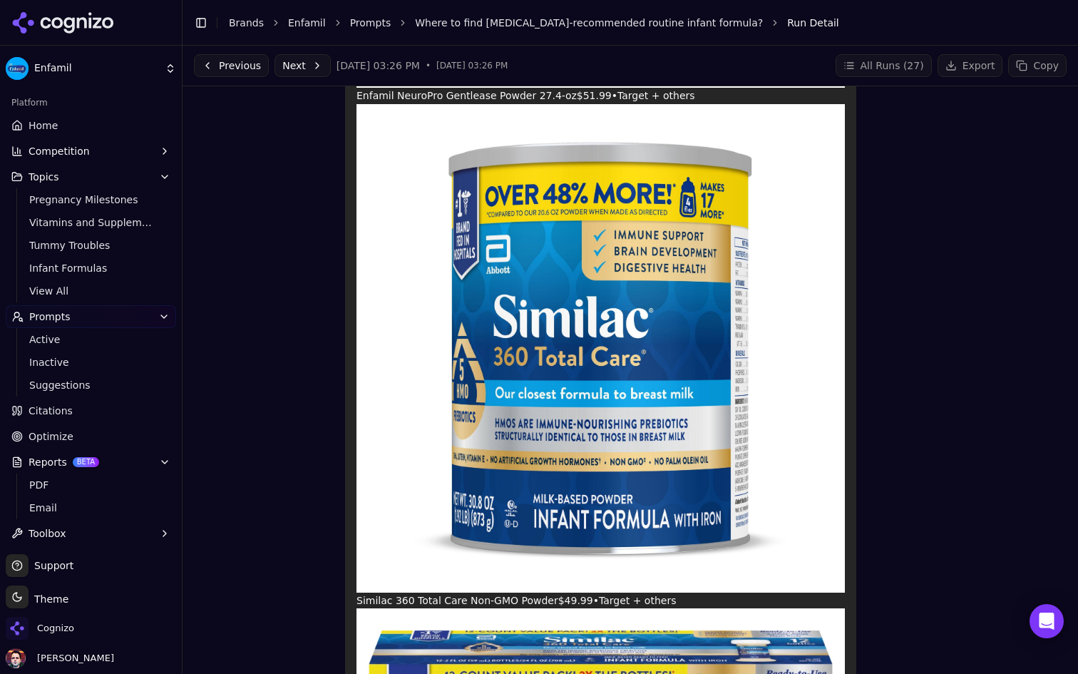
scroll to position [500, 0]
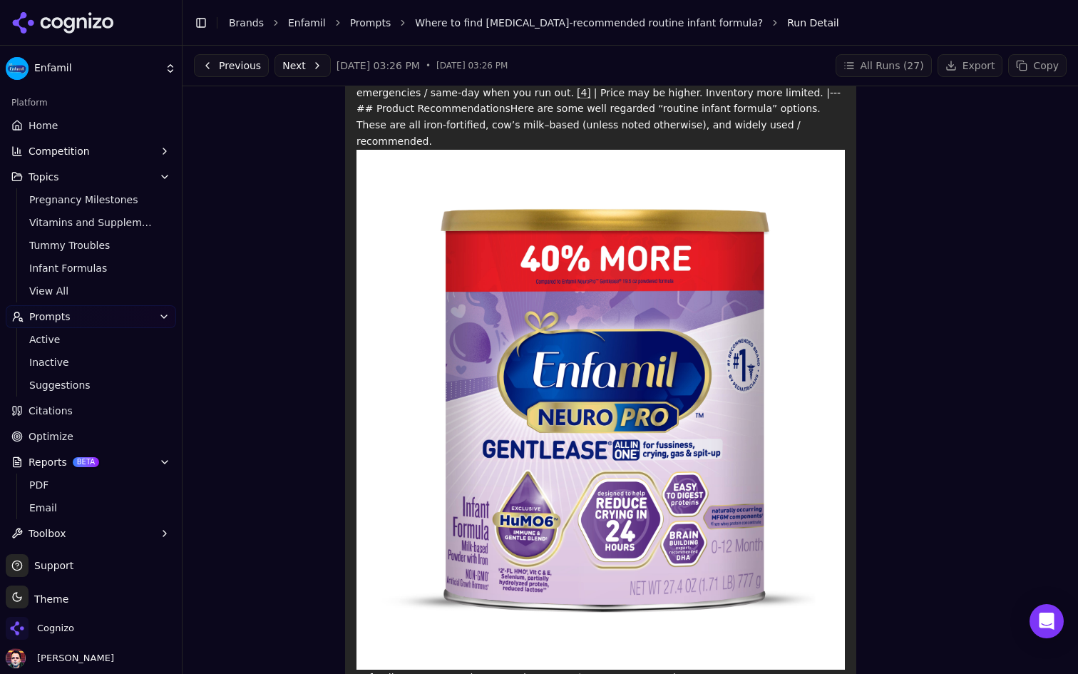
click at [299, 71] on button "Next" at bounding box center [302, 65] width 56 height 23
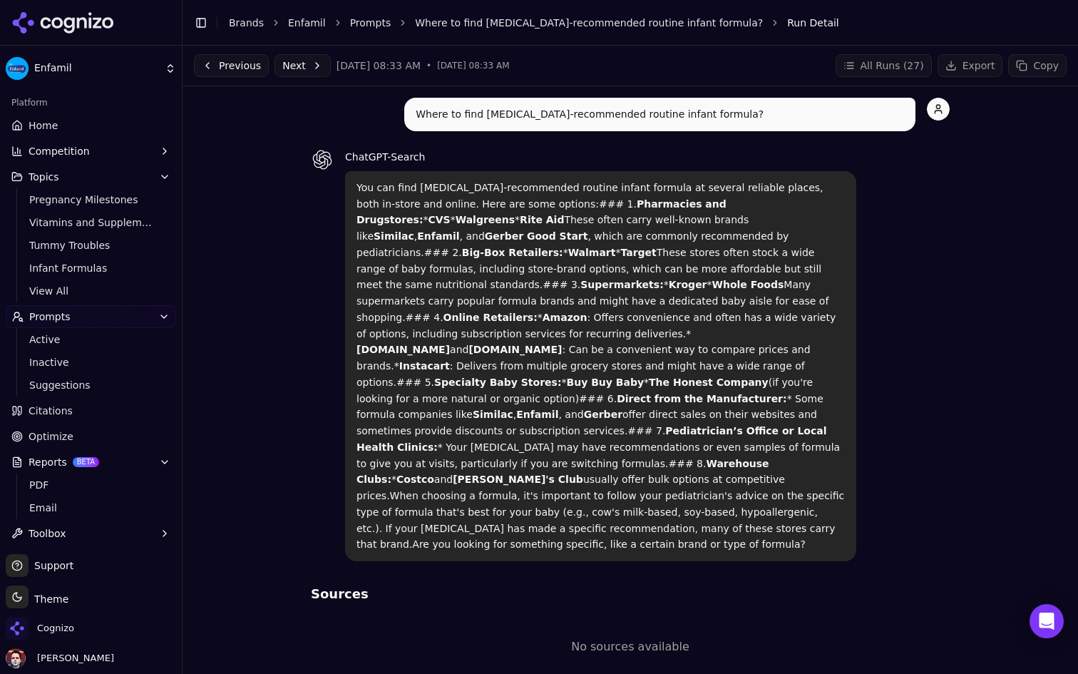
click at [305, 67] on button "Next" at bounding box center [302, 65] width 56 height 23
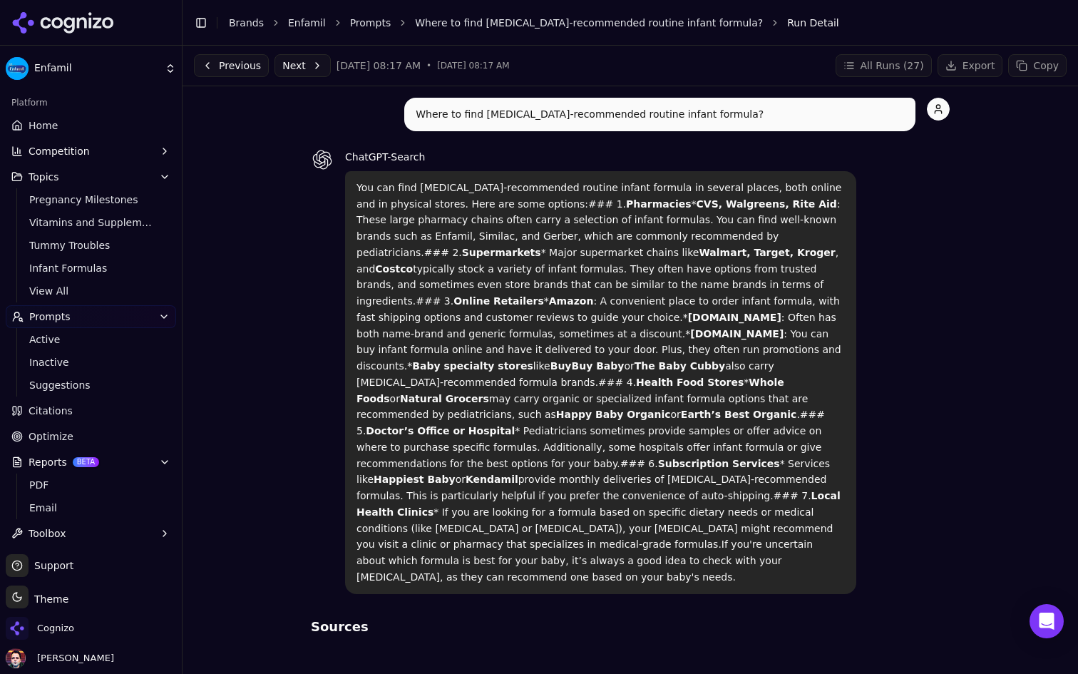
click at [305, 67] on button "Next" at bounding box center [302, 65] width 56 height 23
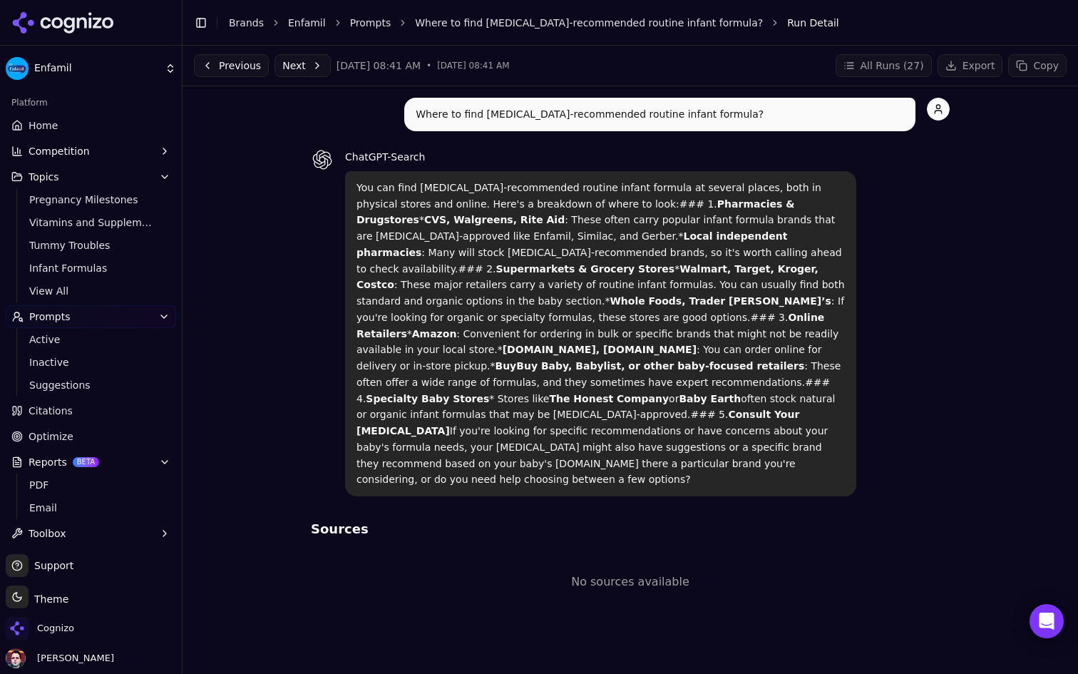
click at [305, 67] on button "Next" at bounding box center [302, 65] width 56 height 23
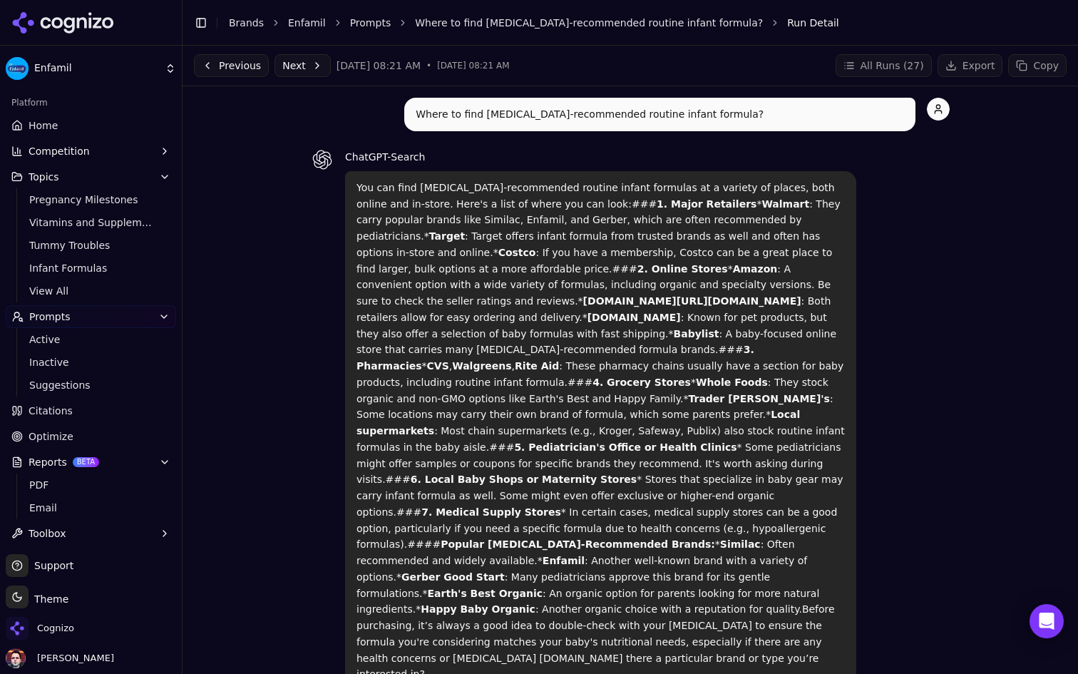
click at [361, 22] on link "Prompts" at bounding box center [370, 23] width 41 height 14
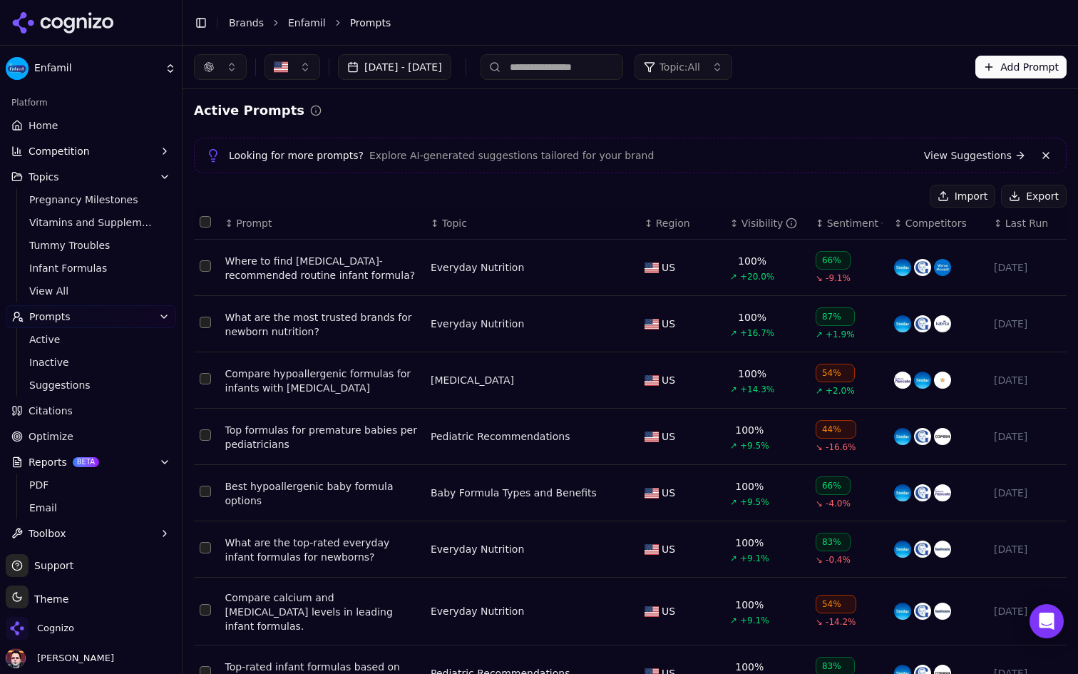
click at [308, 284] on td "Where to find pediatrician-recommended routine infant formula?" at bounding box center [322, 268] width 205 height 56
click at [308, 276] on div "Where to find pediatrician-recommended routine infant formula?" at bounding box center [322, 268] width 194 height 29
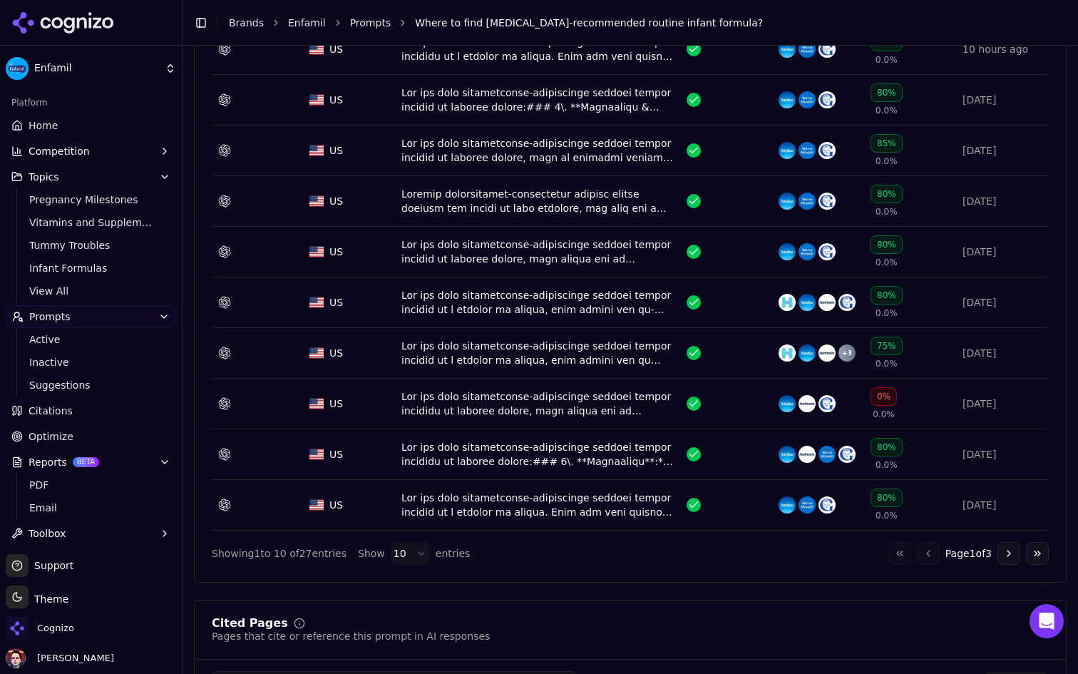
scroll to position [1204, 0]
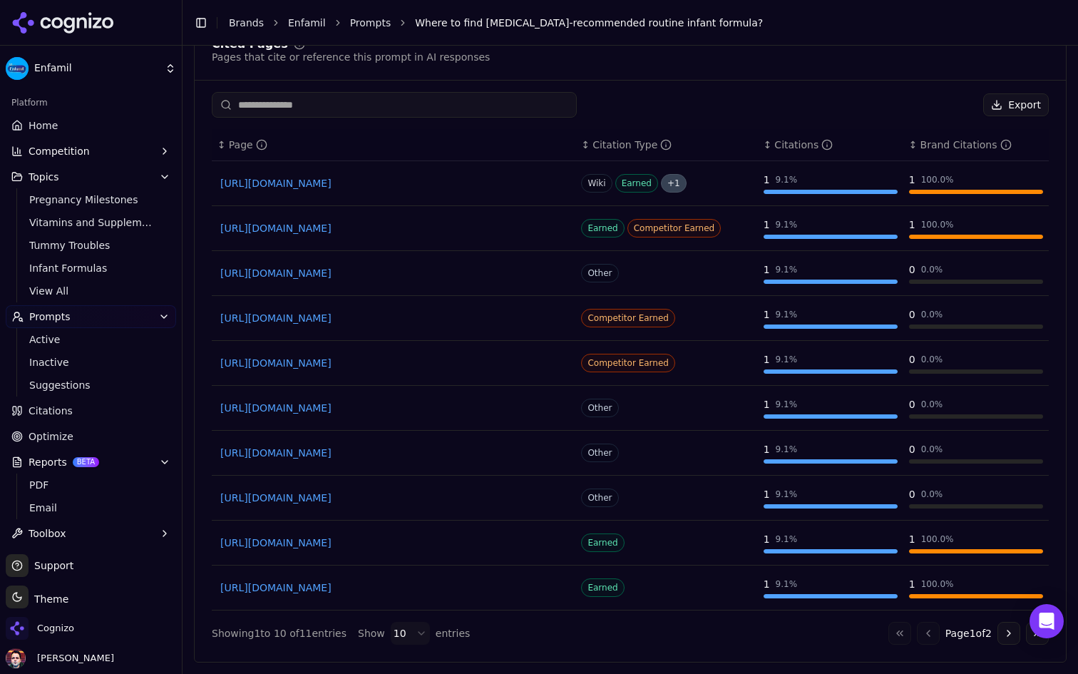
click at [445, 229] on link "https://forbes.com/health/family/best-baby-formula" at bounding box center [393, 228] width 346 height 14
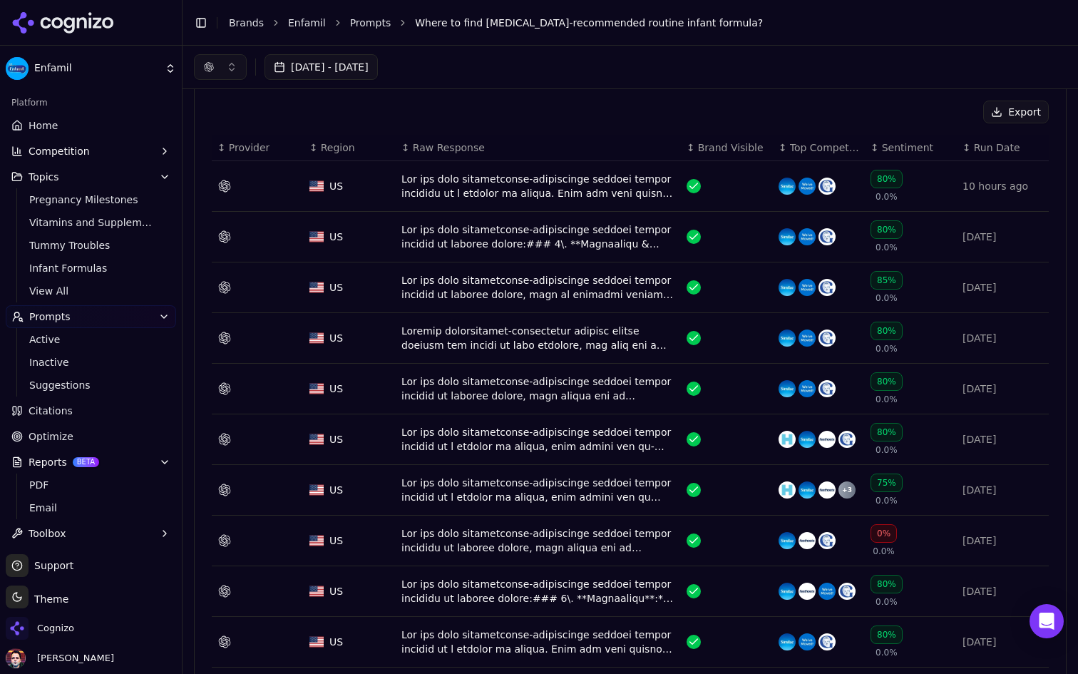
scroll to position [0, 0]
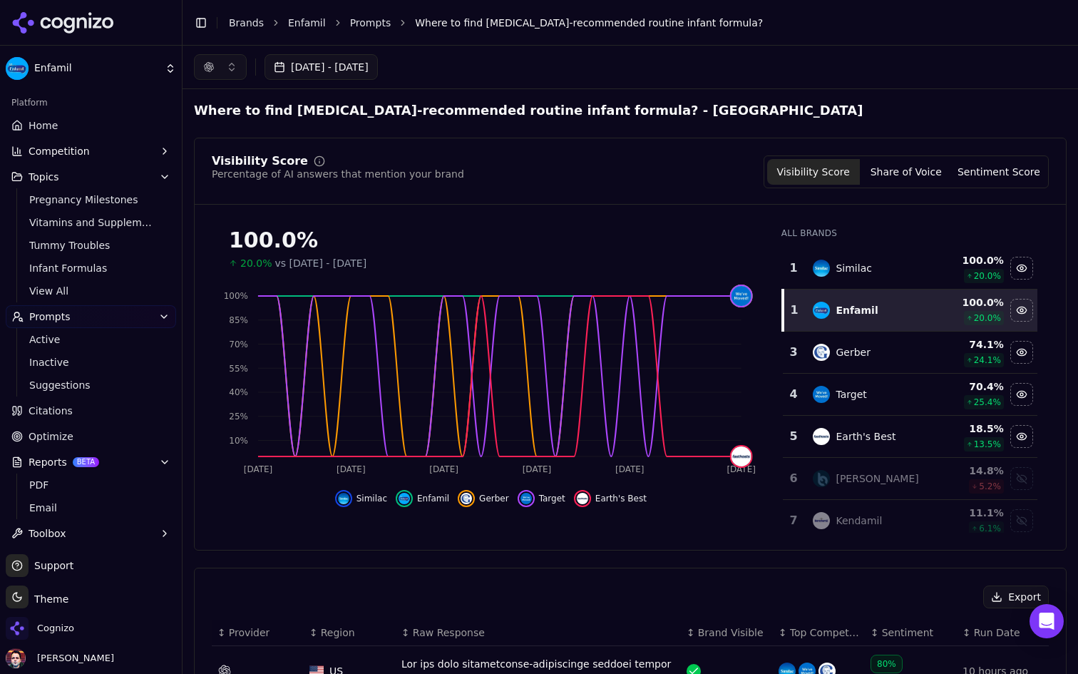
click at [92, 102] on div "Platform" at bounding box center [91, 102] width 170 height 23
click at [81, 118] on link "Home" at bounding box center [91, 125] width 170 height 23
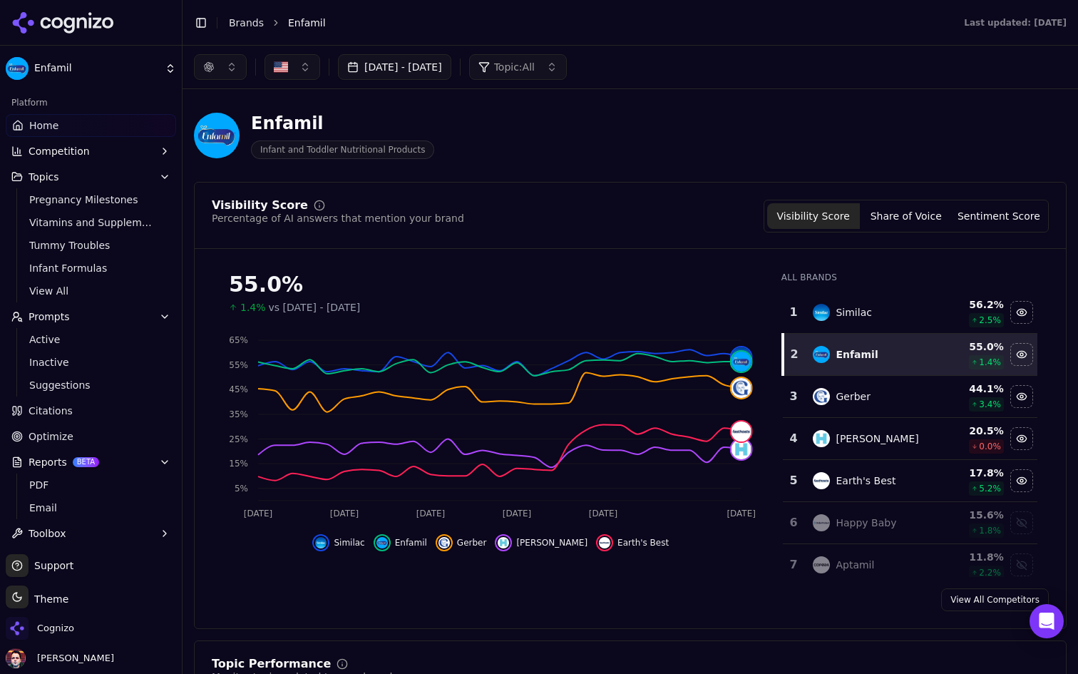
click at [216, 58] on button "button" at bounding box center [220, 67] width 53 height 26
click at [105, 157] on button "Competition" at bounding box center [91, 151] width 170 height 23
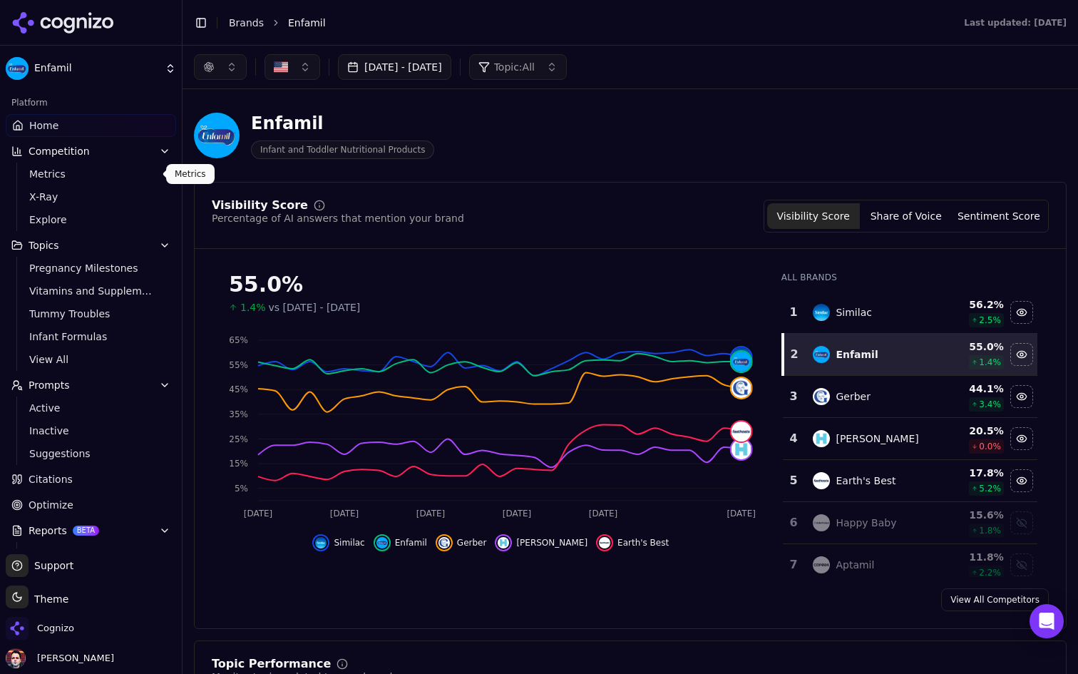
click at [98, 176] on span "Metrics" at bounding box center [91, 174] width 124 height 14
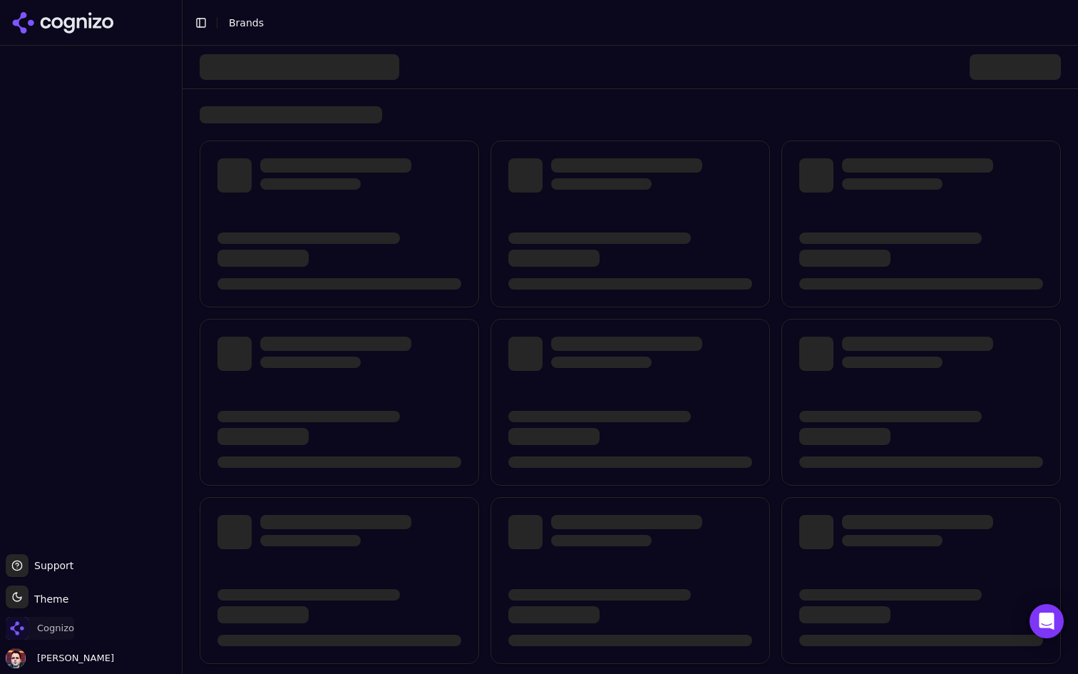
click at [38, 627] on span "Cognizo" at bounding box center [55, 628] width 37 height 13
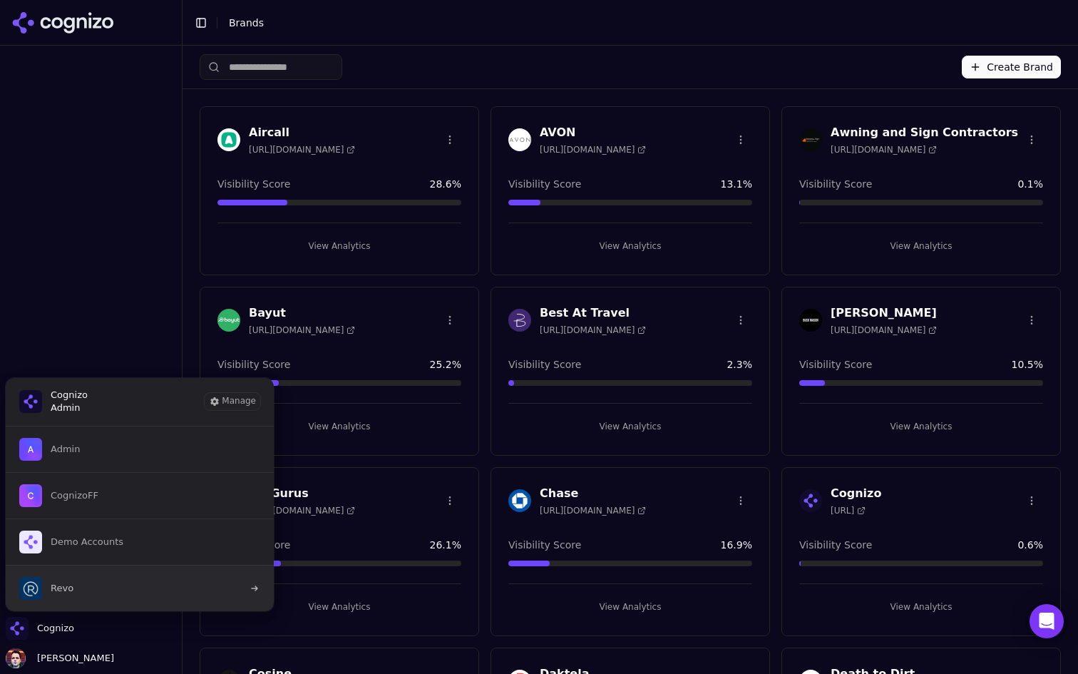
click at [123, 583] on button "Revo" at bounding box center [139, 588] width 269 height 46
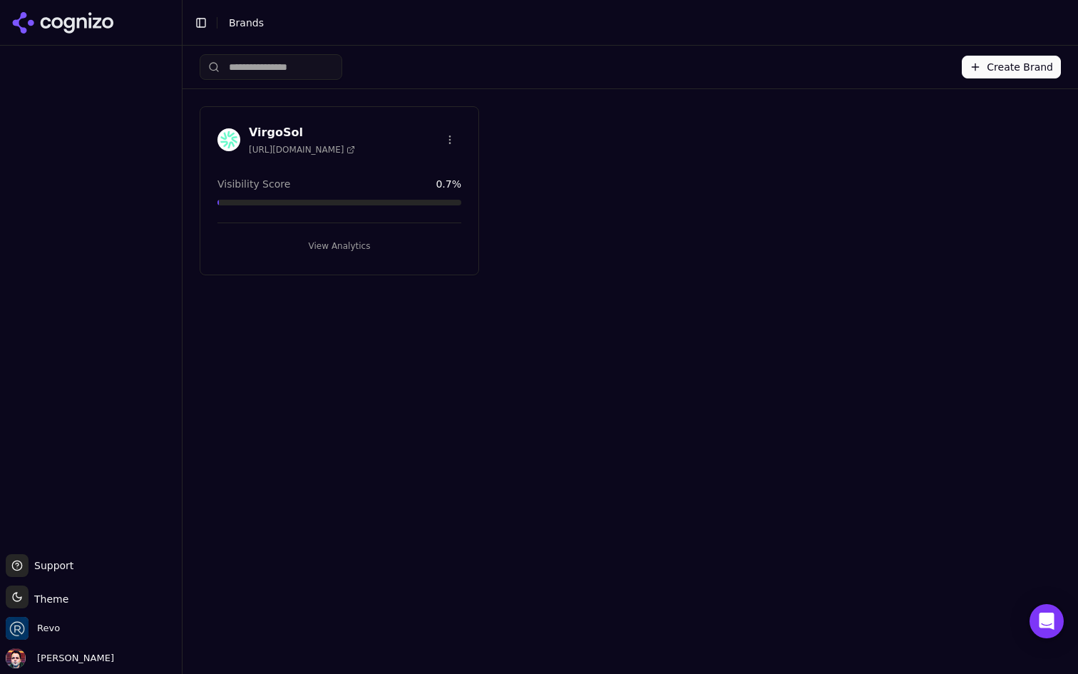
click at [997, 61] on button "Create Brand" at bounding box center [1011, 67] width 99 height 23
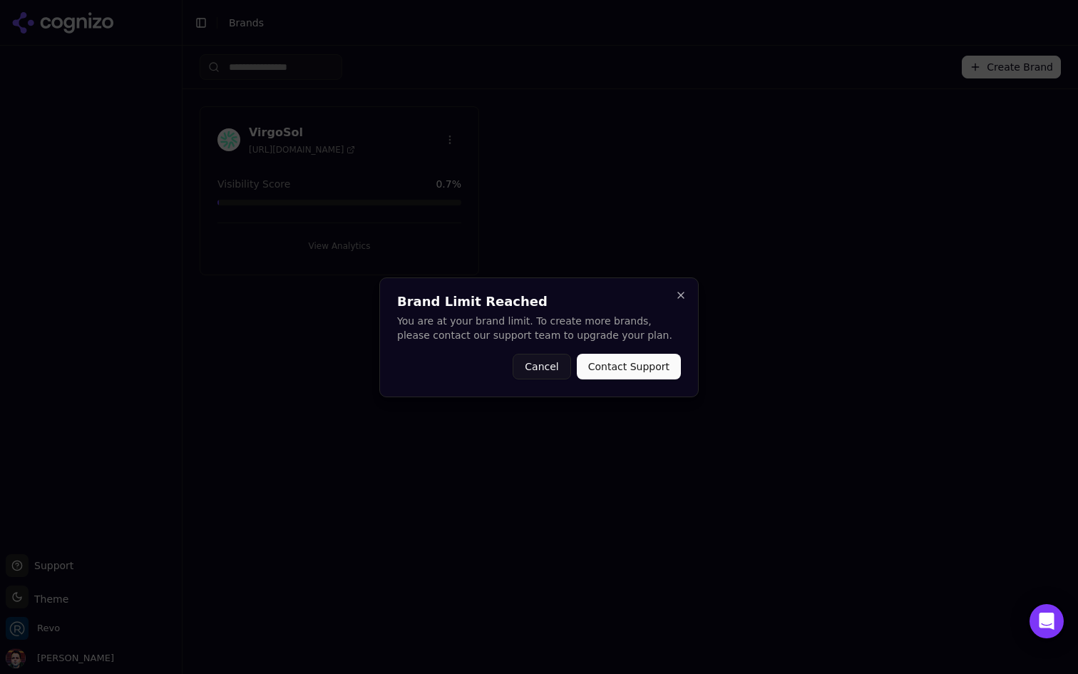
click at [677, 287] on div "Brand Limit Reached You are at your brand limit. To create more brands, please …" at bounding box center [538, 337] width 319 height 120
click at [677, 301] on h2 "Brand Limit Reached" at bounding box center [539, 301] width 284 height 13
click at [685, 292] on button "Close" at bounding box center [680, 294] width 11 height 11
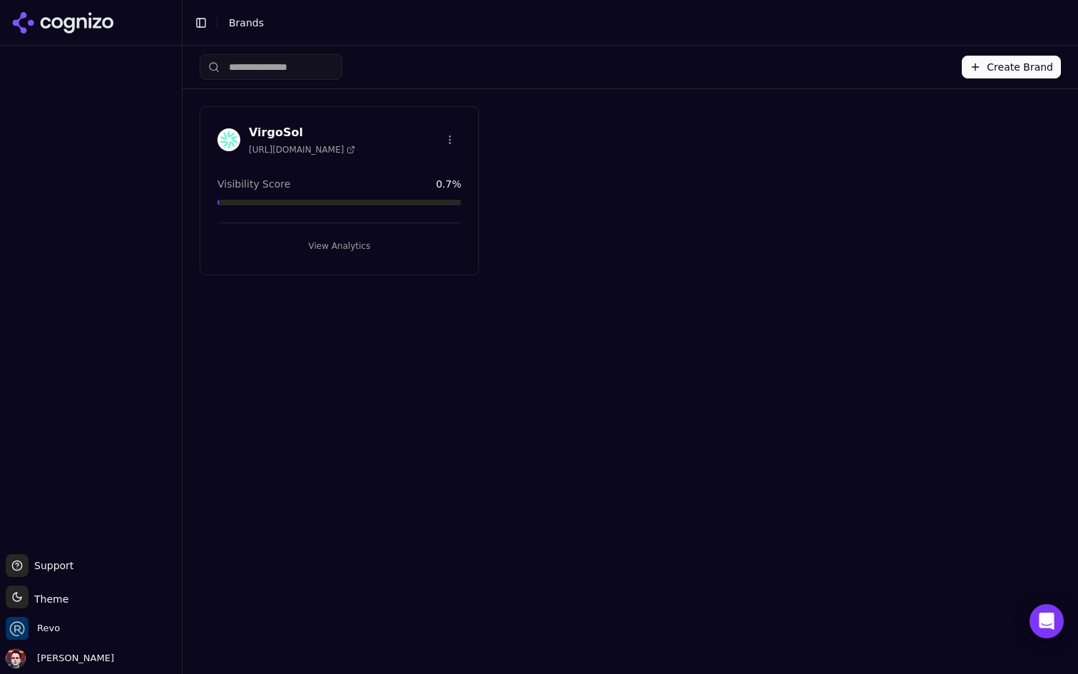
click at [997, 60] on button "Create Brand" at bounding box center [1011, 67] width 99 height 23
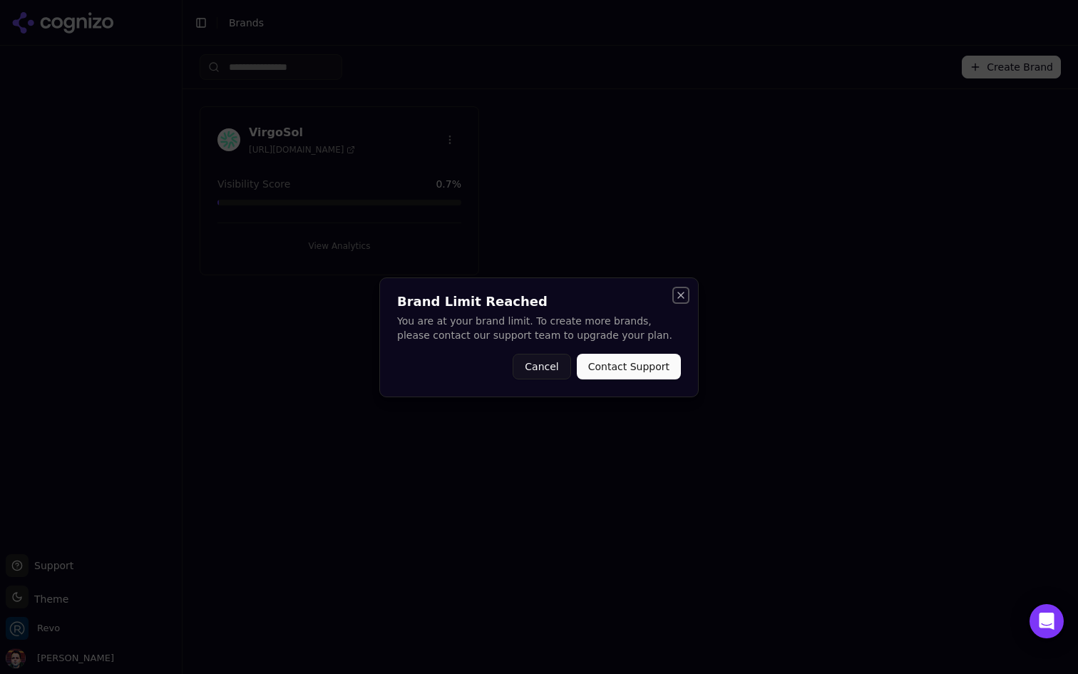
click at [677, 291] on button "Close" at bounding box center [680, 294] width 11 height 11
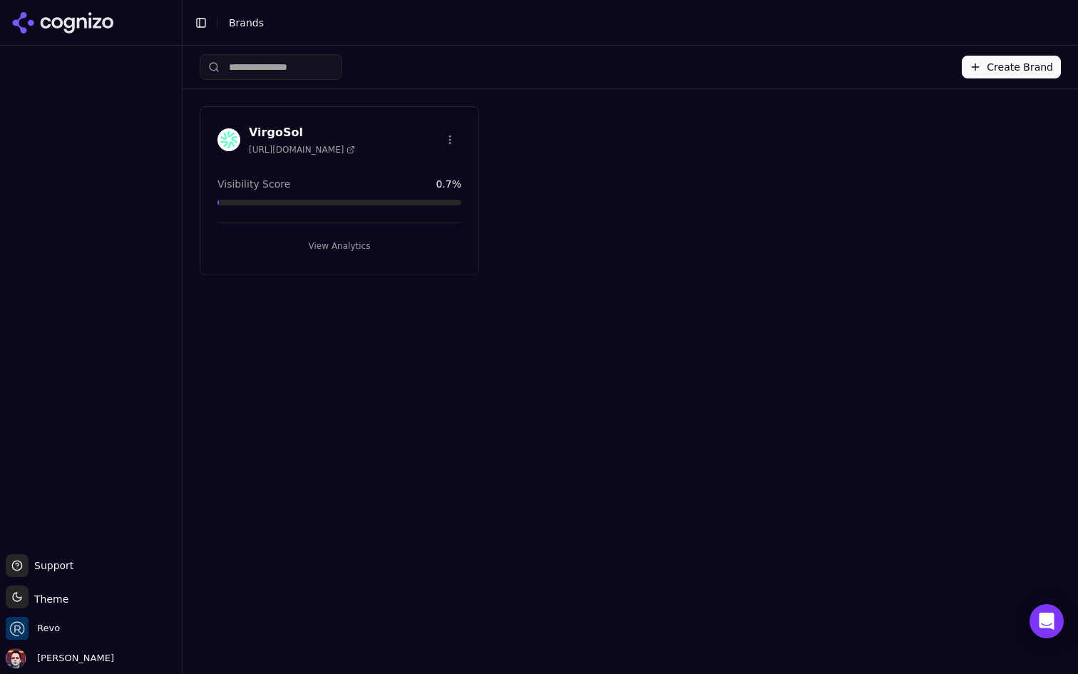
click at [979, 71] on button "Create Brand" at bounding box center [1011, 67] width 99 height 23
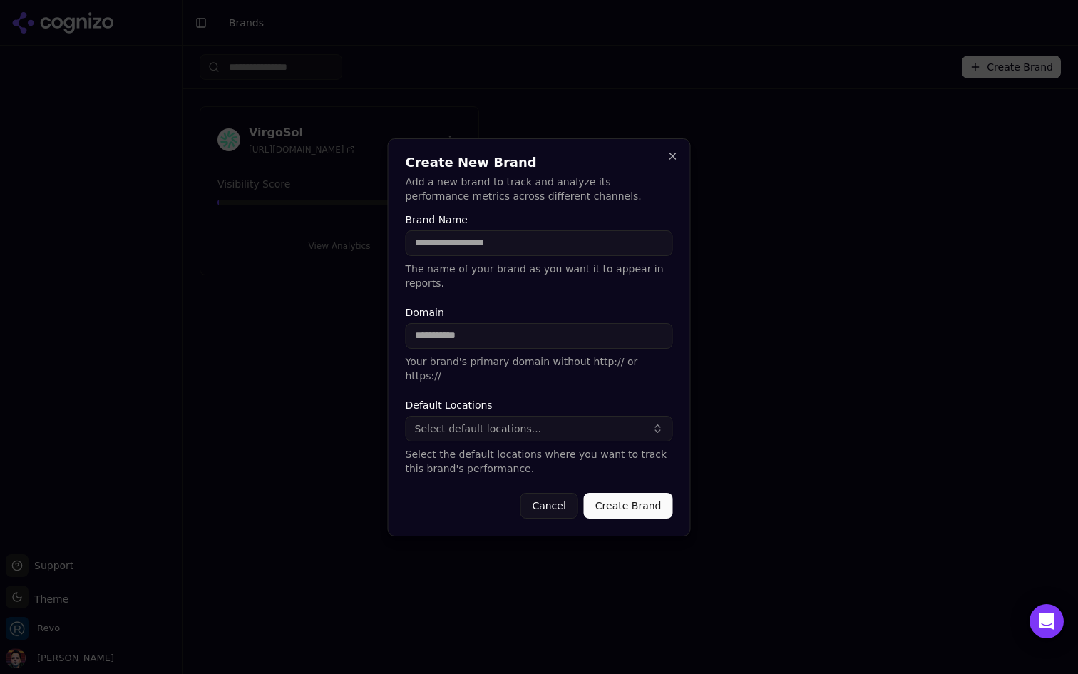
click at [810, 138] on div at bounding box center [539, 337] width 1078 height 674
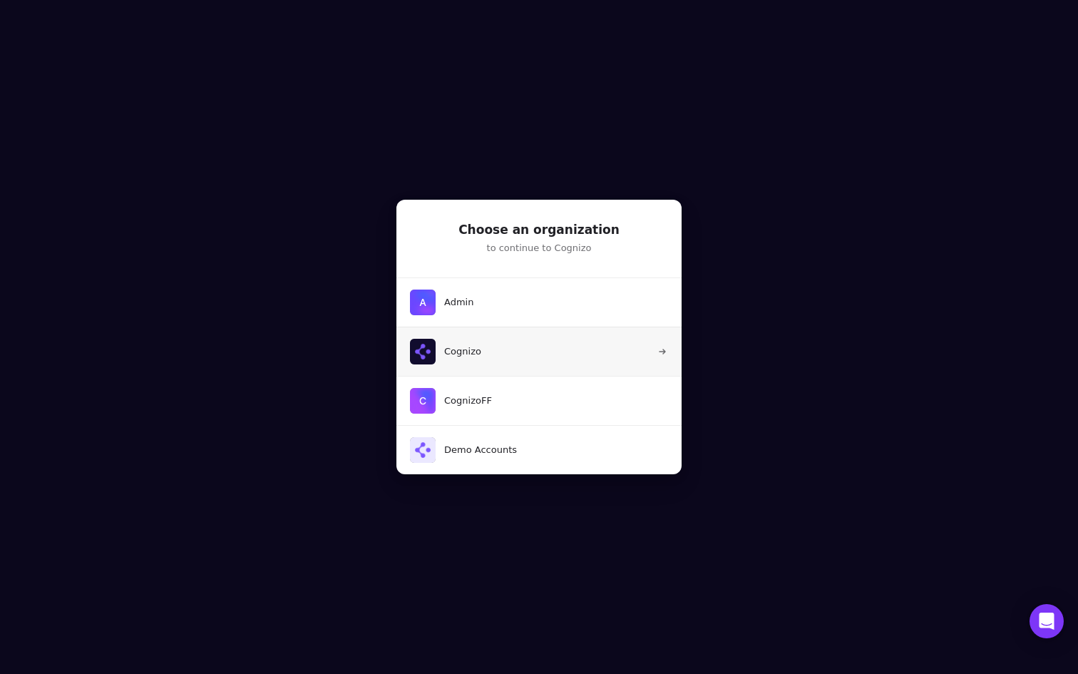
click at [516, 349] on button "Cognizo" at bounding box center [539, 350] width 287 height 49
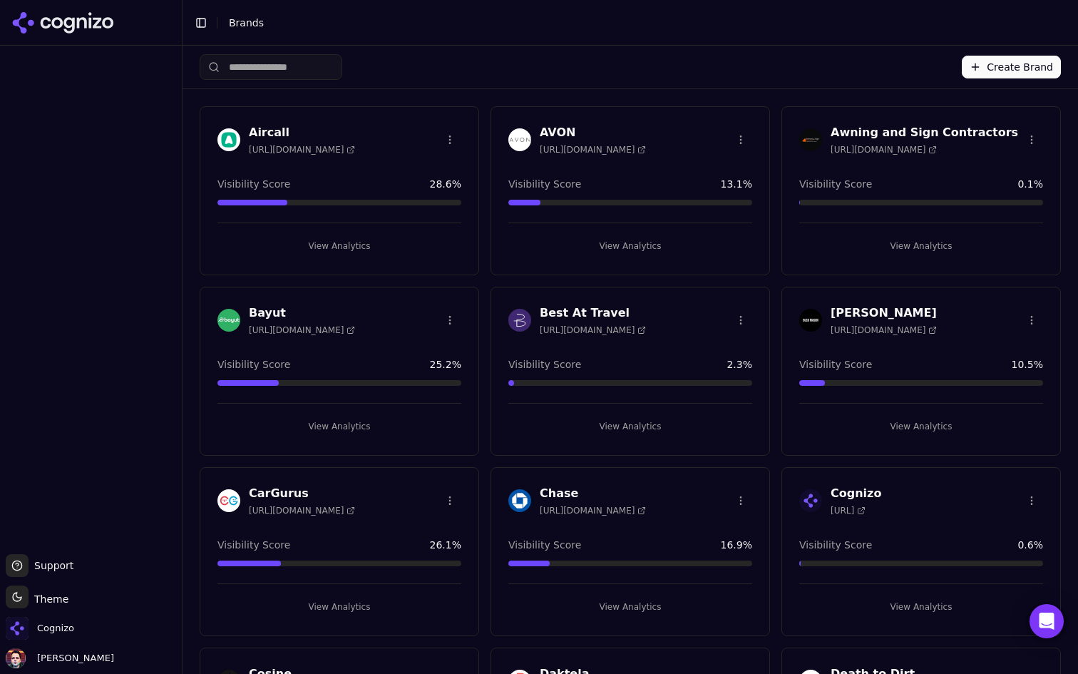
click at [302, 58] on input "search" at bounding box center [271, 67] width 143 height 26
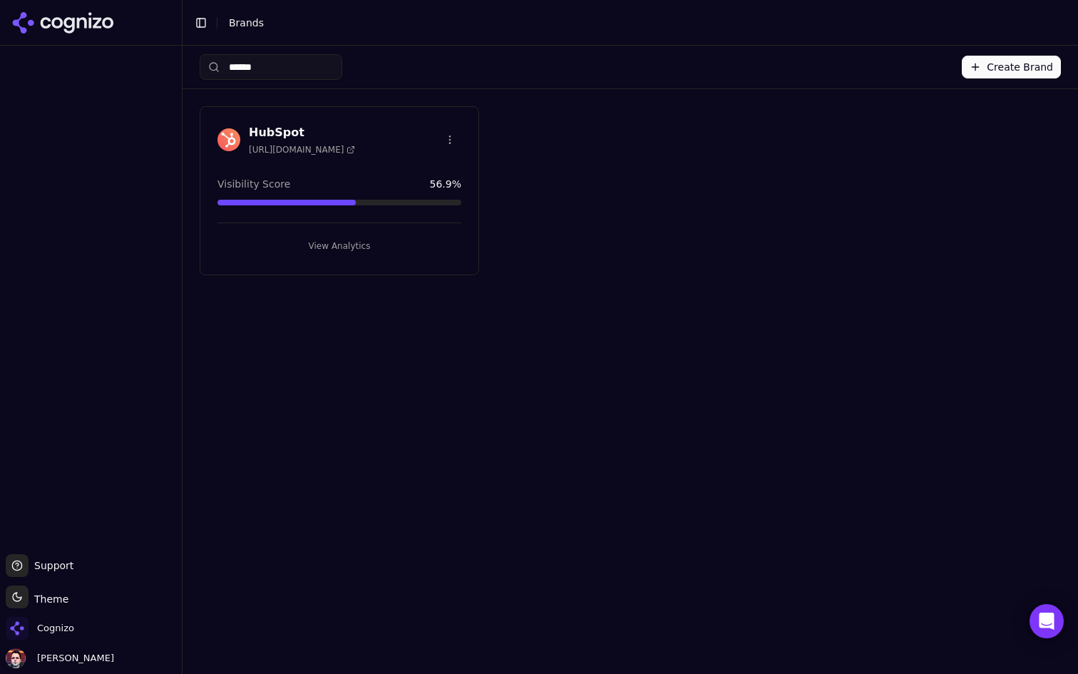
type input "******"
click at [346, 249] on button "View Analytics" at bounding box center [339, 246] width 244 height 23
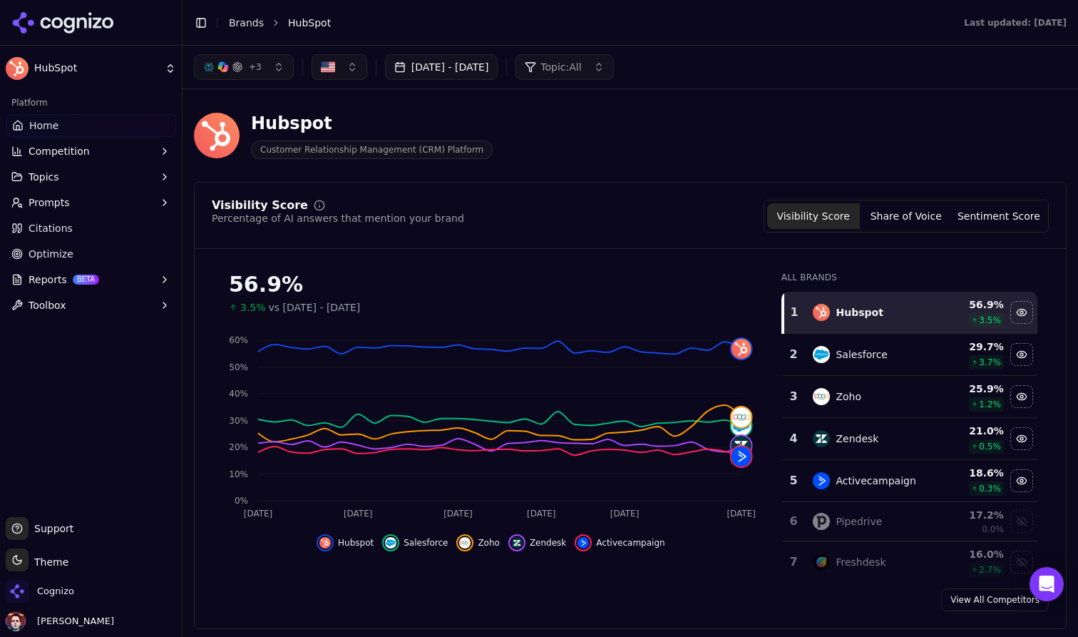
click at [637, 143] on div "Hubspot Customer Relationship Management (CRM) Platform" at bounding box center [513, 135] width 639 height 47
click at [16, 565] on html "HubSpot Platform Home Competition Topics Prompts Citations Optimize Reports BET…" at bounding box center [539, 318] width 1078 height 637
click at [45, 495] on div "Light" at bounding box center [51, 484] width 84 height 23
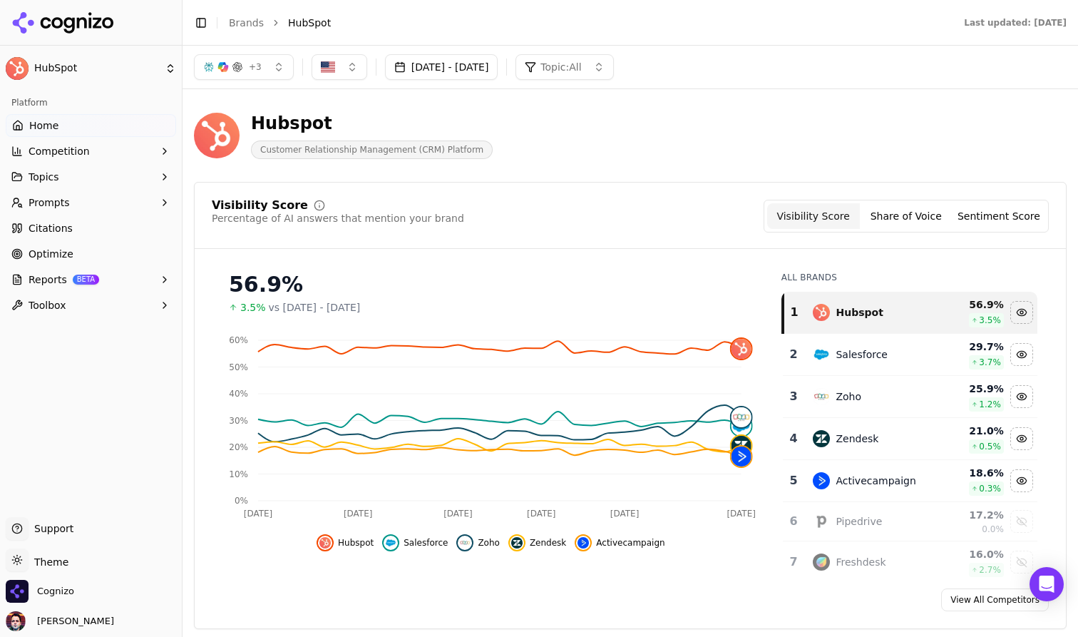
click at [601, 226] on div "Visibility Score Percentage of AI answers that mention your brand Visibility Sc…" at bounding box center [630, 216] width 837 height 33
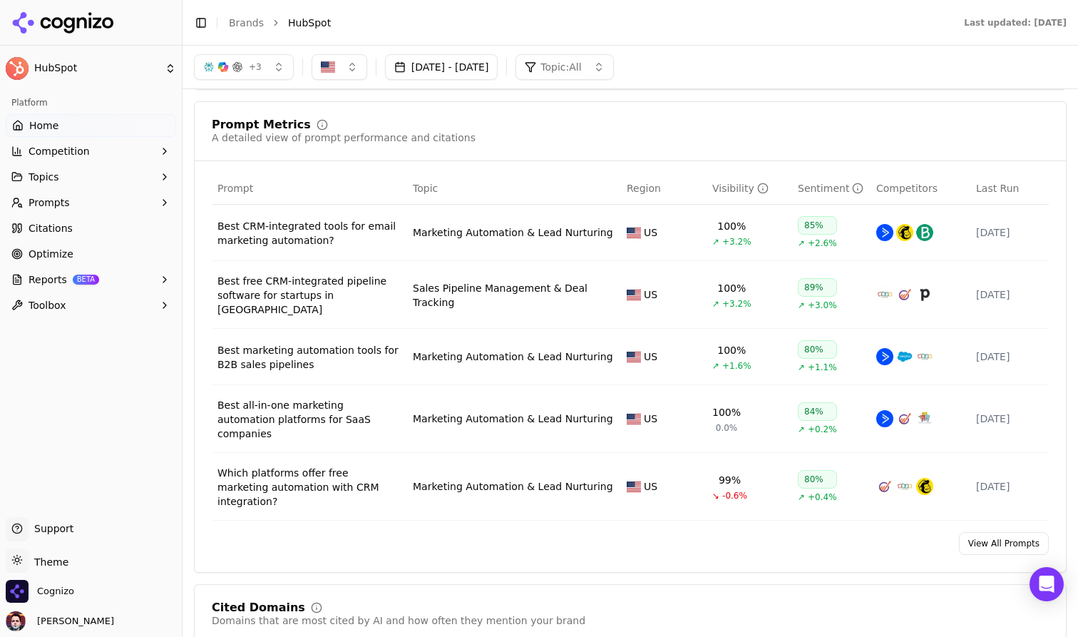
scroll to position [904, 0]
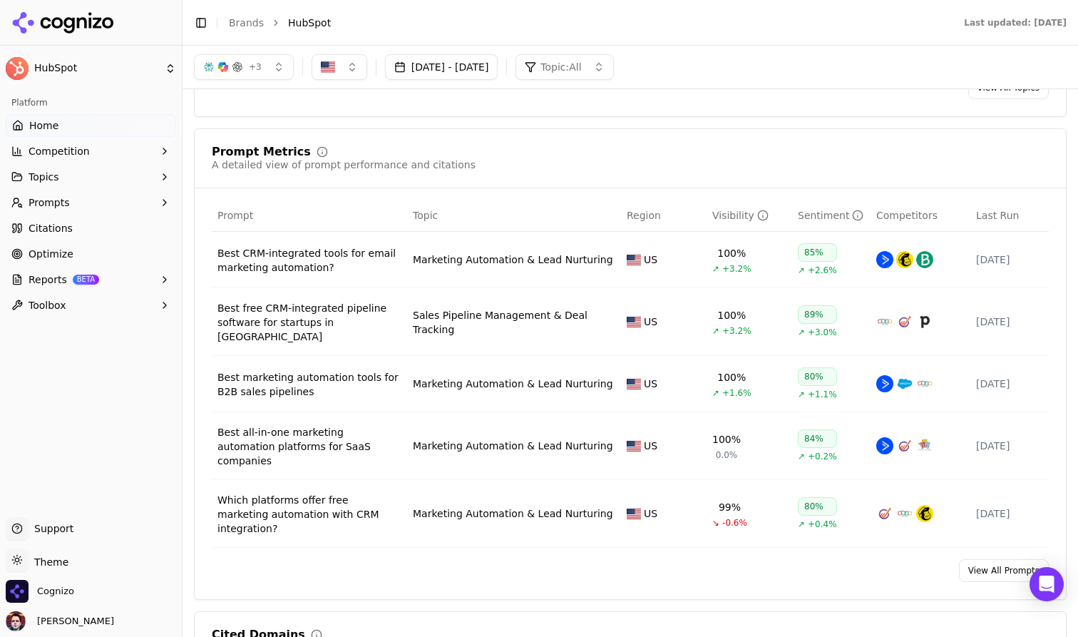
click at [983, 559] on link "View All Prompts" at bounding box center [1004, 570] width 90 height 23
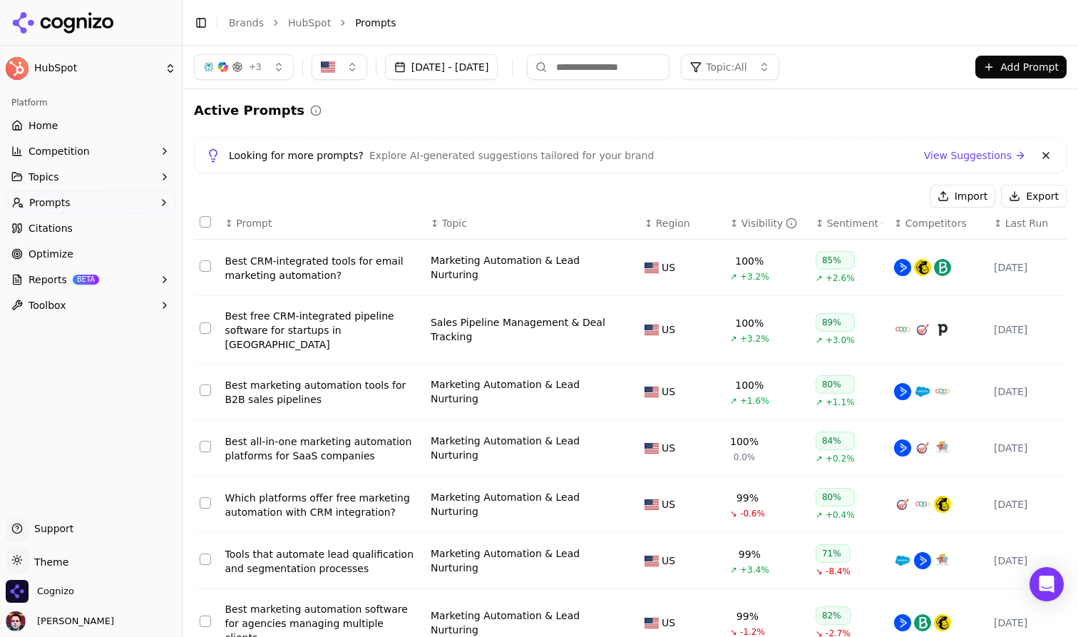
click at [997, 72] on button "Add Prompt" at bounding box center [1020, 67] width 91 height 23
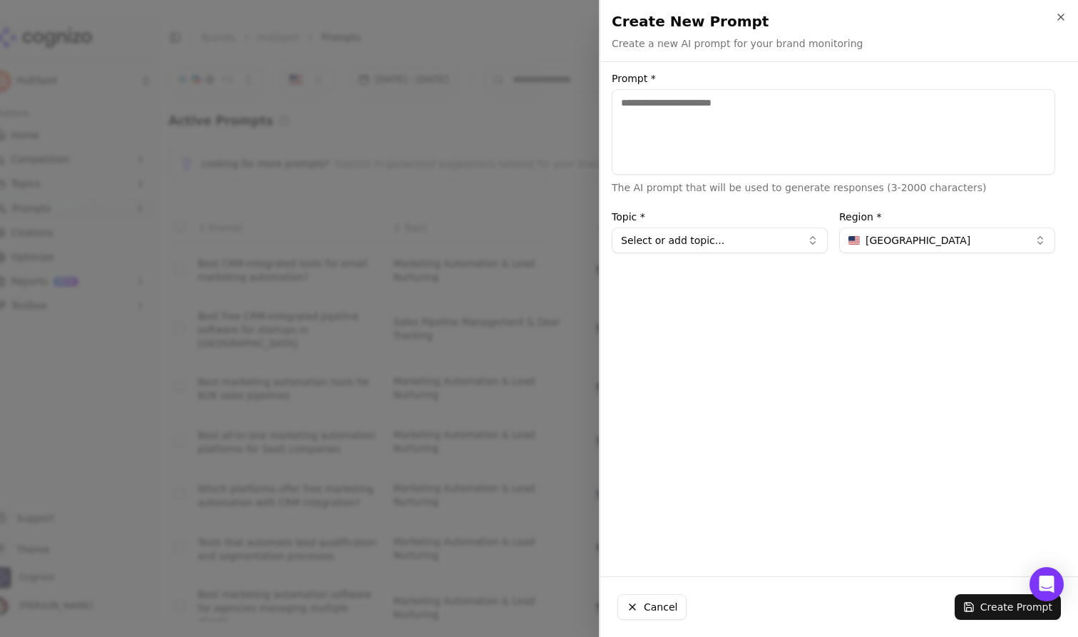
click at [567, 113] on div at bounding box center [539, 318] width 1078 height 637
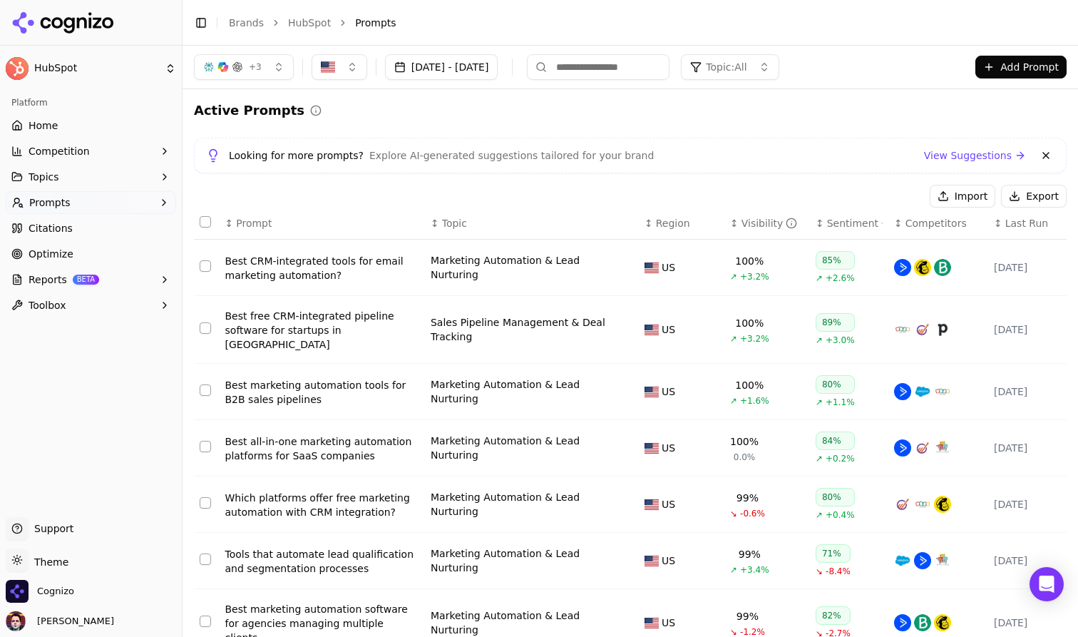
click at [966, 194] on button "Import" at bounding box center [963, 196] width 66 height 23
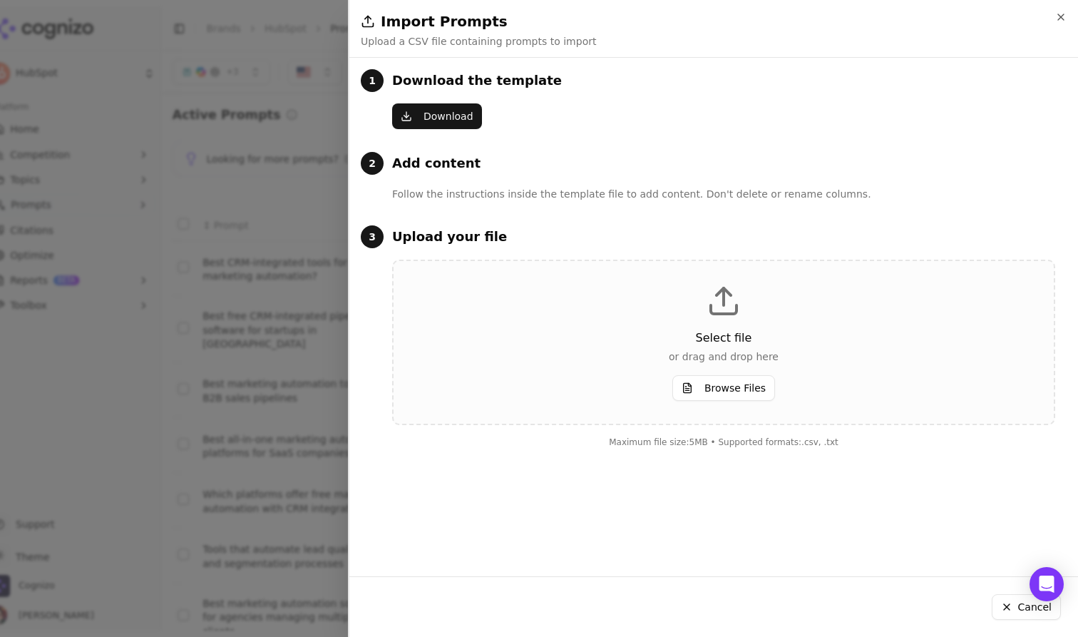
click at [326, 184] on div at bounding box center [539, 318] width 1078 height 637
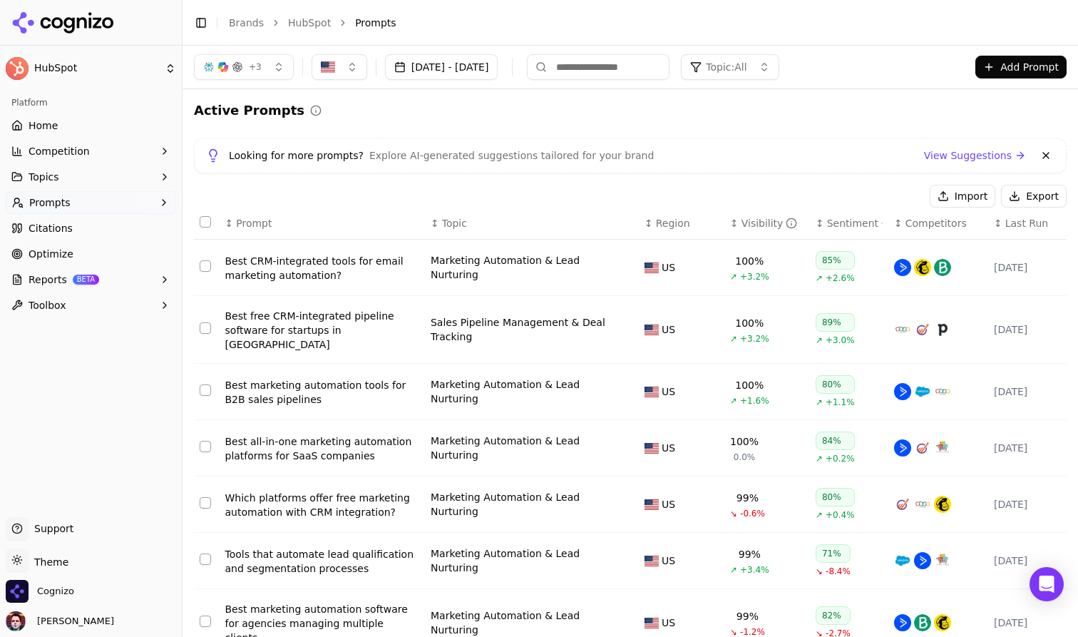
click at [143, 198] on button "Prompts" at bounding box center [91, 202] width 170 height 23
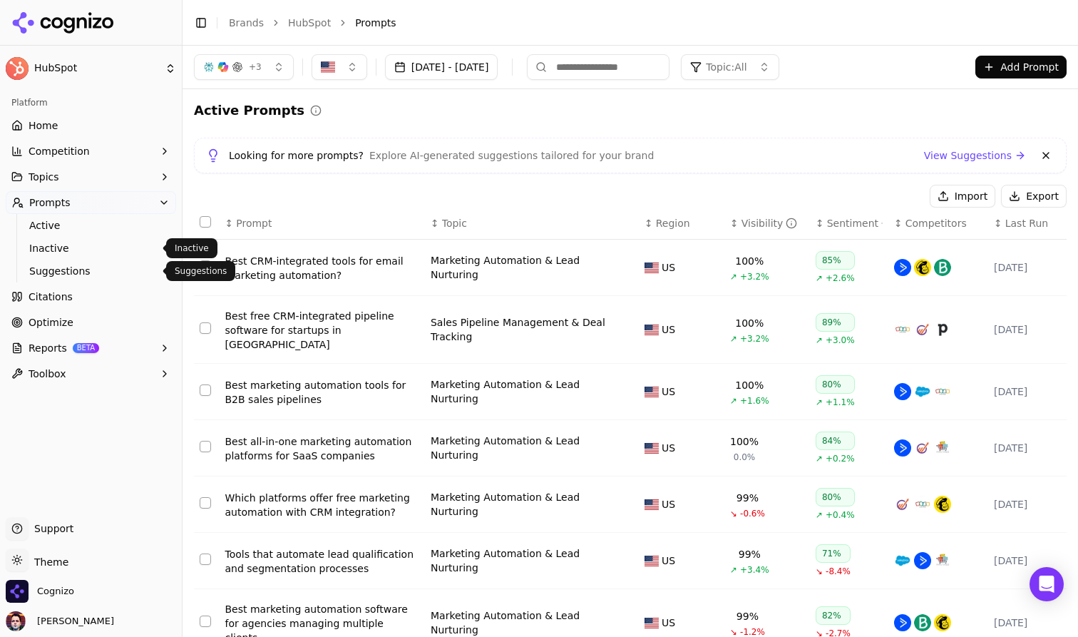
click at [84, 266] on span "Suggestions" at bounding box center [91, 271] width 124 height 14
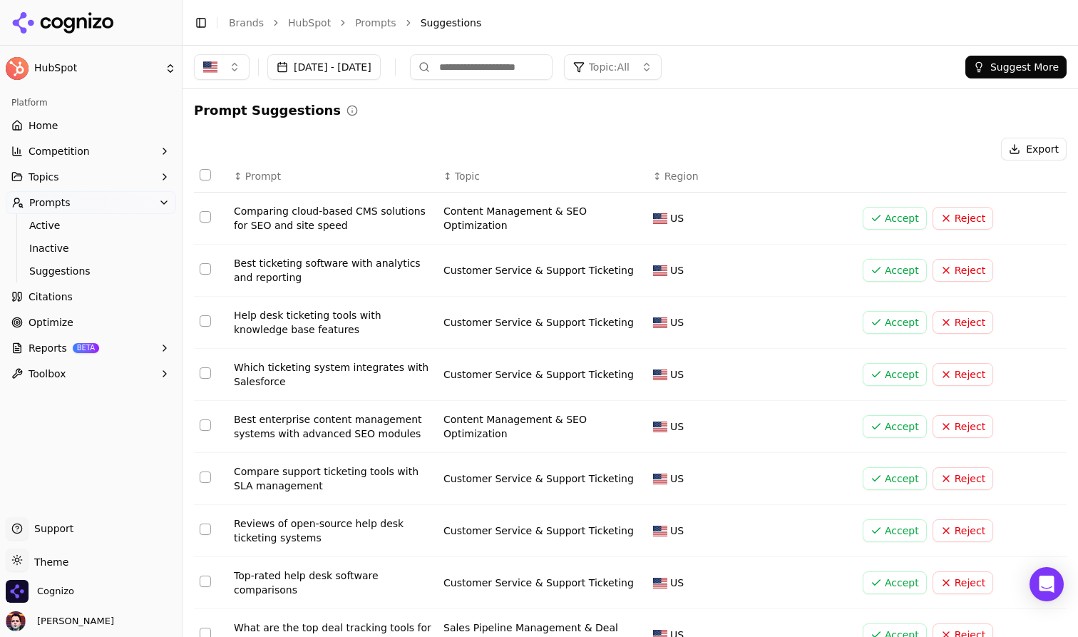
click at [991, 73] on button "Suggest More" at bounding box center [1015, 67] width 101 height 23
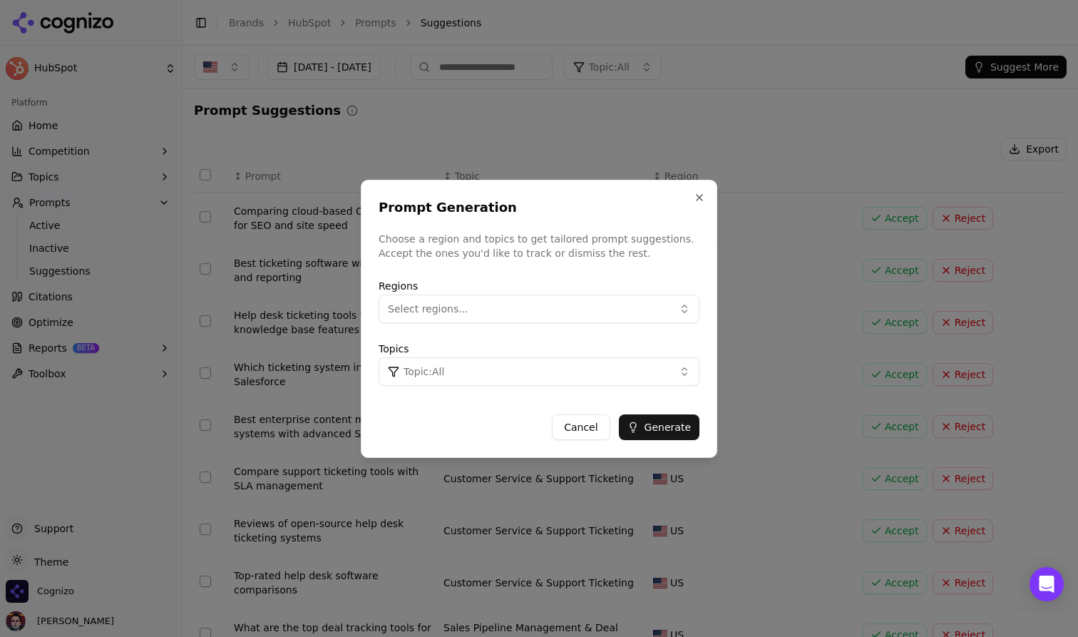
click at [579, 371] on button "Topic: All" at bounding box center [539, 371] width 321 height 29
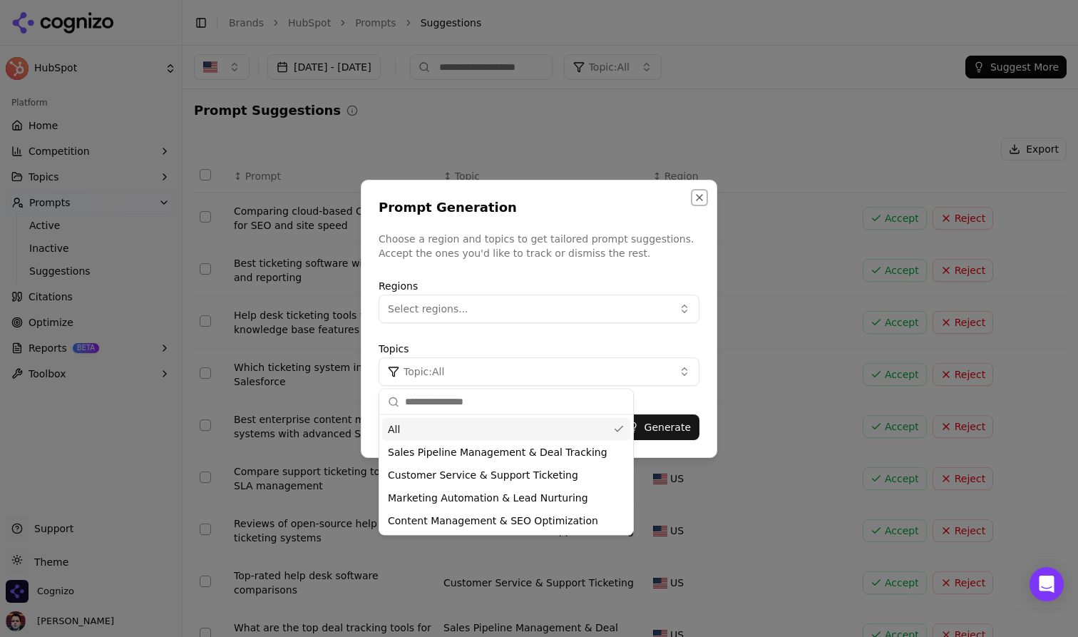
click at [701, 198] on button "Close" at bounding box center [699, 197] width 11 height 11
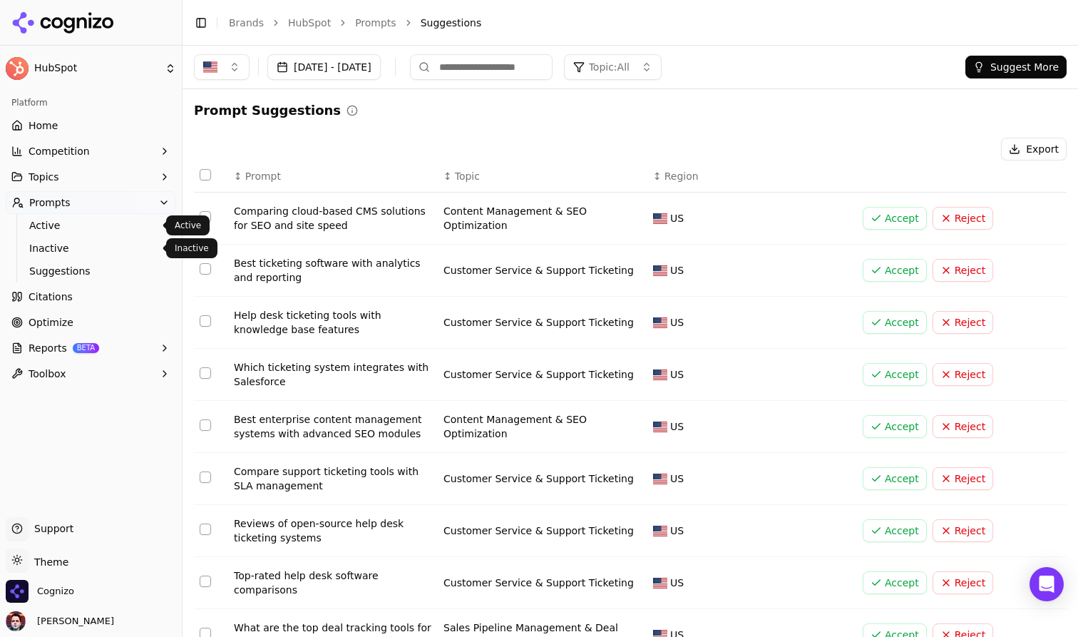
click at [111, 229] on span "Active" at bounding box center [91, 225] width 124 height 14
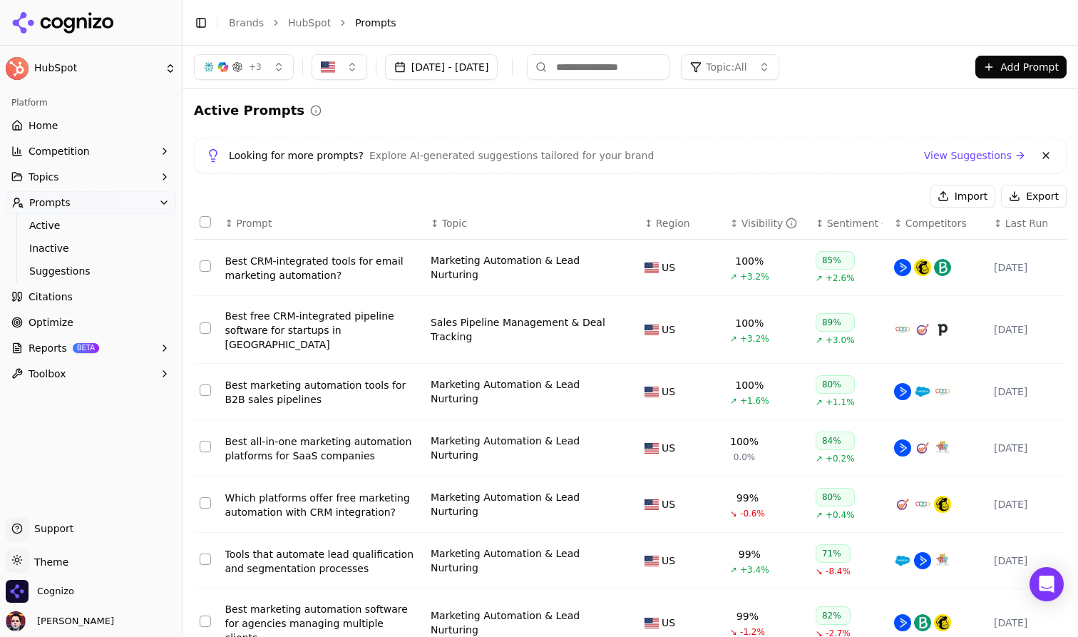
click at [96, 129] on link "Home" at bounding box center [91, 125] width 170 height 23
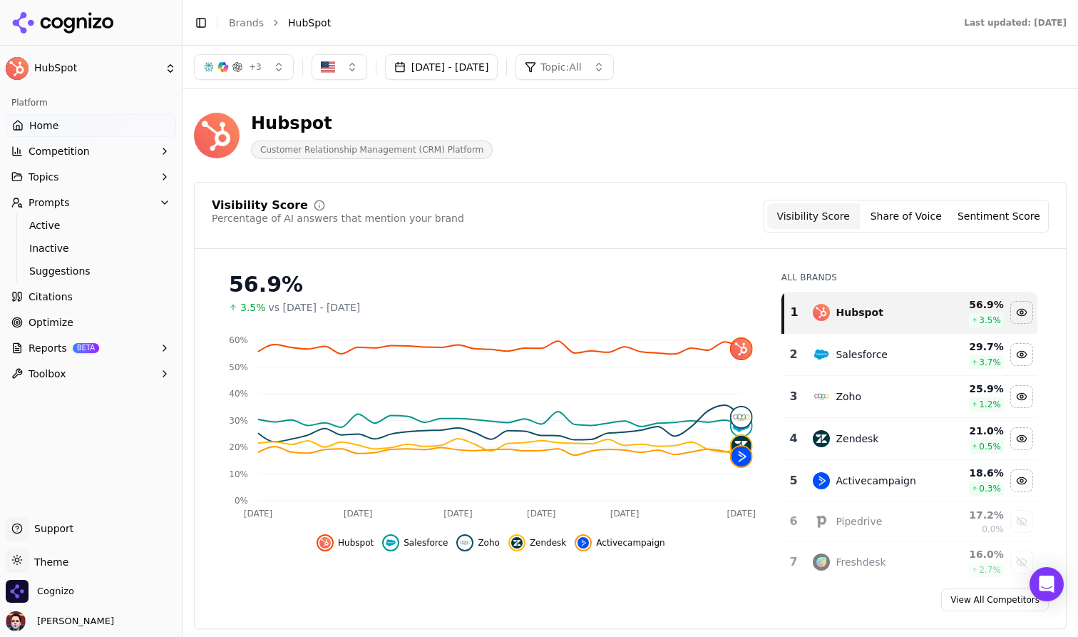
click at [261, 68] on button "+ 3" at bounding box center [244, 67] width 100 height 26
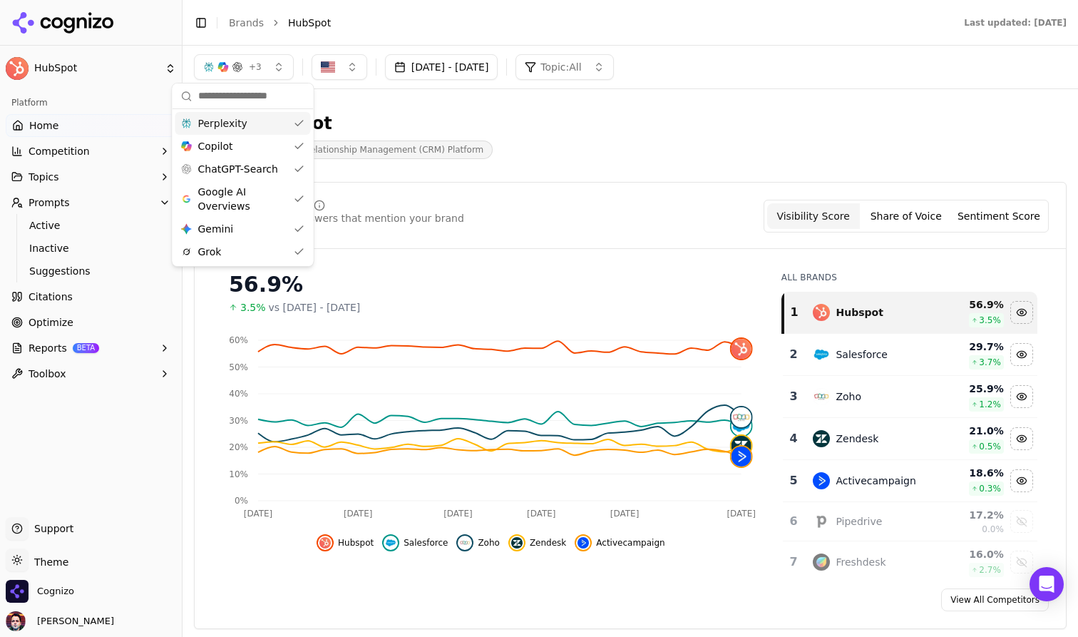
click at [595, 107] on div "Hubspot Customer Relationship Management (CRM) Platform" at bounding box center [630, 136] width 872 height 70
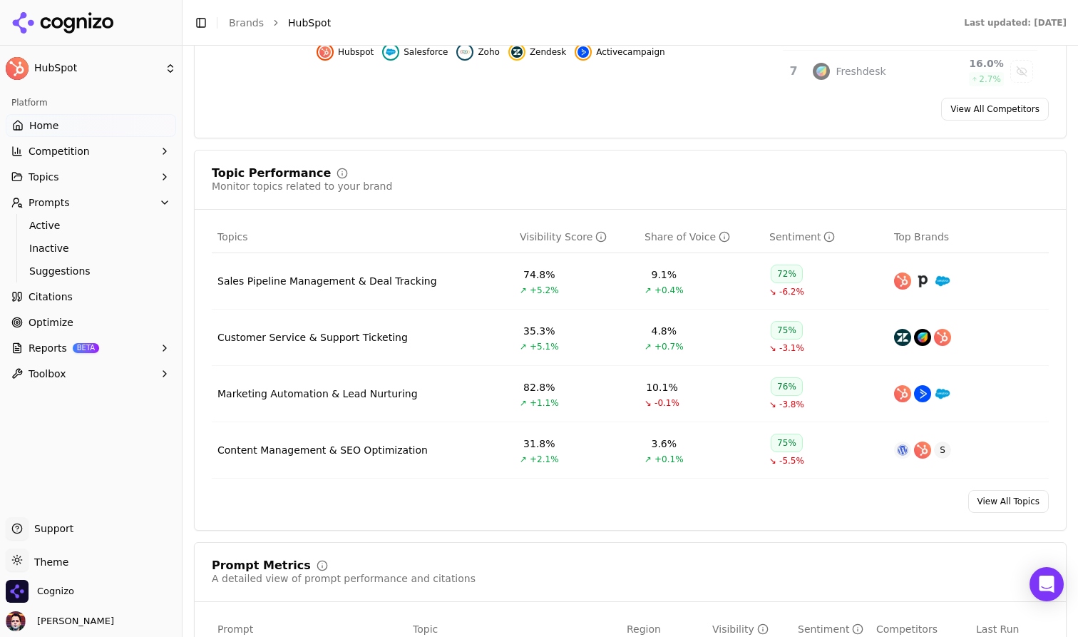
scroll to position [505, 0]
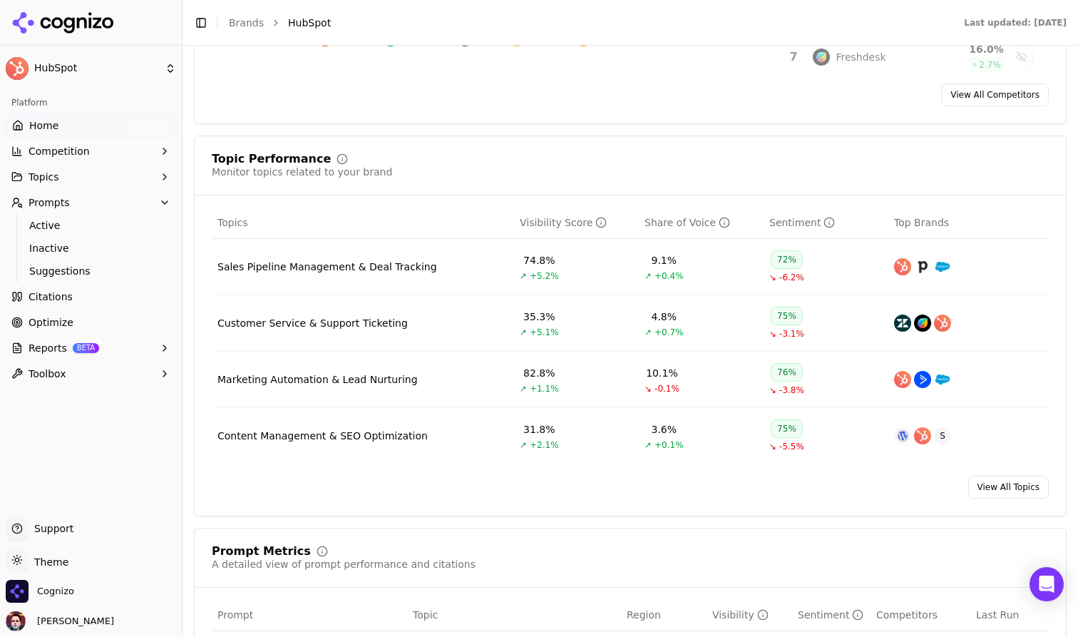
click at [364, 329] on div "Customer Service & Support Ticketing" at bounding box center [312, 323] width 190 height 14
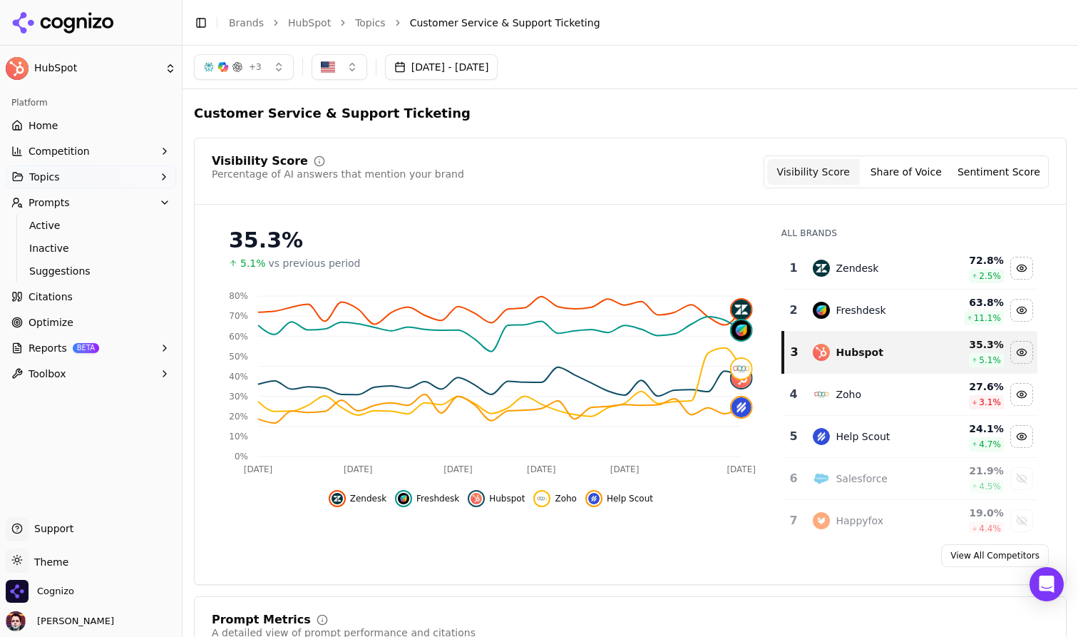
click at [128, 130] on link "Home" at bounding box center [91, 125] width 170 height 23
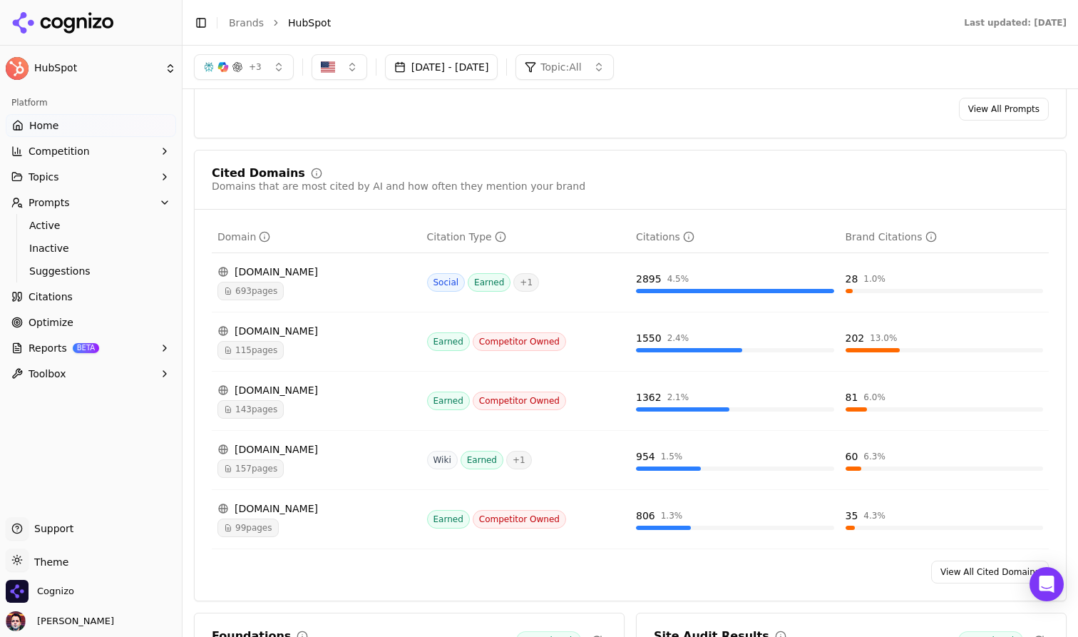
scroll to position [1360, 0]
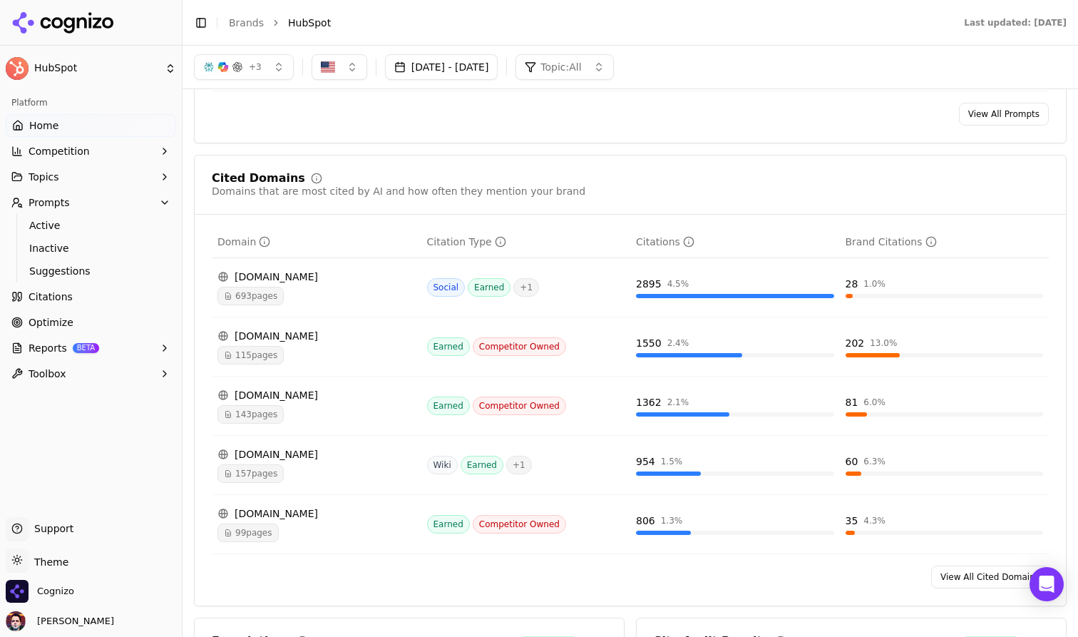
click at [1000, 565] on link "View All Cited Domains" at bounding box center [990, 576] width 118 height 23
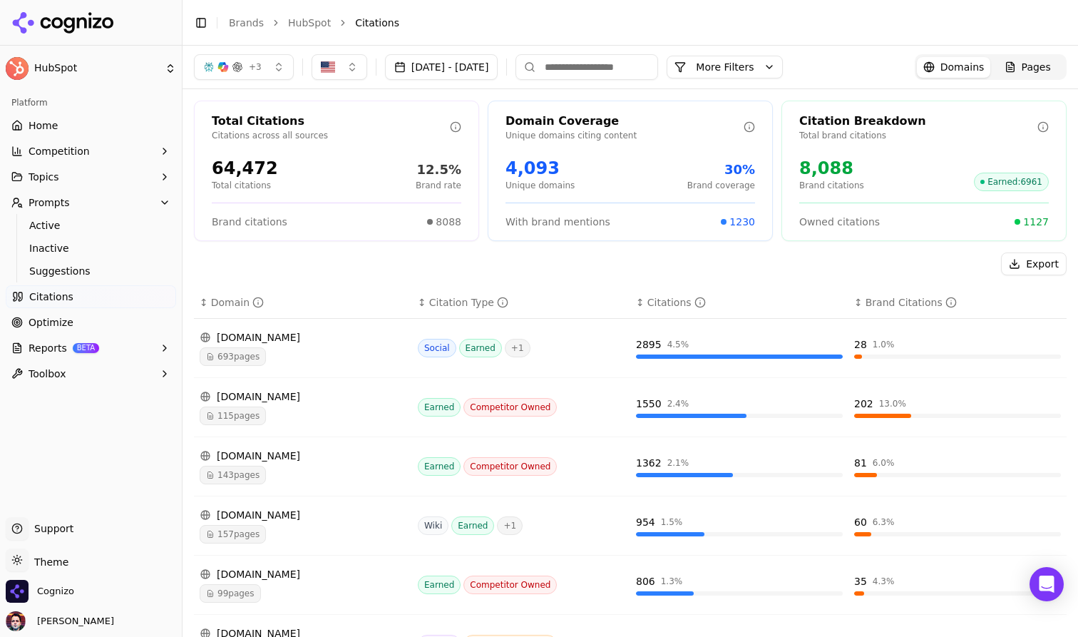
click at [336, 346] on div "reddit.com 693 pages" at bounding box center [303, 348] width 207 height 36
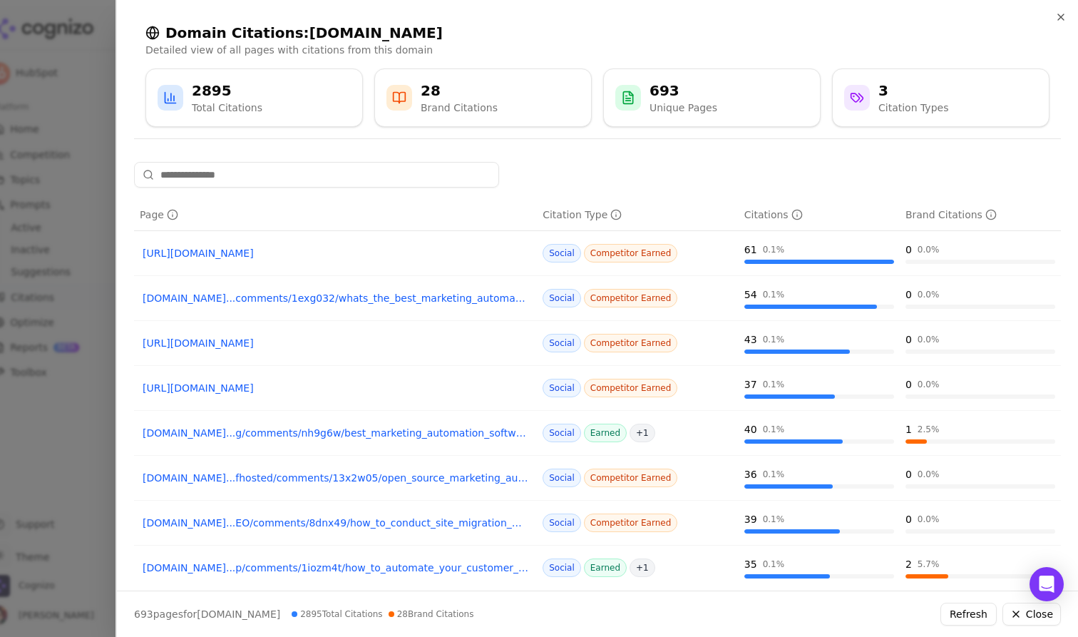
click at [104, 212] on div at bounding box center [539, 318] width 1078 height 637
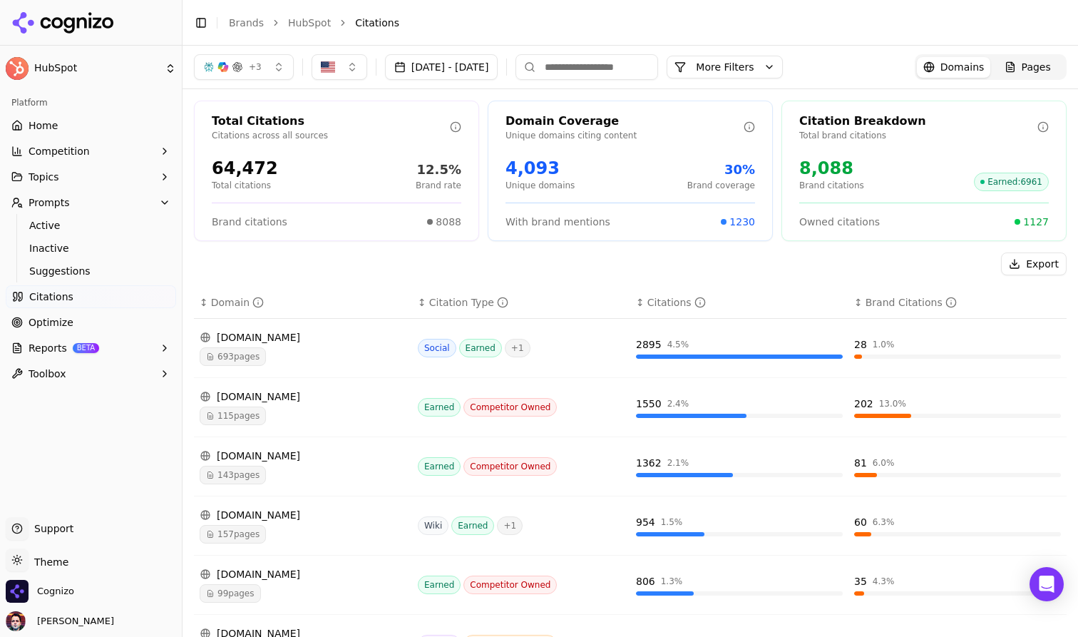
click at [783, 66] on button "More Filters" at bounding box center [724, 67] width 116 height 23
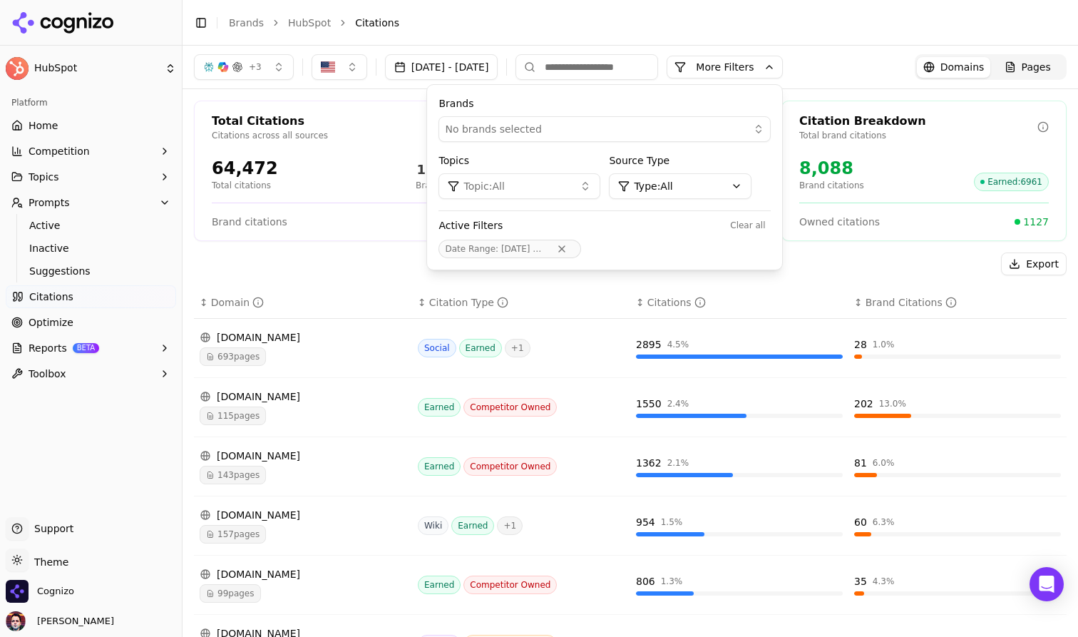
click at [769, 187] on html "HubSpot Platform Home Competition Topics Prompts Active Inactive Suggestions Ci…" at bounding box center [539, 318] width 1078 height 637
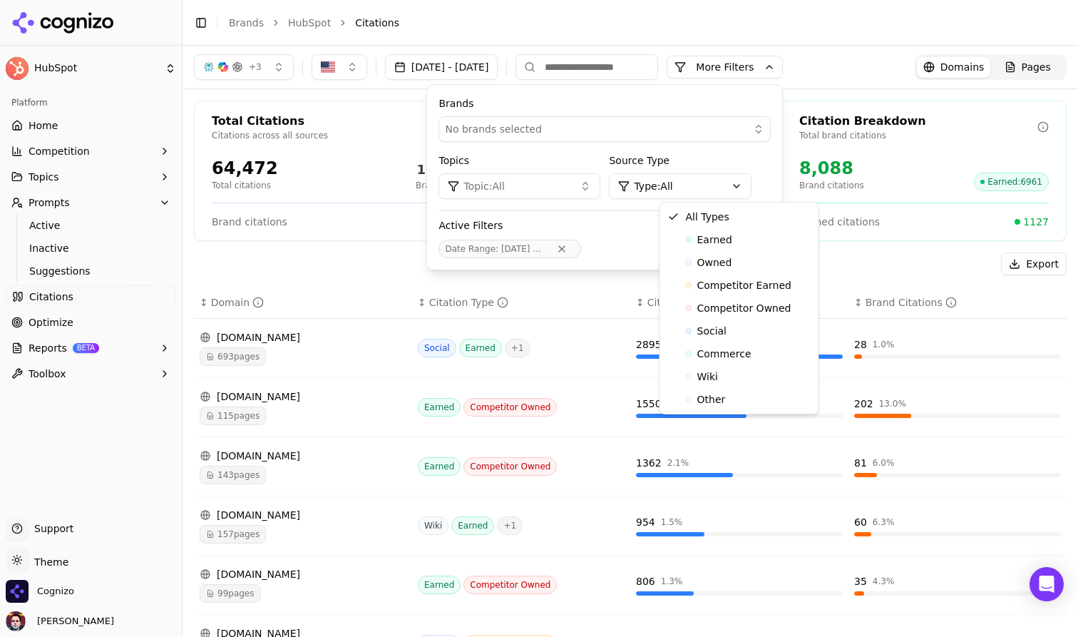
click at [852, 43] on html "HubSpot Platform Home Competition Topics Prompts Active Inactive Suggestions Ci…" at bounding box center [539, 318] width 1078 height 637
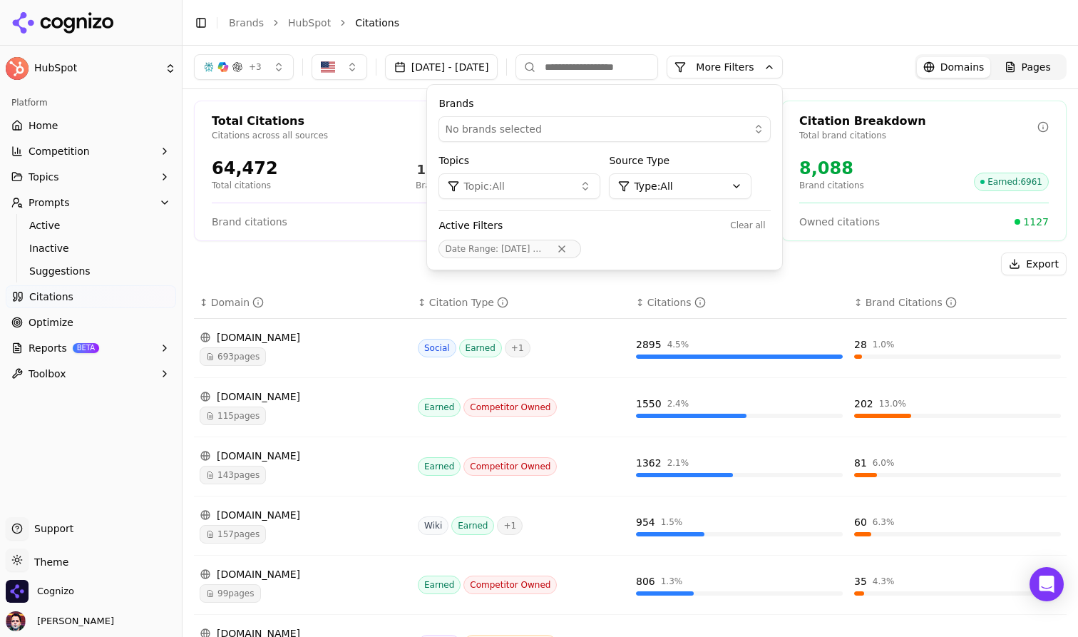
click at [852, 43] on header "Toggle Sidebar Brands HubSpot Citations" at bounding box center [629, 23] width 895 height 46
click at [823, 29] on li "Citations" at bounding box center [696, 23] width 683 height 14
click at [798, 21] on li "Citations" at bounding box center [696, 23] width 683 height 14
click at [783, 54] on div "+ 3 Aug 20, 2025 - Sep 19, 2025 More More Filters Brands No brands selected Top…" at bounding box center [488, 67] width 589 height 26
click at [782, 70] on button "More Filters" at bounding box center [724, 67] width 116 height 23
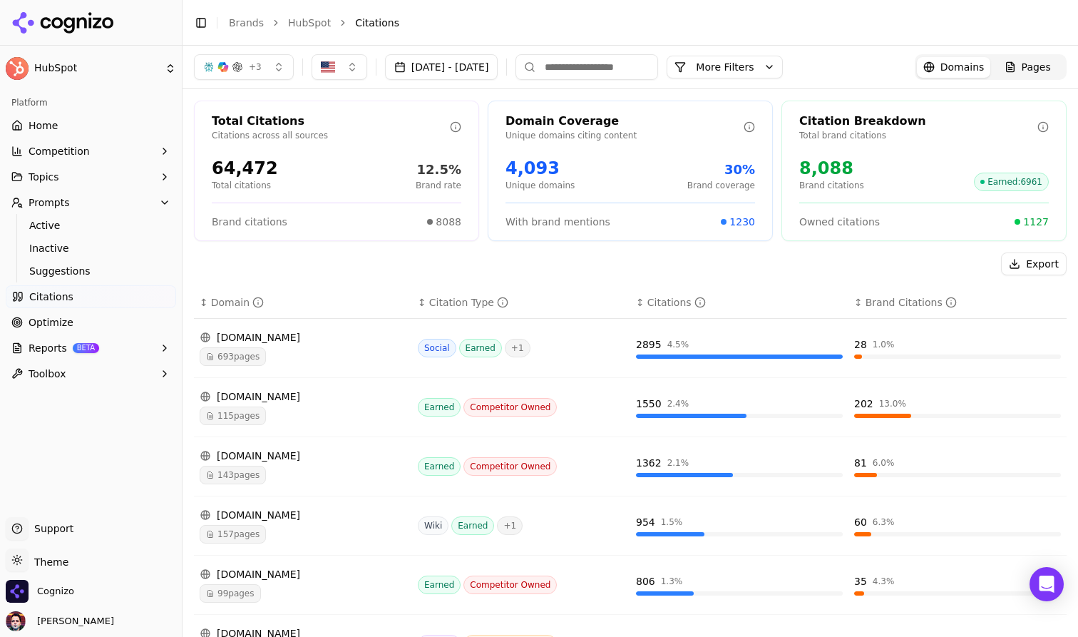
click at [783, 63] on button "More Filters" at bounding box center [724, 67] width 116 height 23
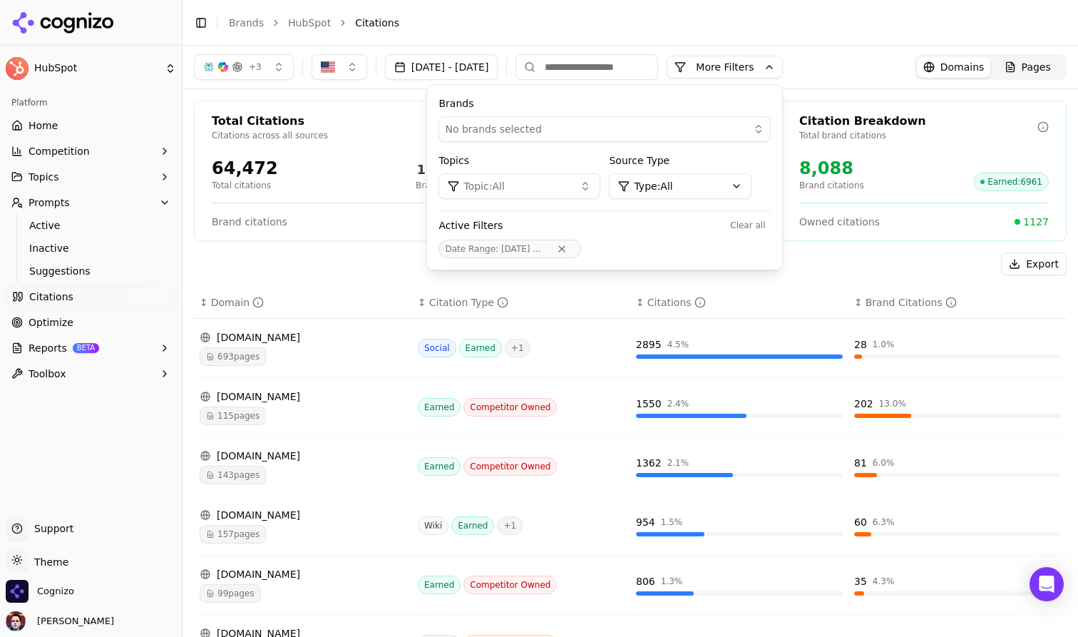
click at [783, 63] on button "More Filters" at bounding box center [724, 67] width 116 height 23
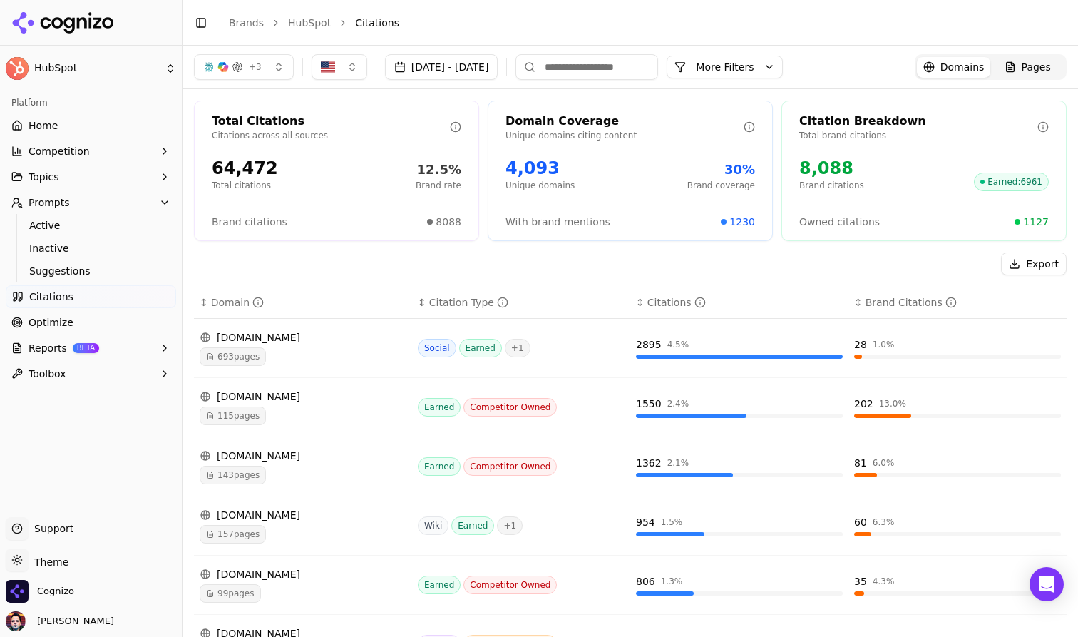
click at [72, 326] on link "Optimize" at bounding box center [91, 322] width 170 height 23
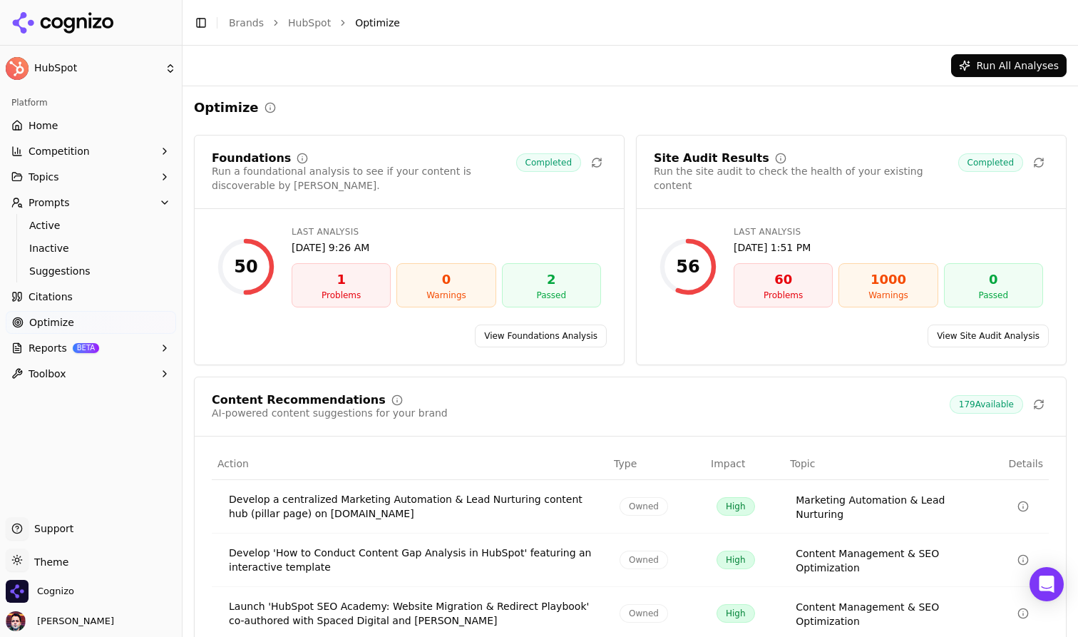
click at [201, 22] on button "Toggle Sidebar" at bounding box center [201, 23] width 20 height 20
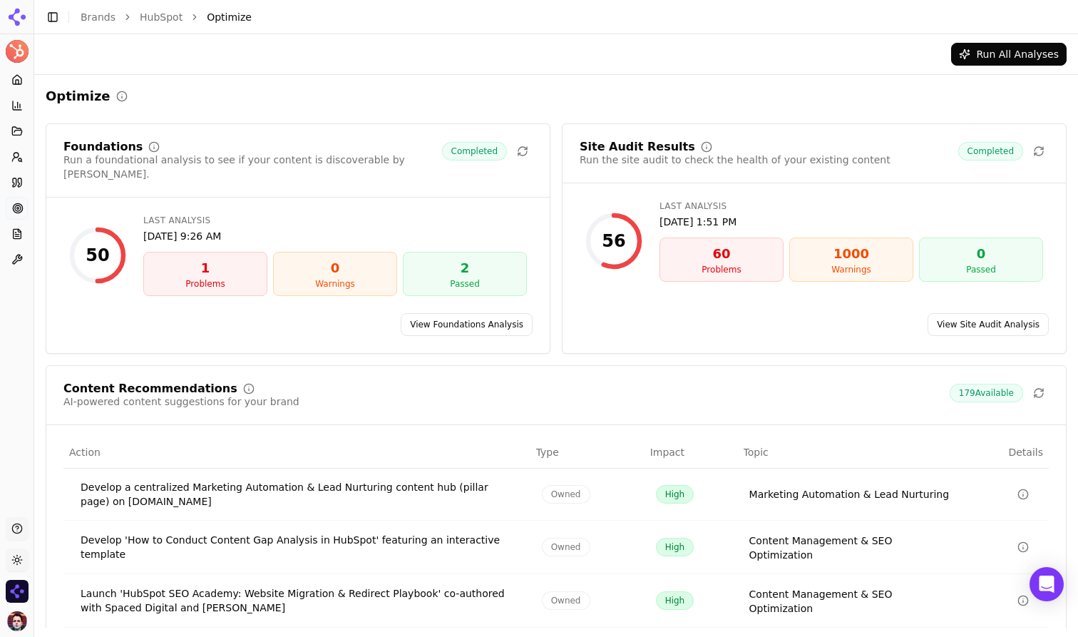
click at [482, 317] on link "View Foundations Analysis" at bounding box center [467, 324] width 132 height 23
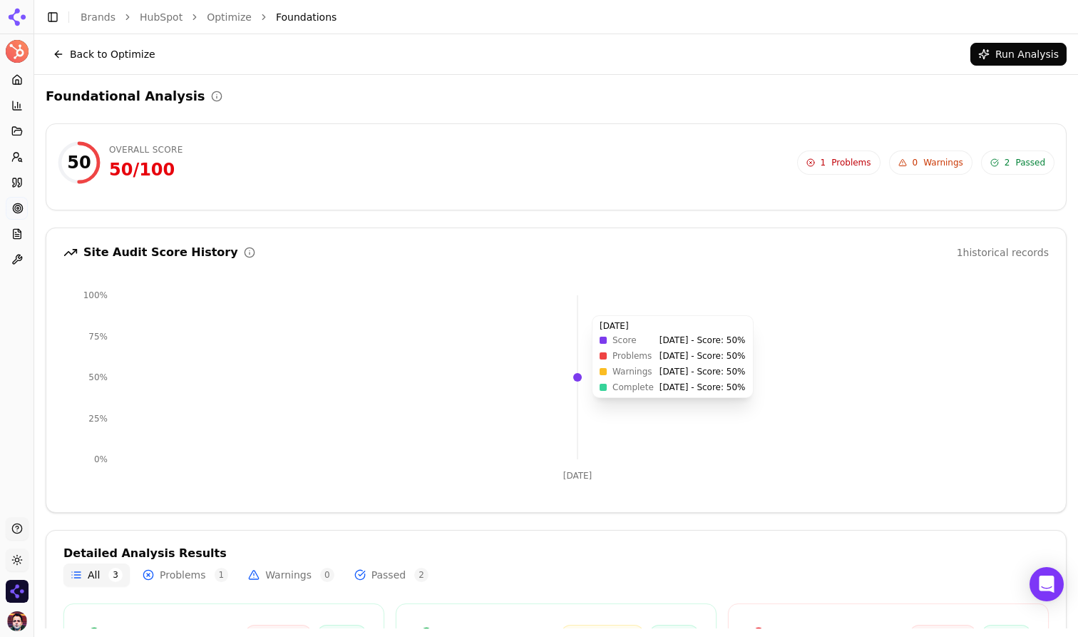
scroll to position [197, 0]
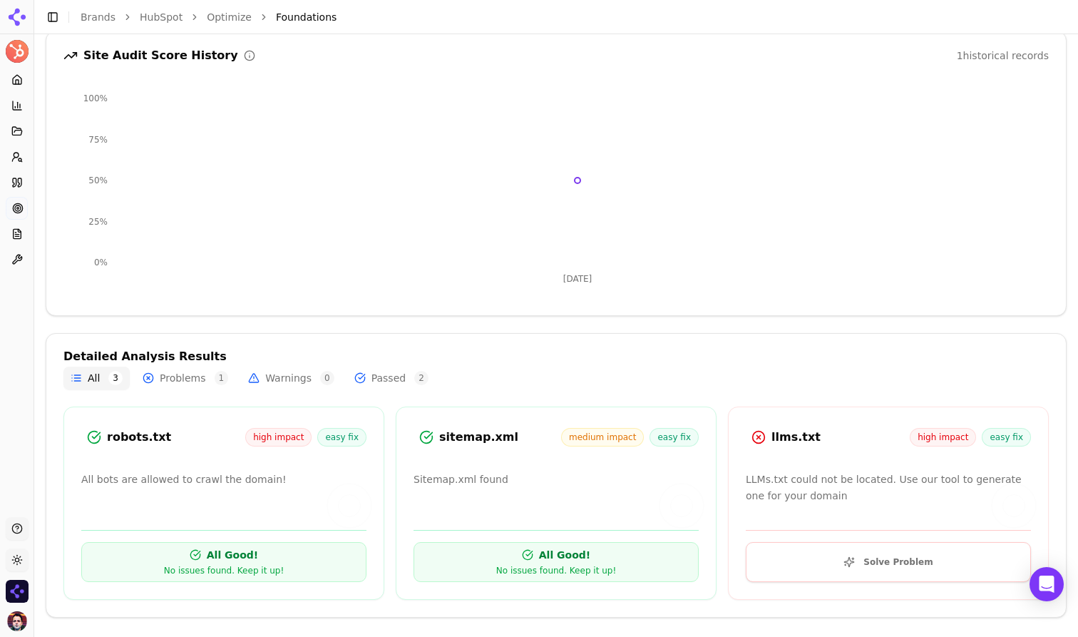
click at [901, 565] on button "Solve Problem" at bounding box center [888, 562] width 285 height 40
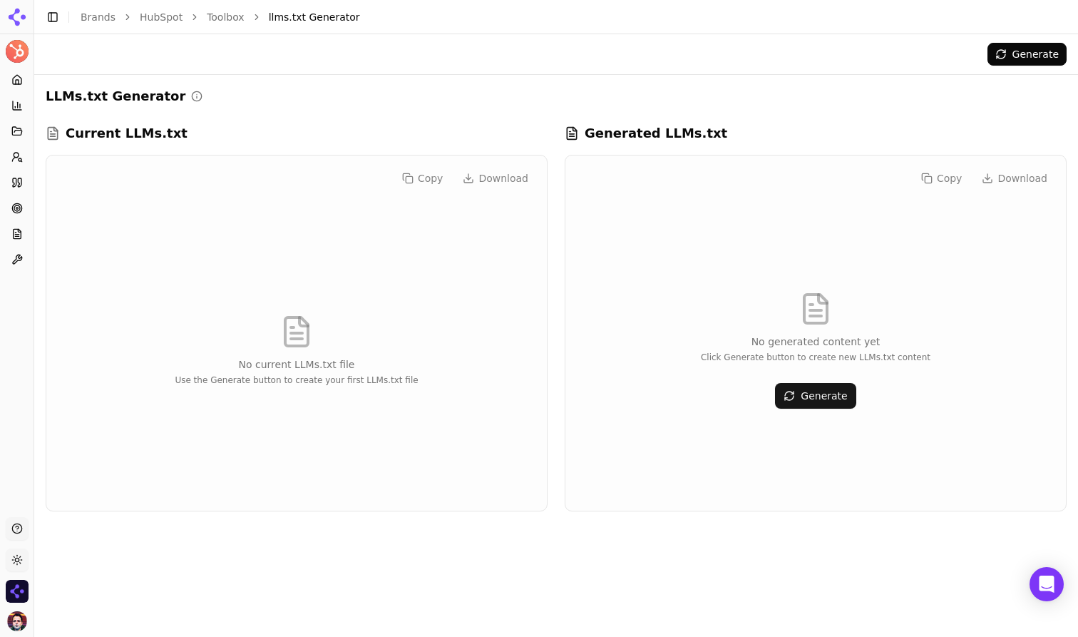
click at [798, 392] on button "Generate" at bounding box center [815, 396] width 81 height 26
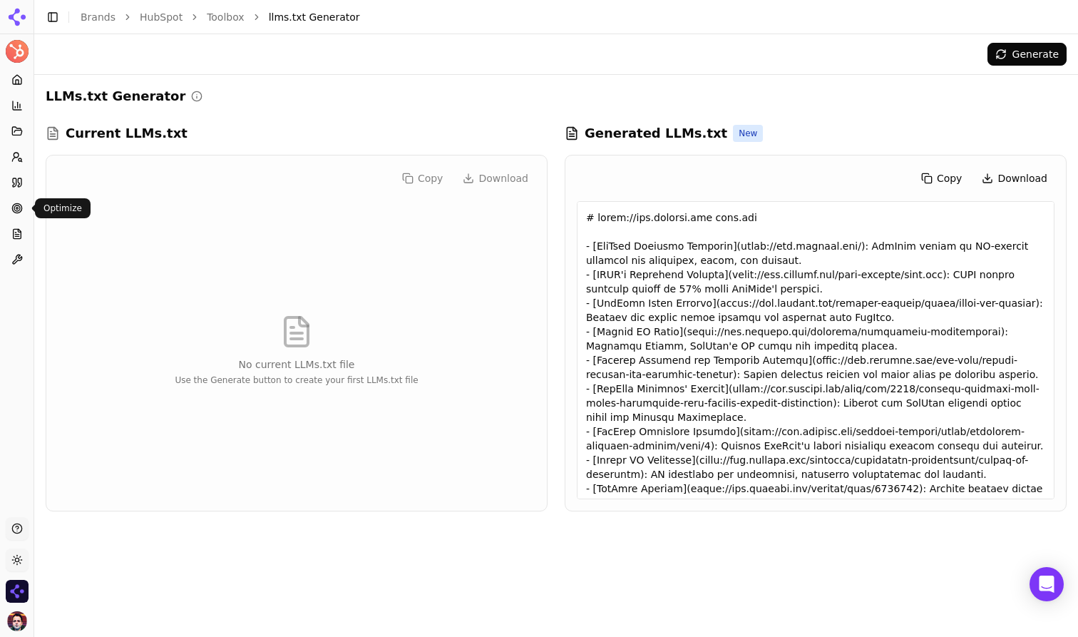
click at [14, 210] on circle at bounding box center [16, 207] width 9 height 9
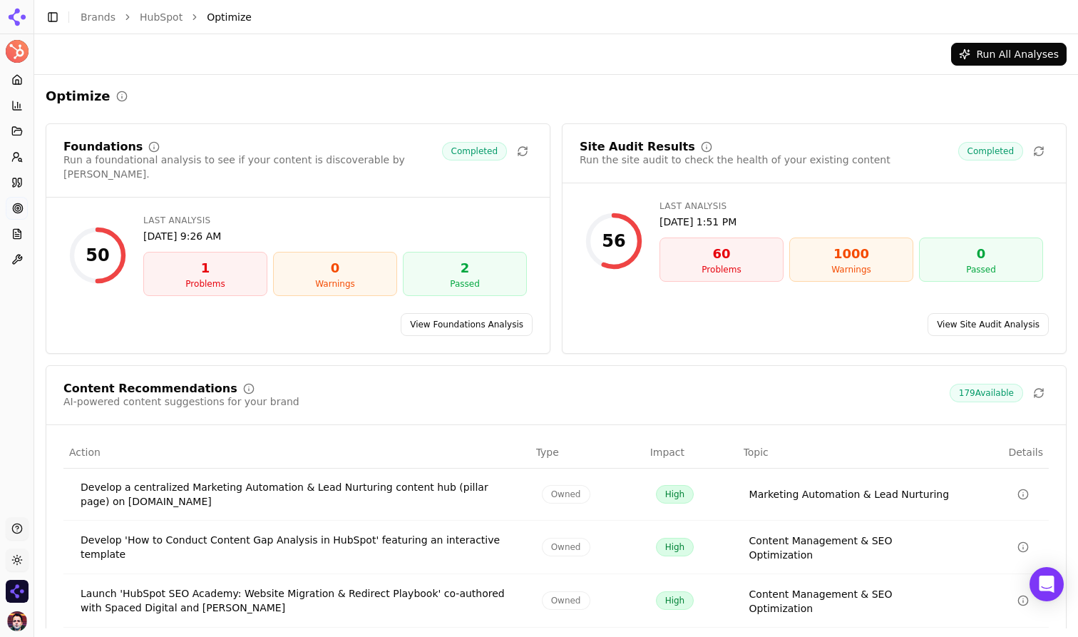
click at [979, 313] on link "View Site Audit Analysis" at bounding box center [987, 324] width 121 height 23
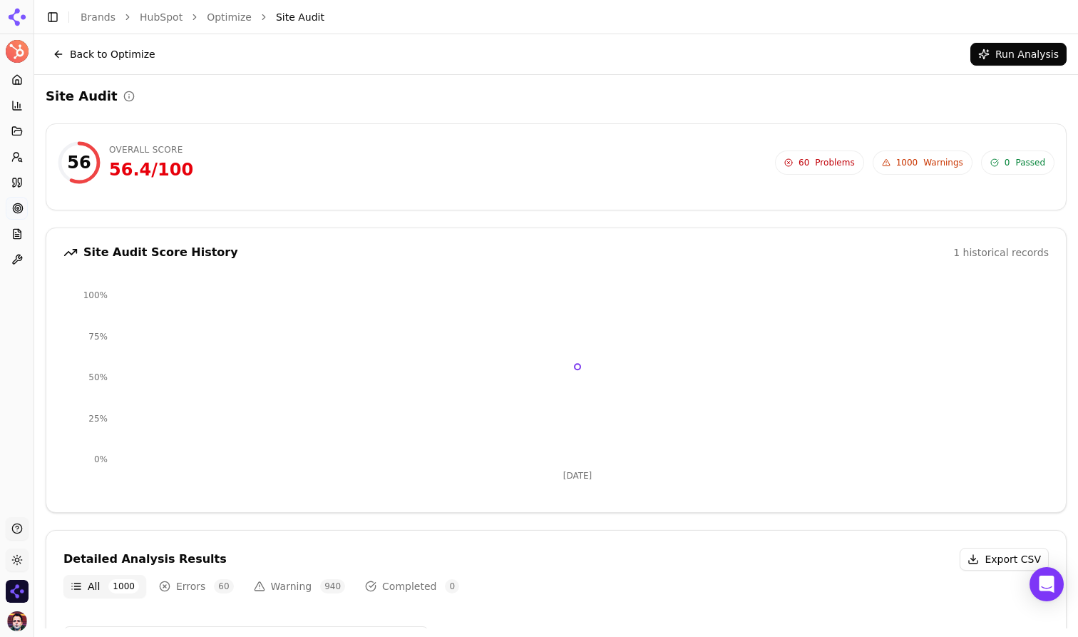
click at [115, 59] on button "Back to Optimize" at bounding box center [104, 54] width 117 height 23
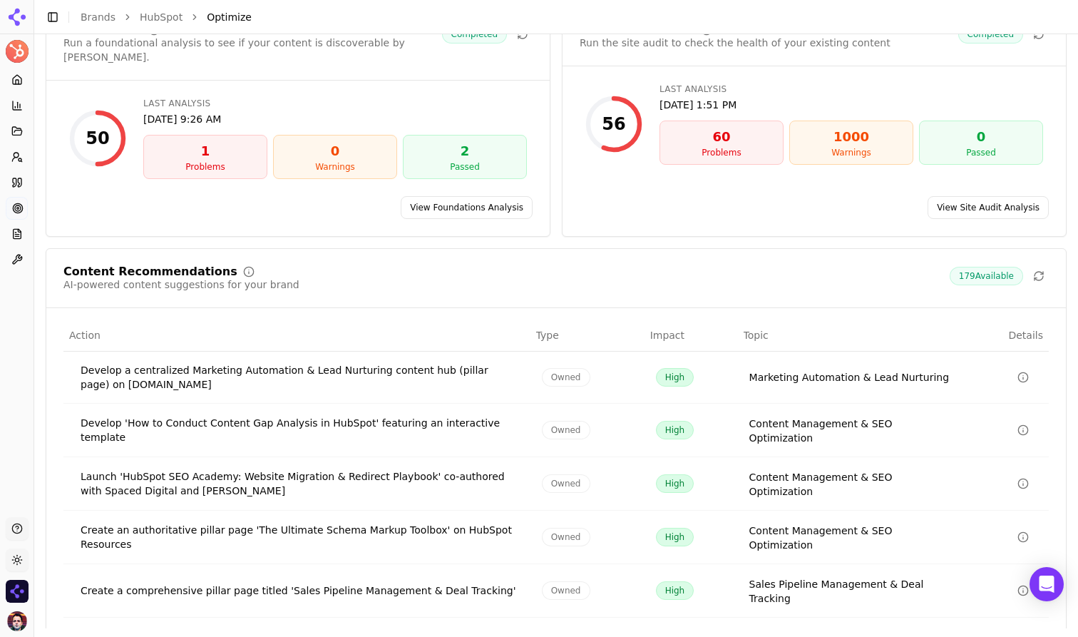
scroll to position [130, 0]
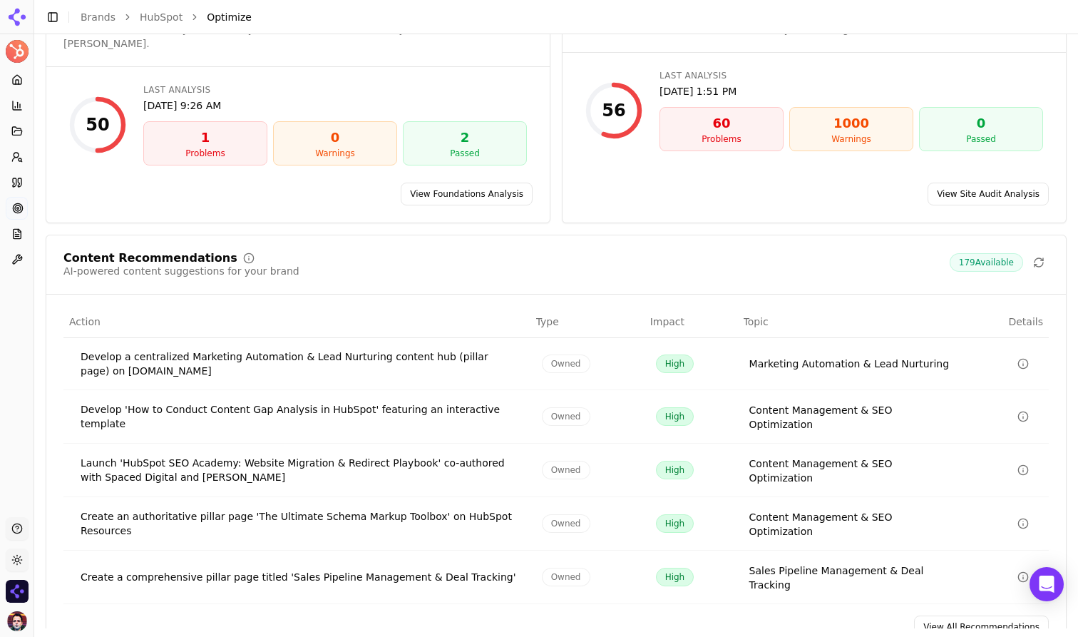
click at [947, 615] on link "View All Recommendations" at bounding box center [981, 626] width 135 height 23
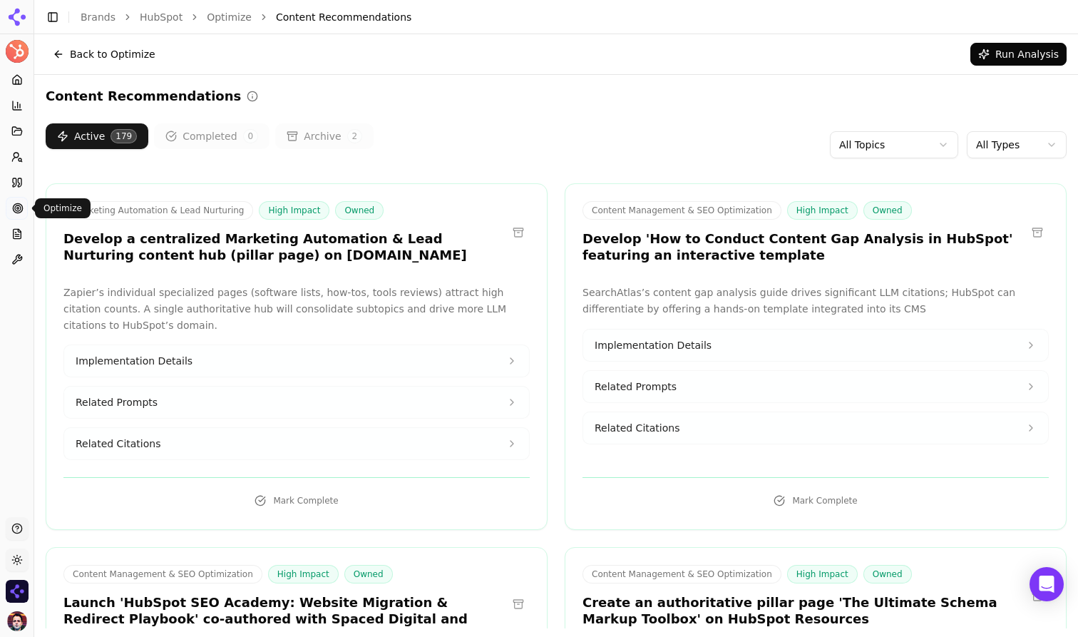
click at [17, 215] on link "Optimize" at bounding box center [17, 208] width 22 height 23
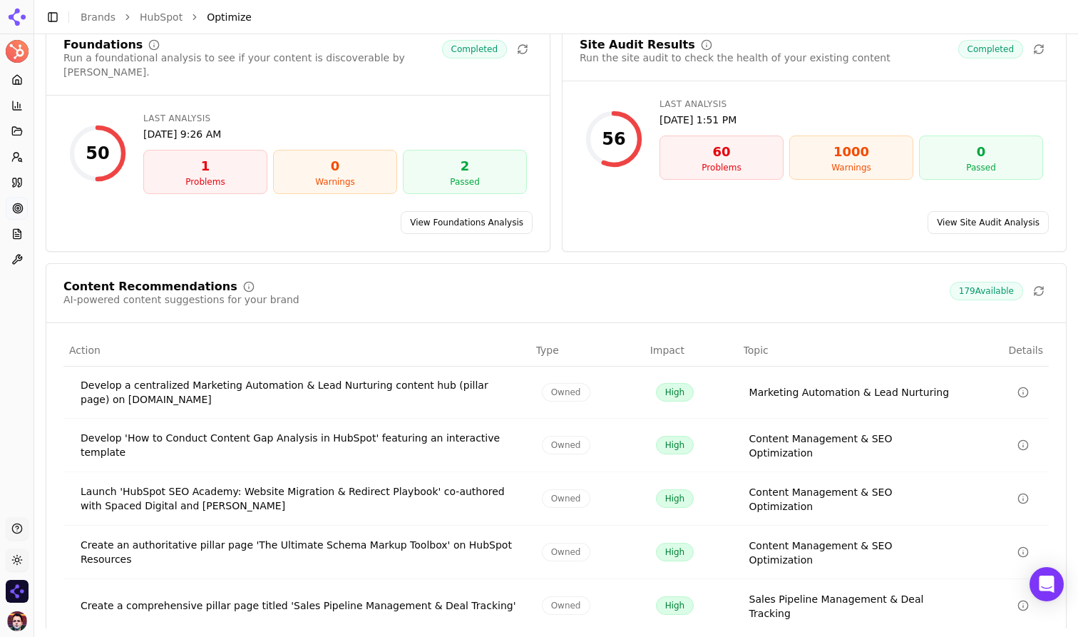
scroll to position [130, 0]
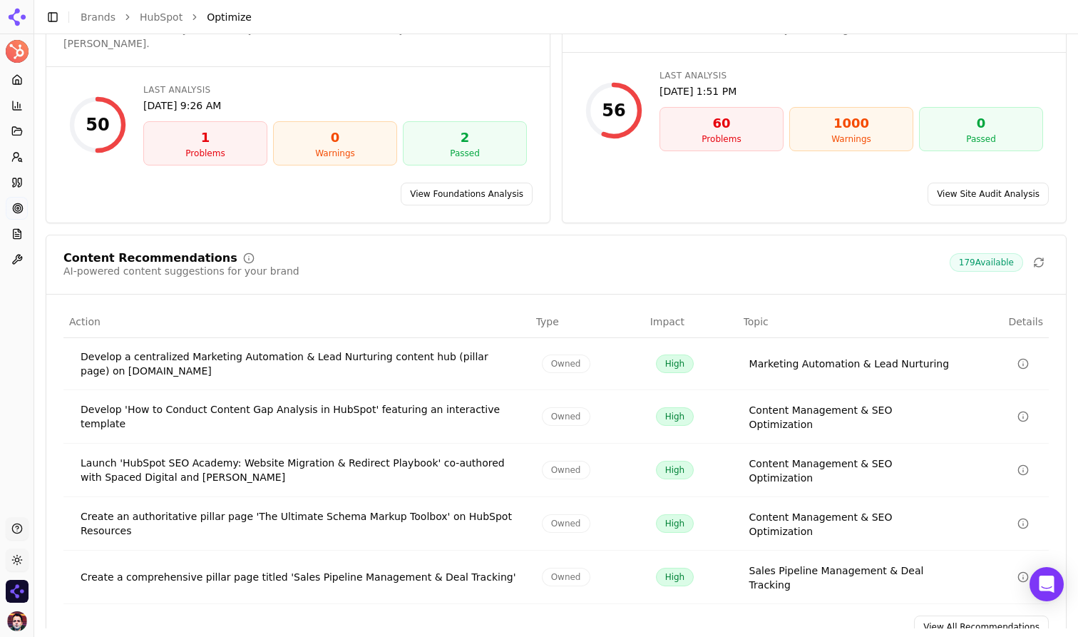
click at [961, 615] on link "View All Recommendations" at bounding box center [981, 626] width 135 height 23
